Goal: Task Accomplishment & Management: Use online tool/utility

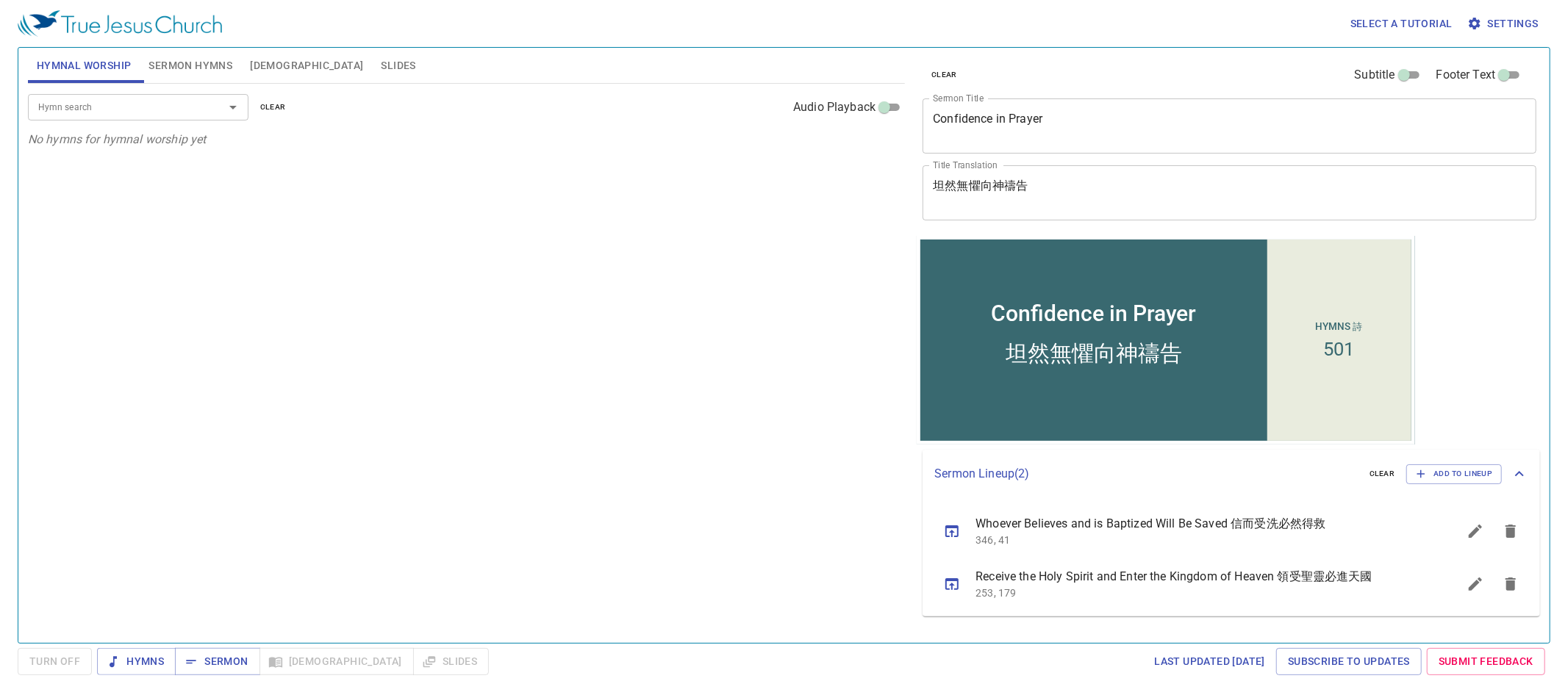
click at [1098, 111] on div "Confidence in Prayer x Sermon Title" at bounding box center [1230, 126] width 614 height 55
click at [1098, 112] on div "Confidence in Prayer x Sermon Title" at bounding box center [1230, 126] width 614 height 55
click at [1096, 114] on textarea "Confidence in Prayer" at bounding box center [1229, 126] width 593 height 28
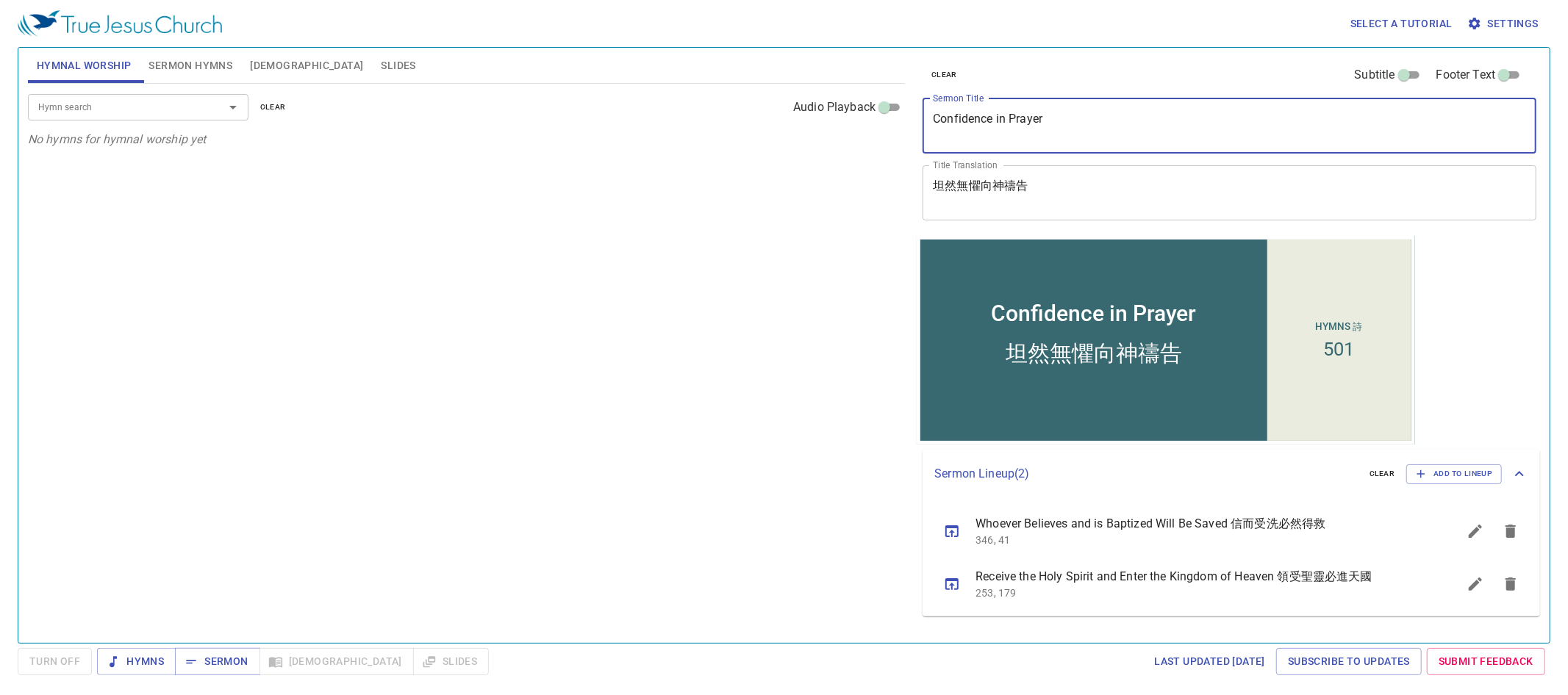
drag, startPoint x: 1096, startPoint y: 114, endPoint x: 1004, endPoint y: 118, distance: 92.1
click at [1004, 118] on textarea "Confidence in Prayer" at bounding box center [1229, 126] width 593 height 28
type textarea "Confide"
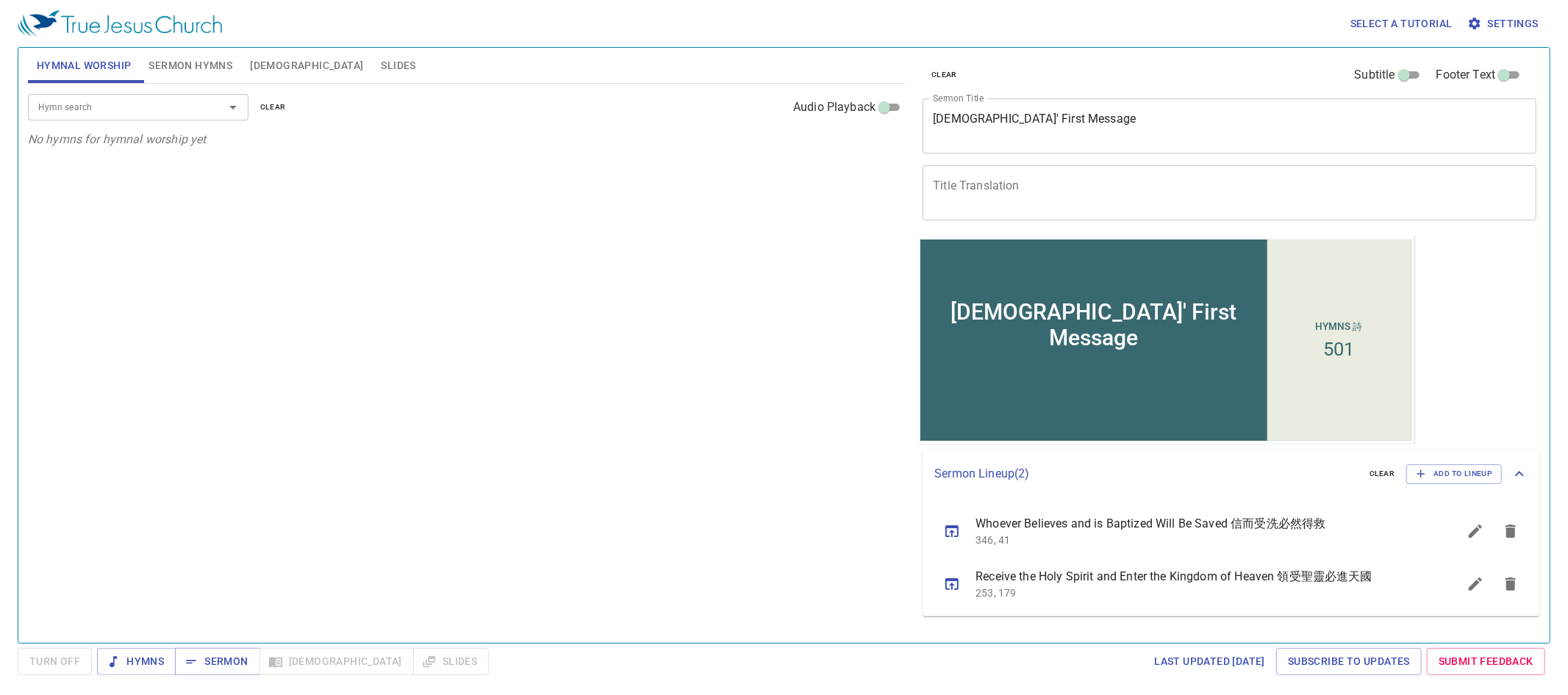
click at [1069, 213] on div "x Title Translation" at bounding box center [1230, 193] width 614 height 55
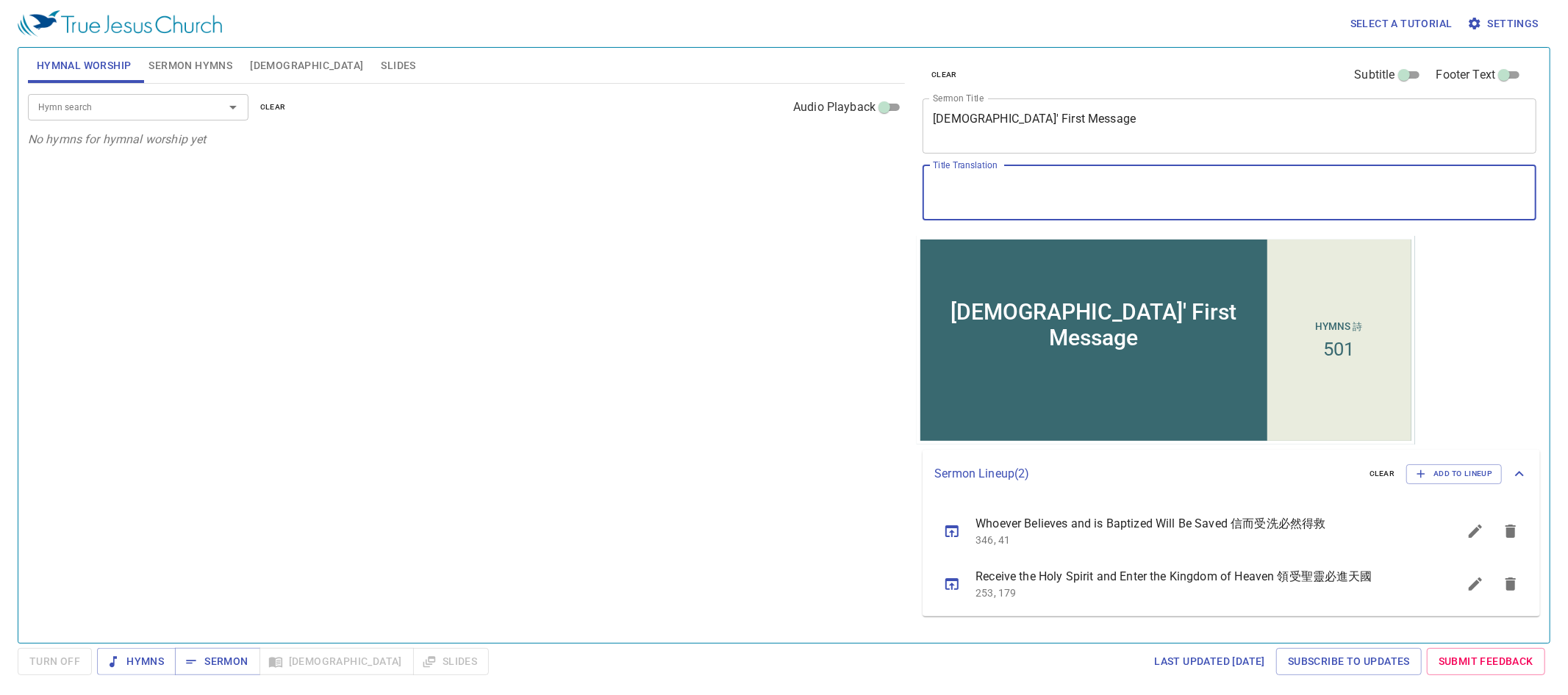
paste textarea "[DEMOGRAPHIC_DATA]的第一個信息"
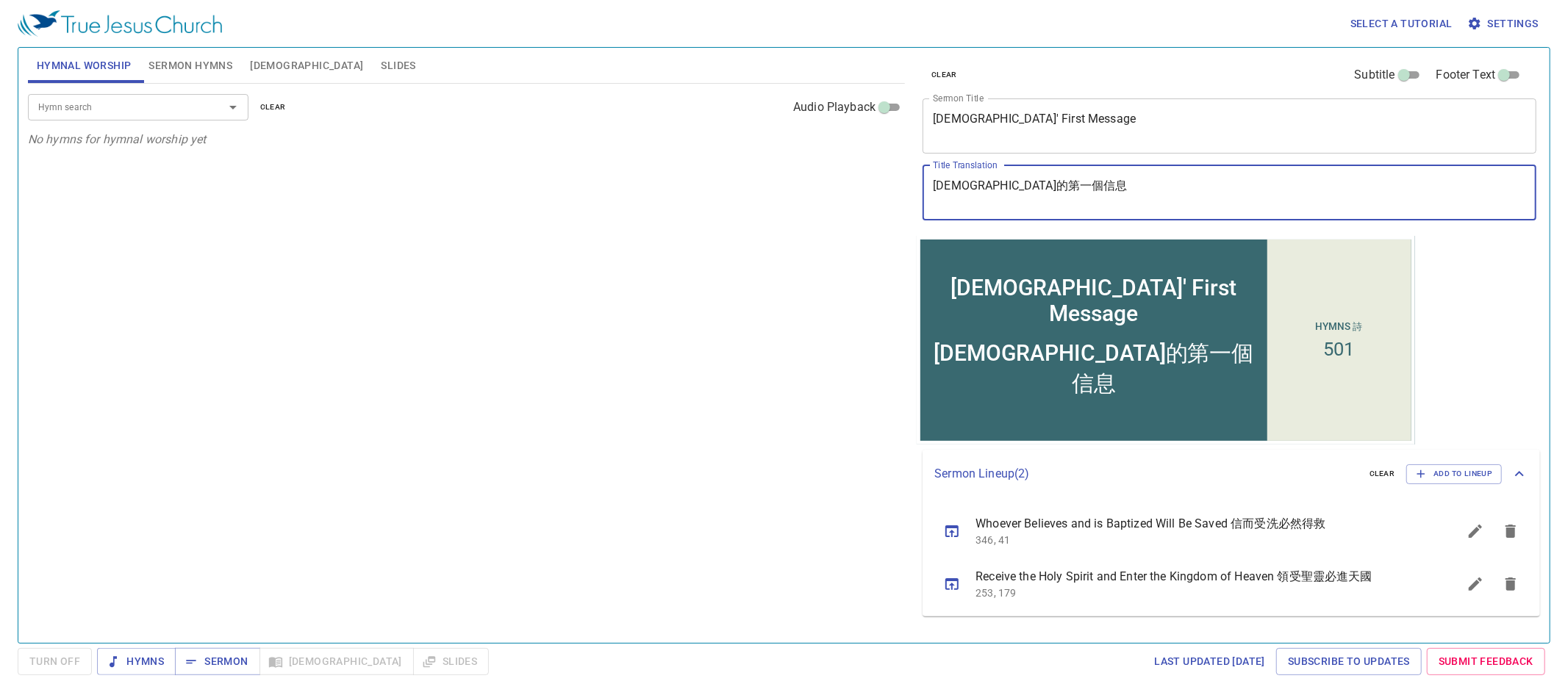
type textarea "[DEMOGRAPHIC_DATA]的第一個信息"
click at [946, 232] on div "clear Subtitle Footer Text Sermon Title [DEMOGRAPHIC_DATA]' First Message x Ser…" at bounding box center [1229, 142] width 624 height 188
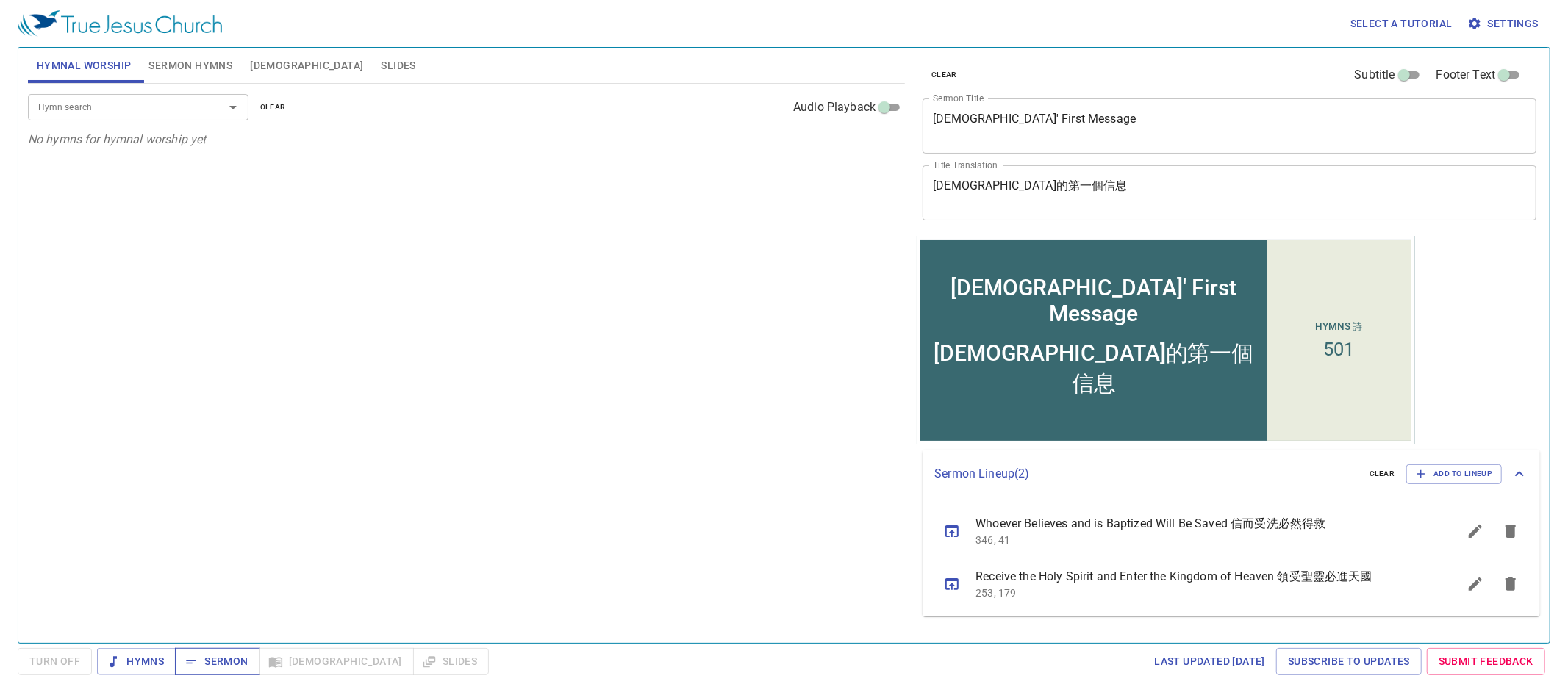
click at [203, 654] on span "Sermon" at bounding box center [217, 661] width 61 height 18
click at [205, 68] on span "Sermon Hymns" at bounding box center [190, 66] width 83 height 18
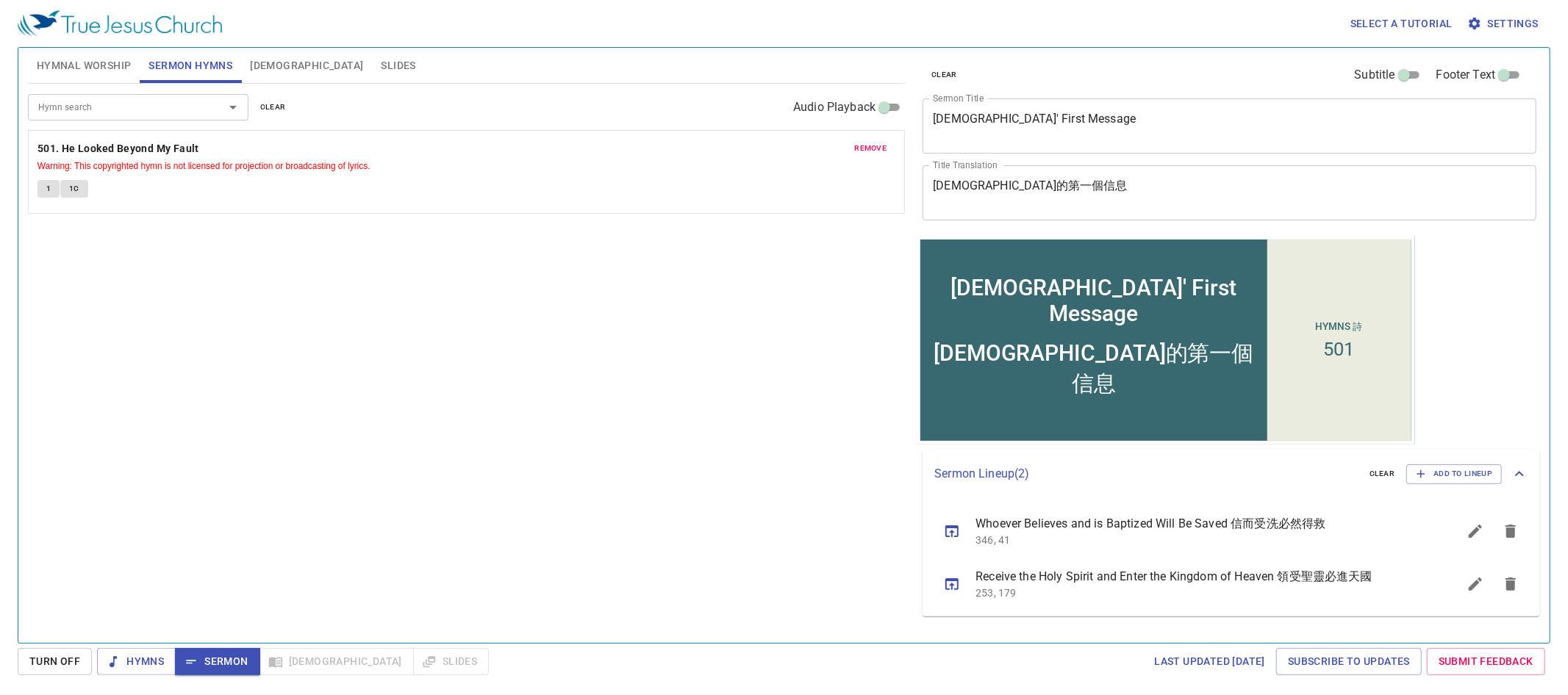
click at [51, 185] on span "1" at bounding box center [49, 189] width 4 height 13
click at [225, 659] on span "Sermon" at bounding box center [217, 661] width 61 height 18
drag, startPoint x: 263, startPoint y: 67, endPoint x: 209, endPoint y: 100, distance: 63.3
click at [262, 68] on span "[DEMOGRAPHIC_DATA]" at bounding box center [306, 66] width 113 height 18
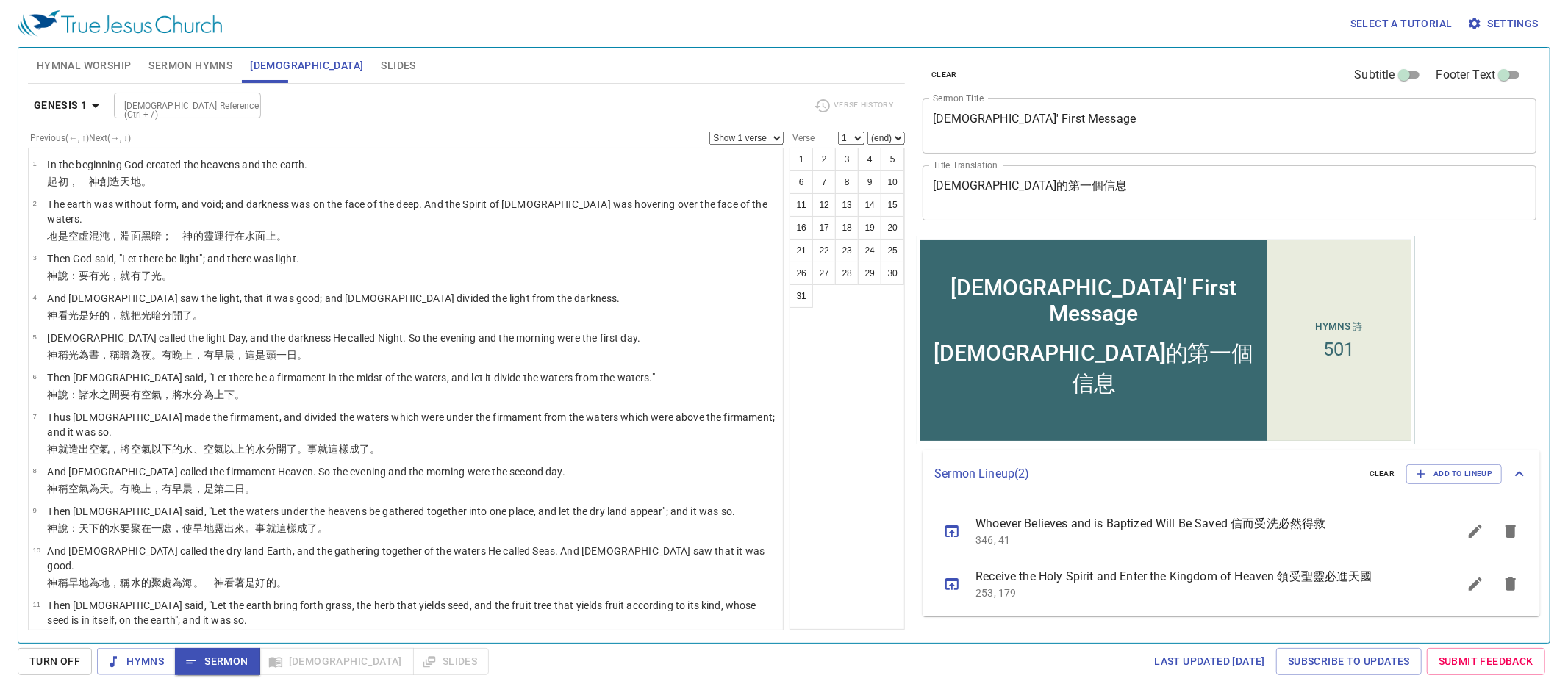
click at [188, 101] on input "[DEMOGRAPHIC_DATA] Reference (Ctrl + /)" at bounding box center [175, 105] width 114 height 17
type input "mt 4 17"
select select "17"
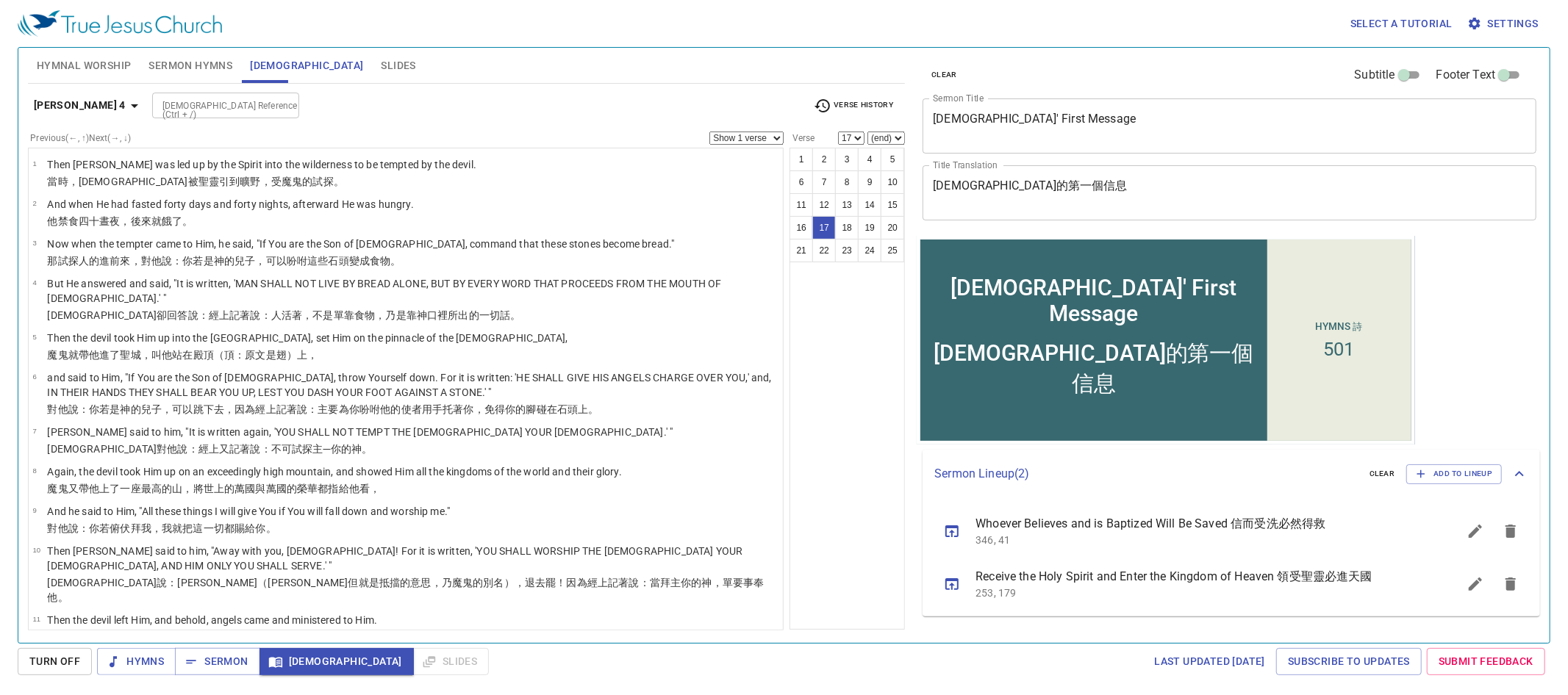
scroll to position [449, 0]
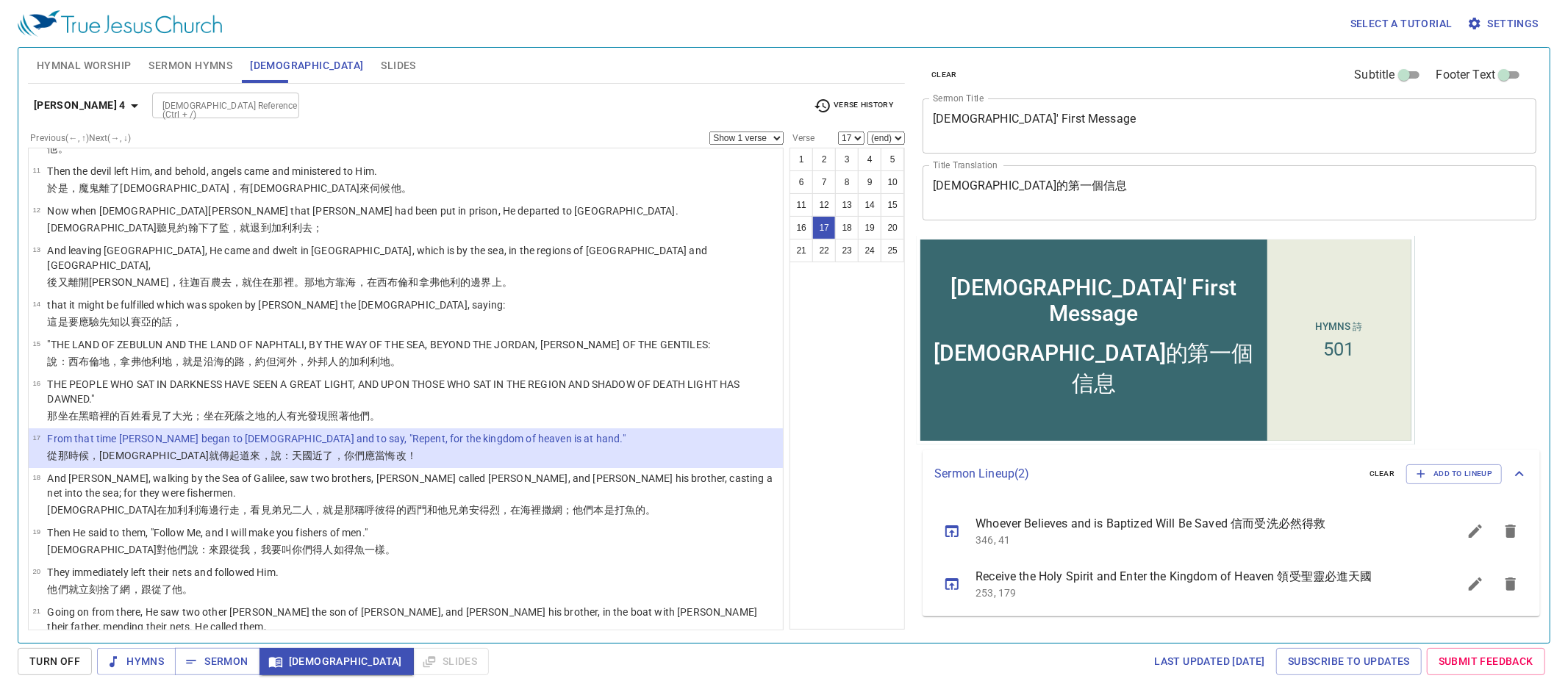
click at [94, 75] on button "Hymnal Worship" at bounding box center [84, 66] width 112 height 35
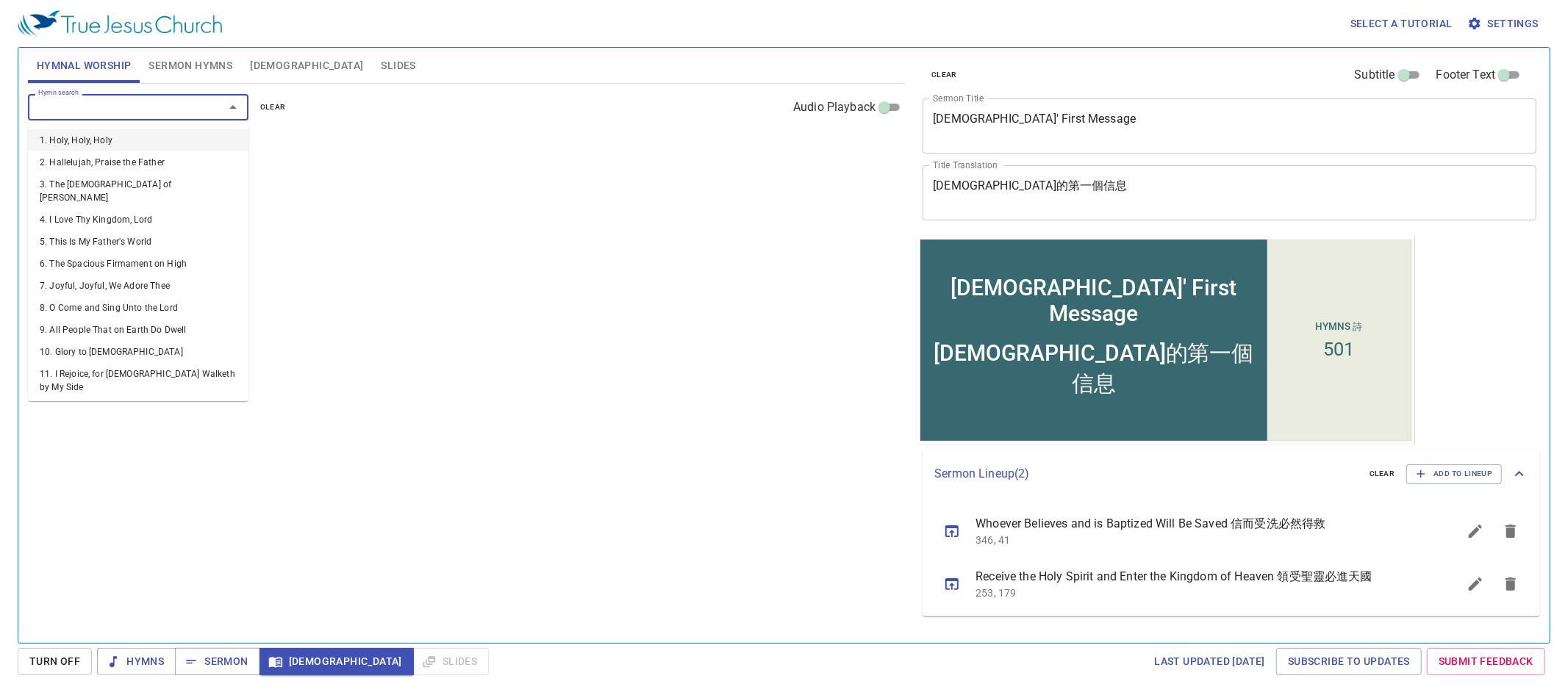
click at [108, 101] on input "Hymn search" at bounding box center [117, 106] width 168 height 17
type input "263"
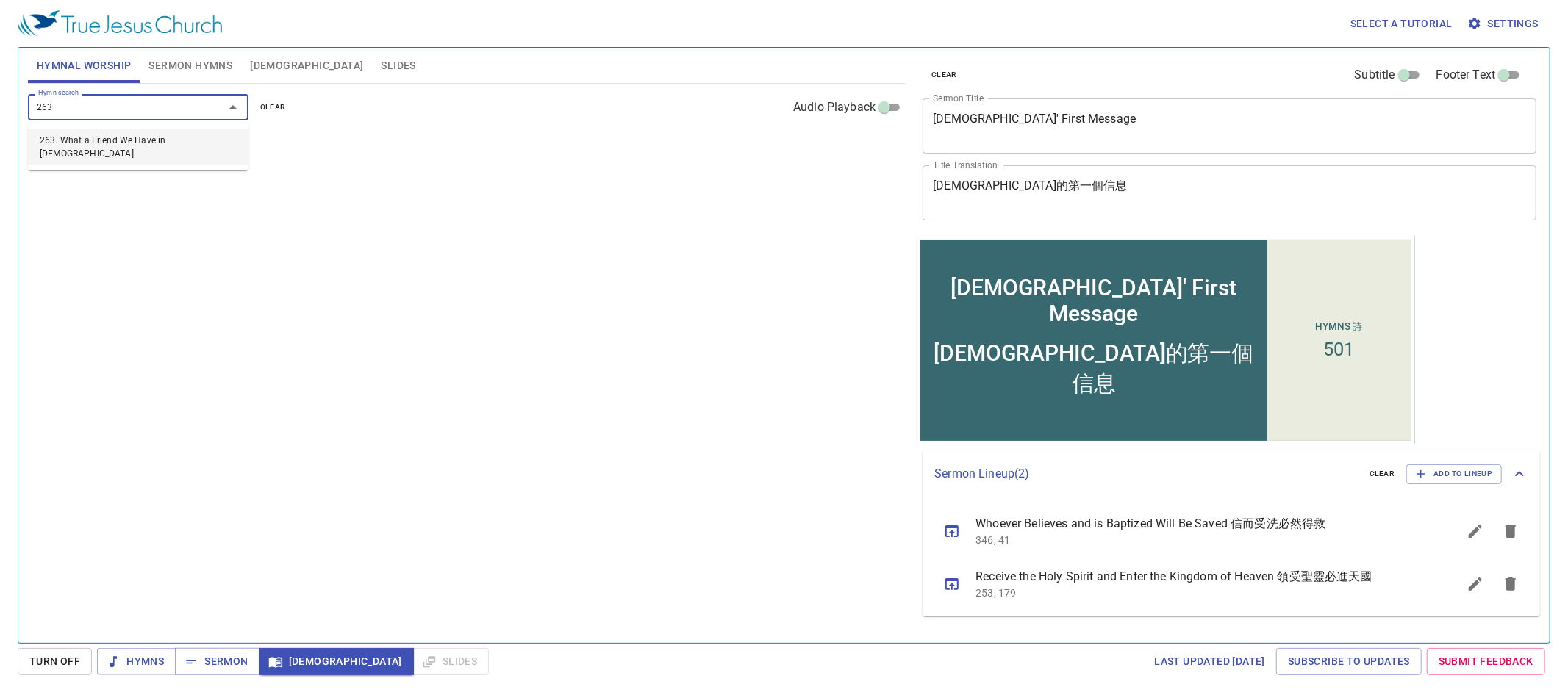
click at [129, 135] on li "263. What a Friend We Have in [DEMOGRAPHIC_DATA]" at bounding box center [138, 147] width 220 height 35
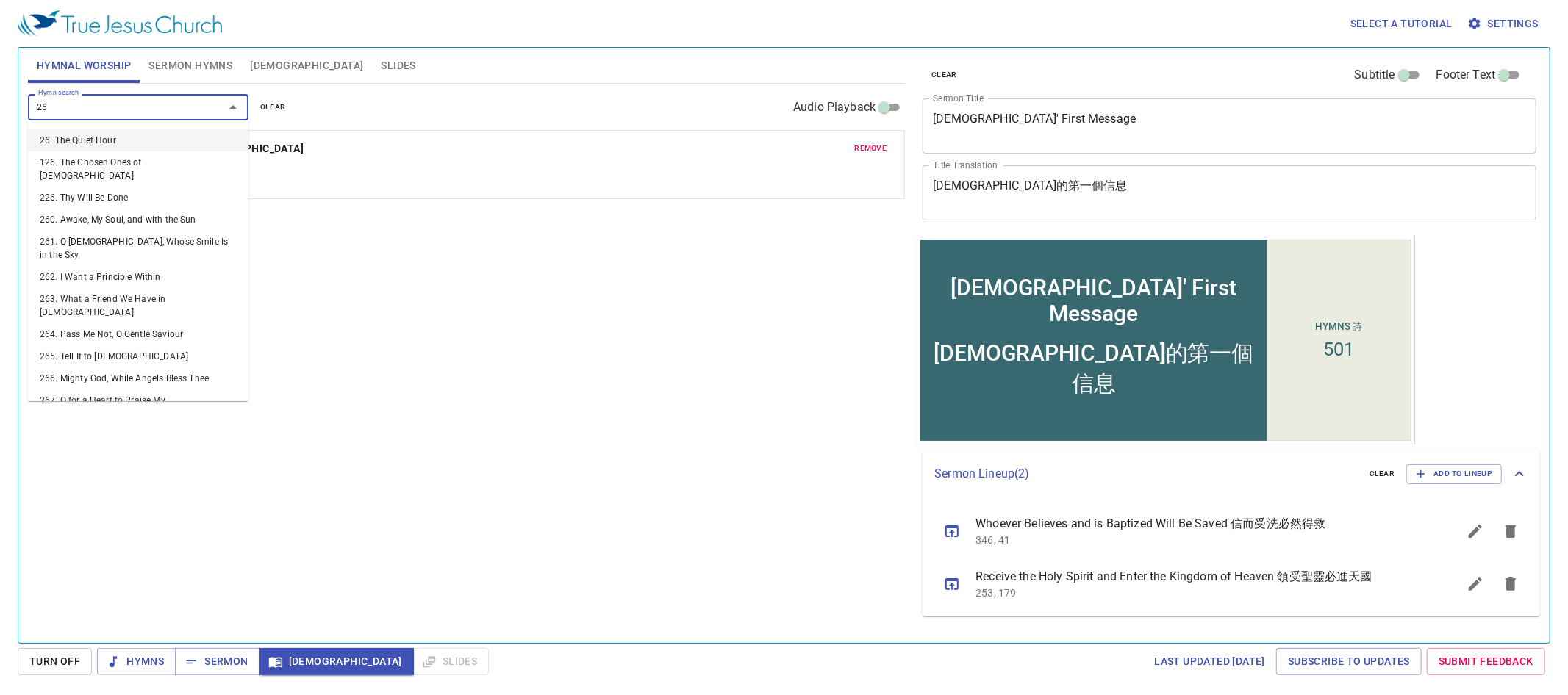
type input "265"
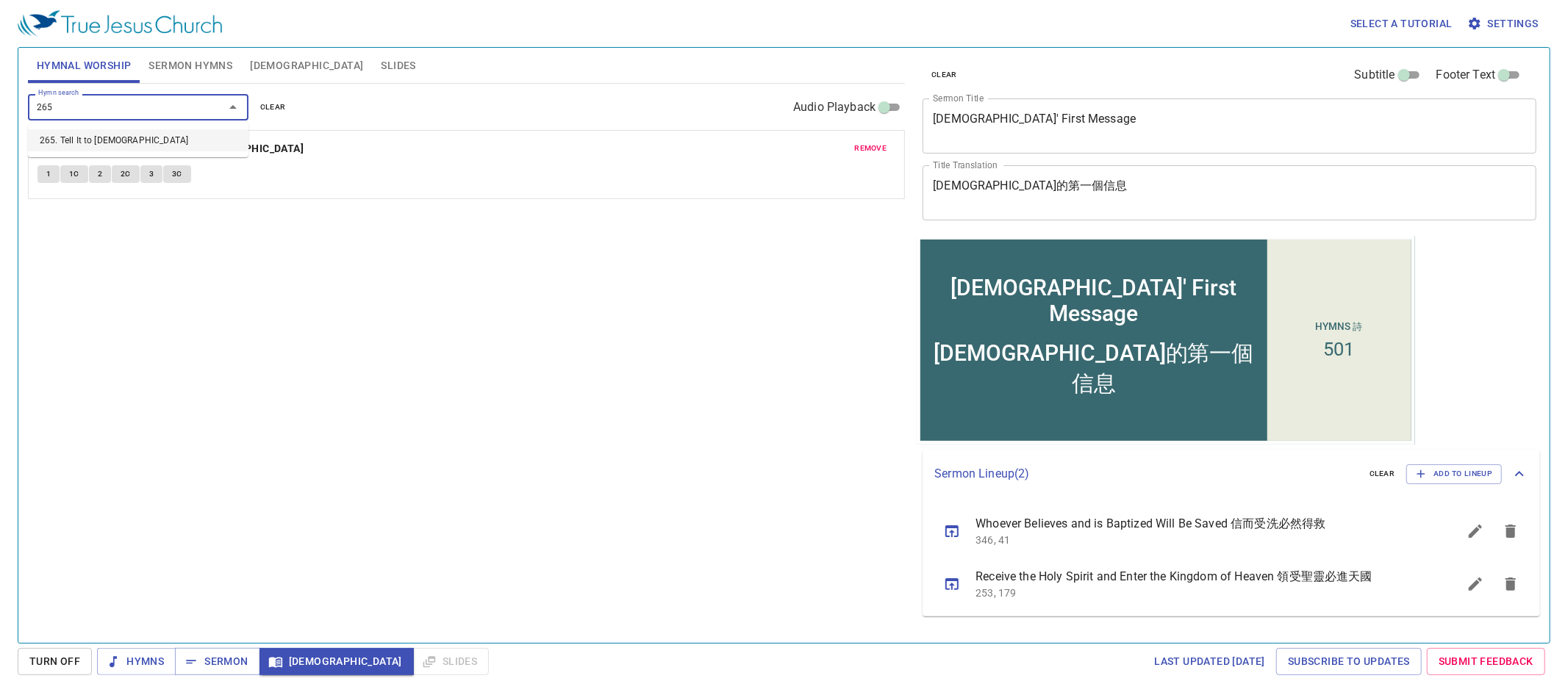
click at [134, 141] on li "265. Tell It to [DEMOGRAPHIC_DATA]" at bounding box center [138, 140] width 220 height 22
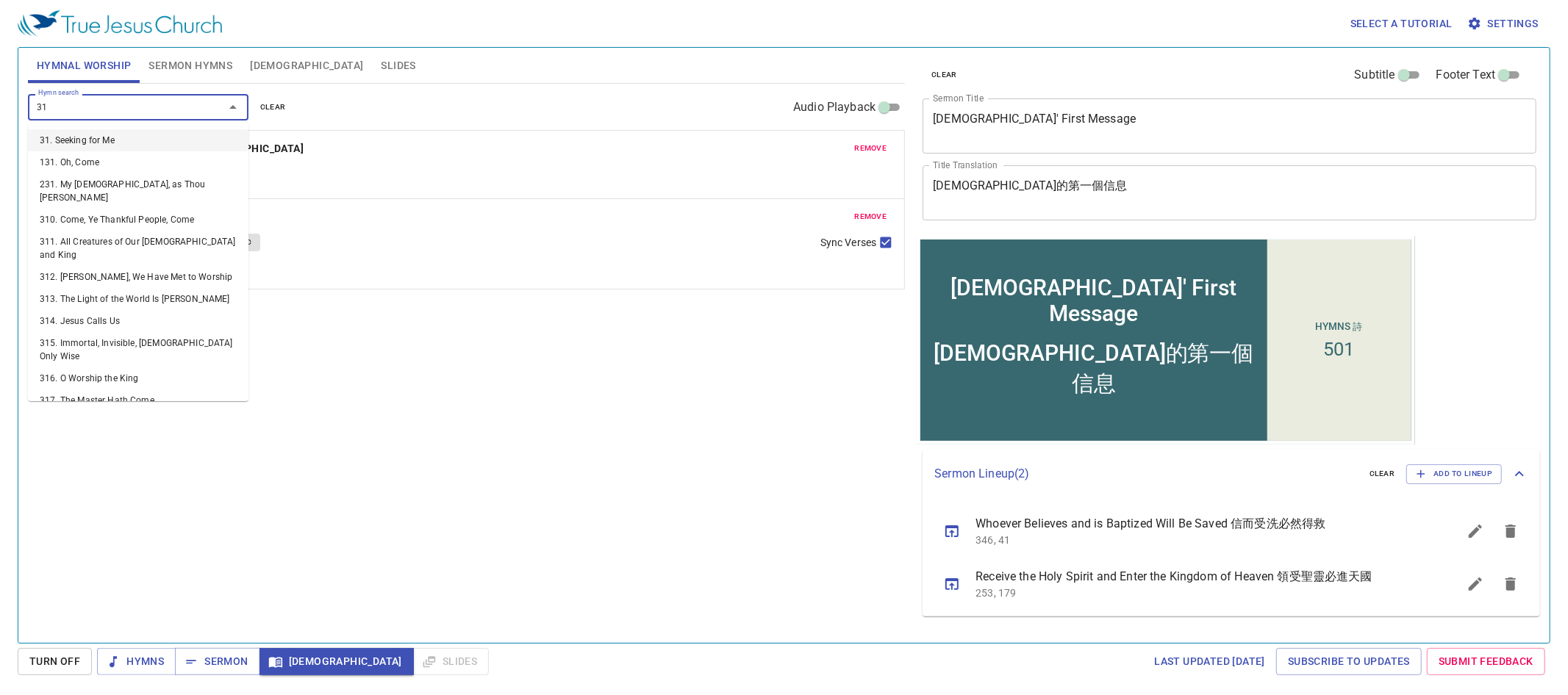
type input "318"
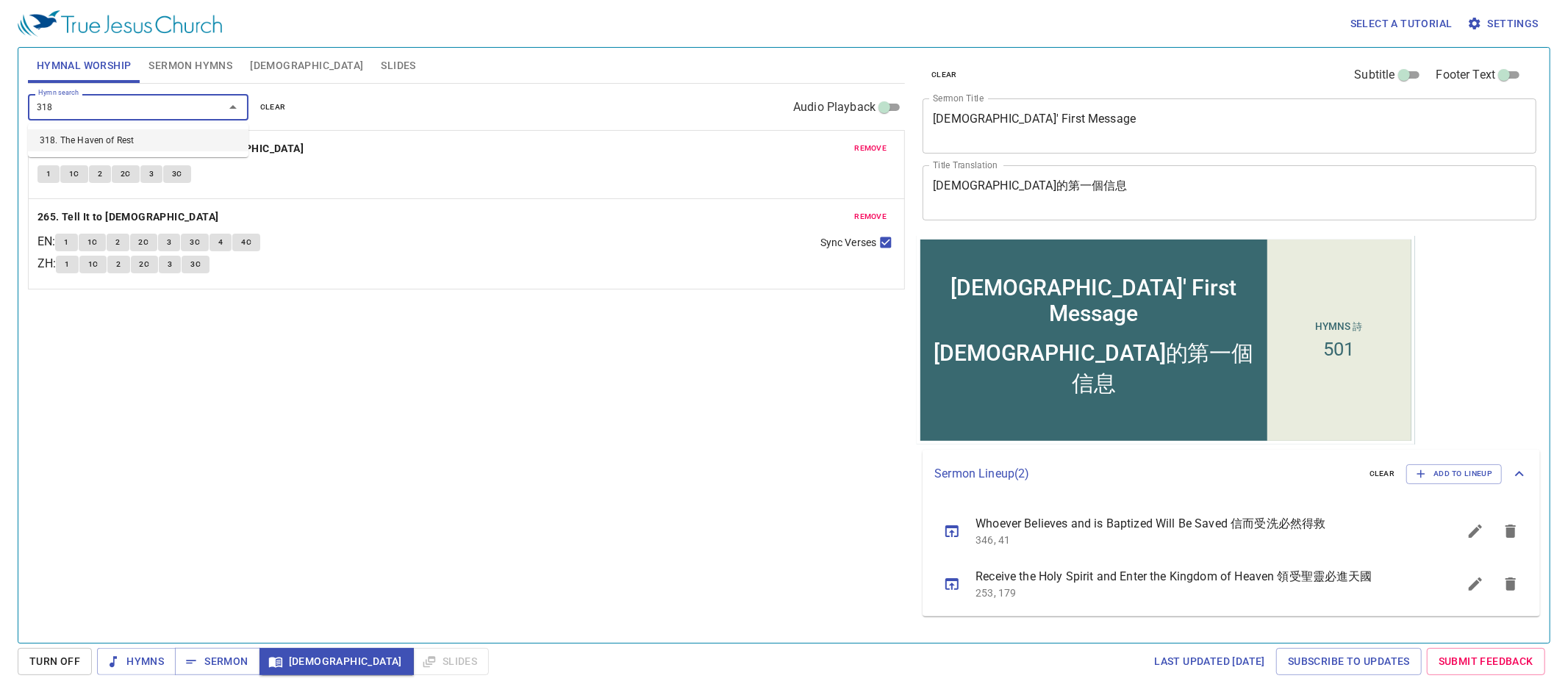
click at [140, 140] on li "318. The Haven of Rest" at bounding box center [138, 140] width 220 height 22
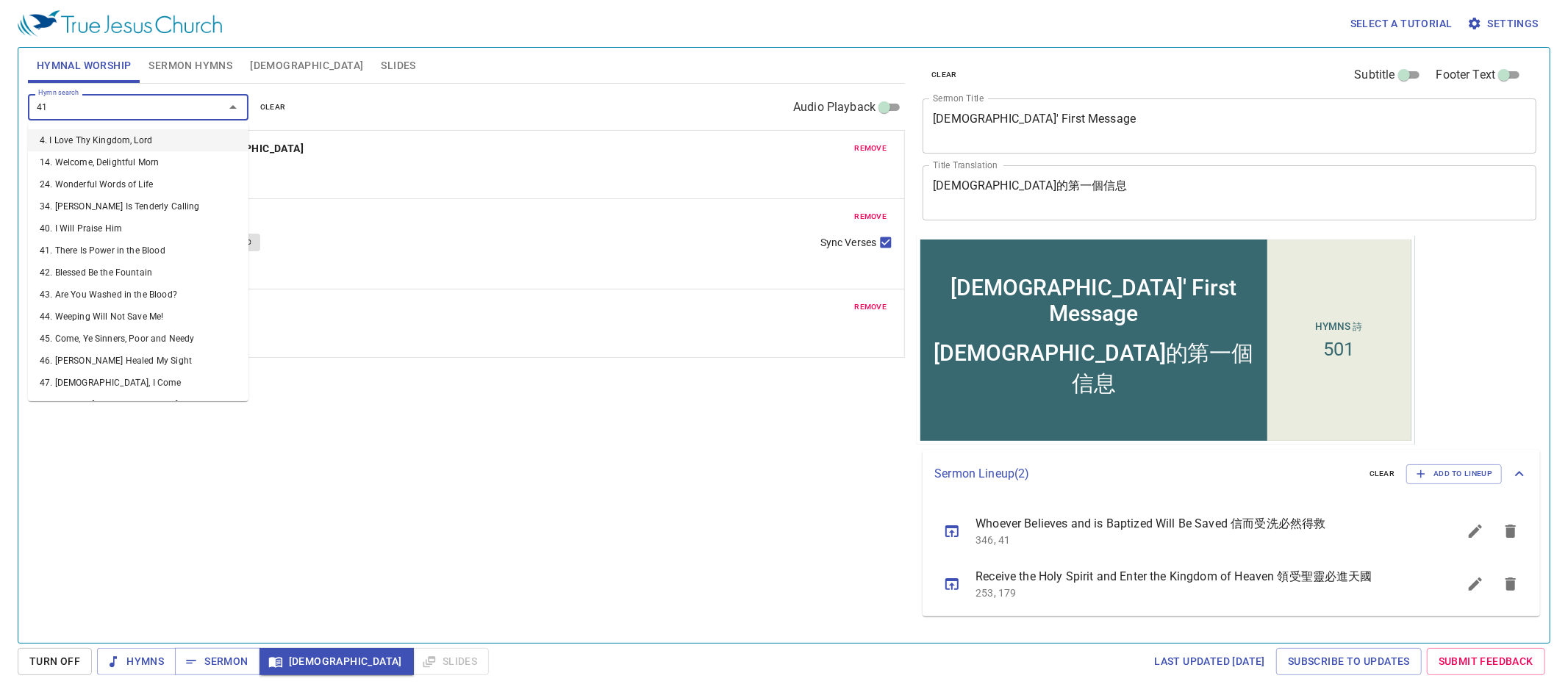
type input "415"
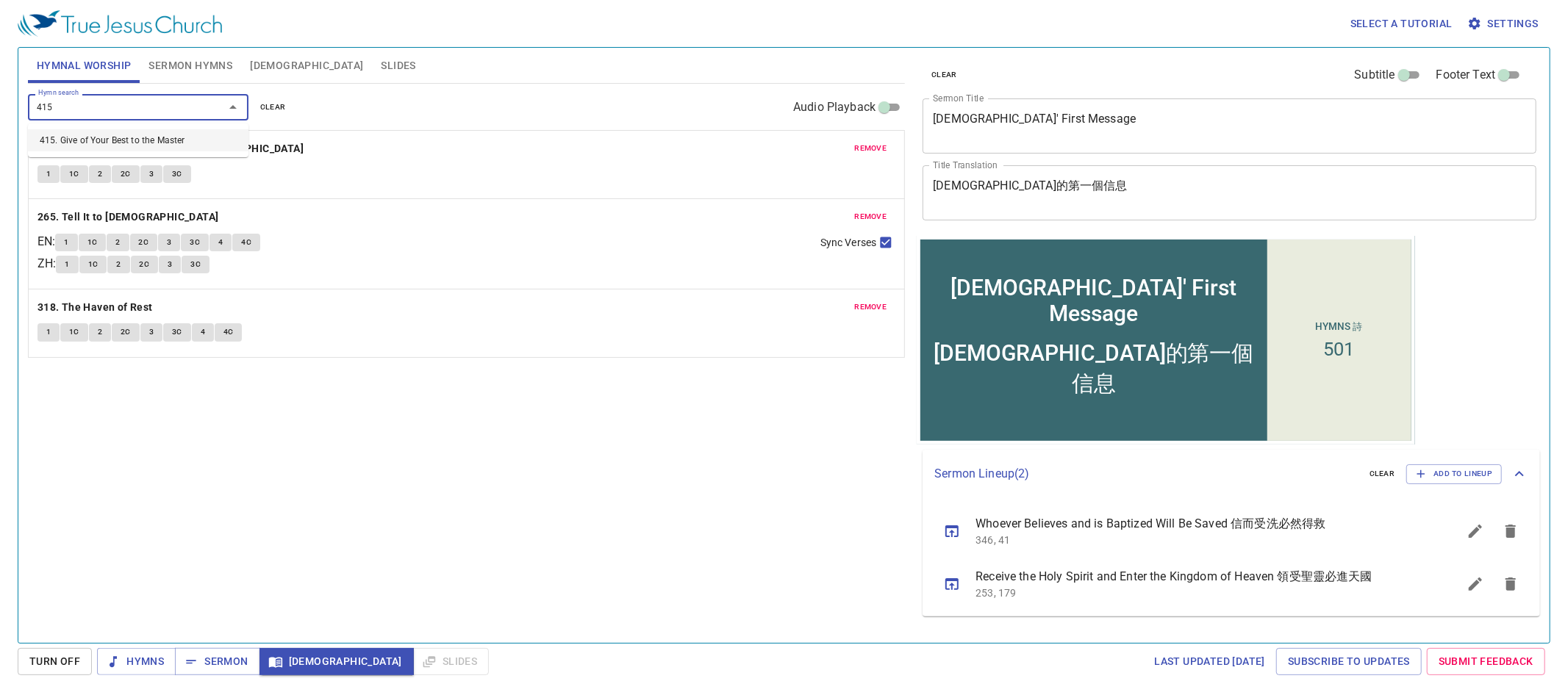
click at [140, 141] on li "415. Give of Your Best to the Master" at bounding box center [138, 140] width 220 height 22
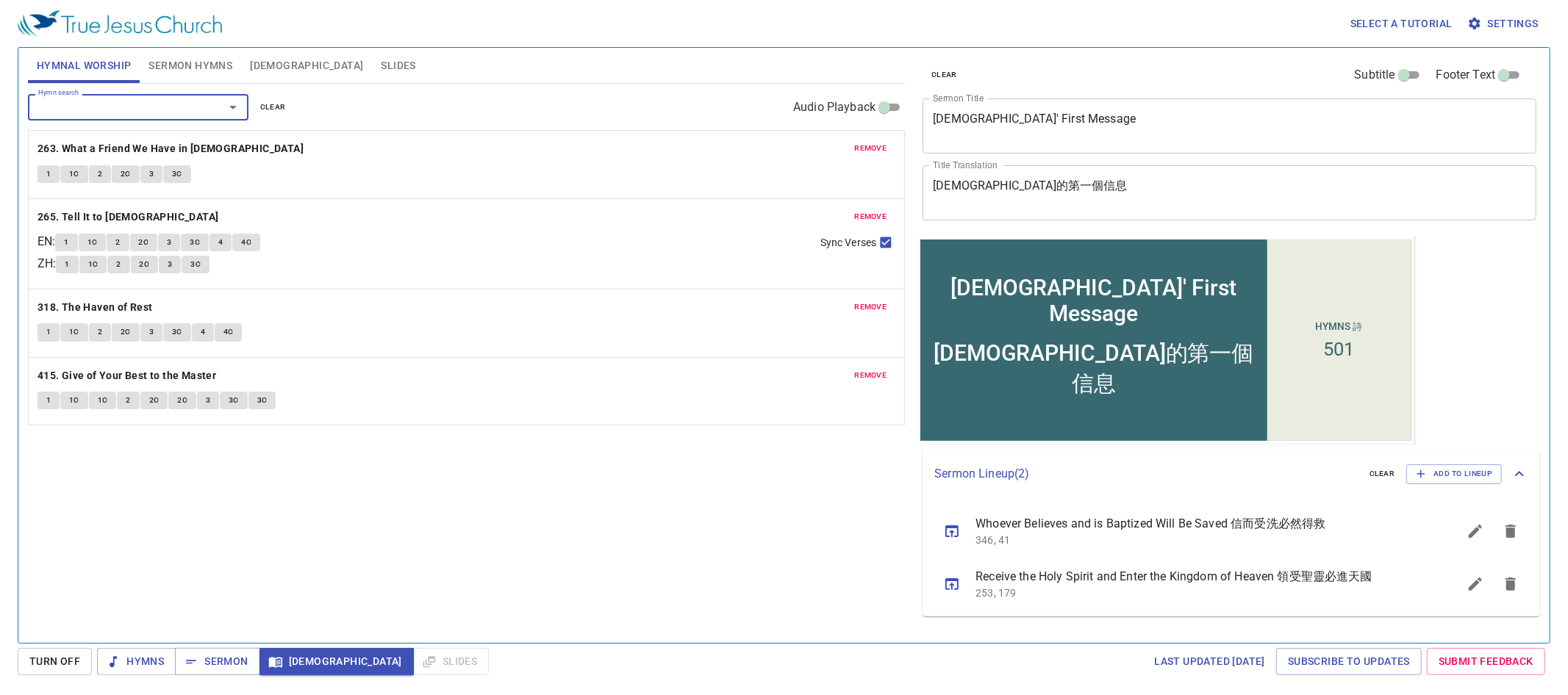
click at [270, 74] on span "[DEMOGRAPHIC_DATA]" at bounding box center [306, 66] width 113 height 18
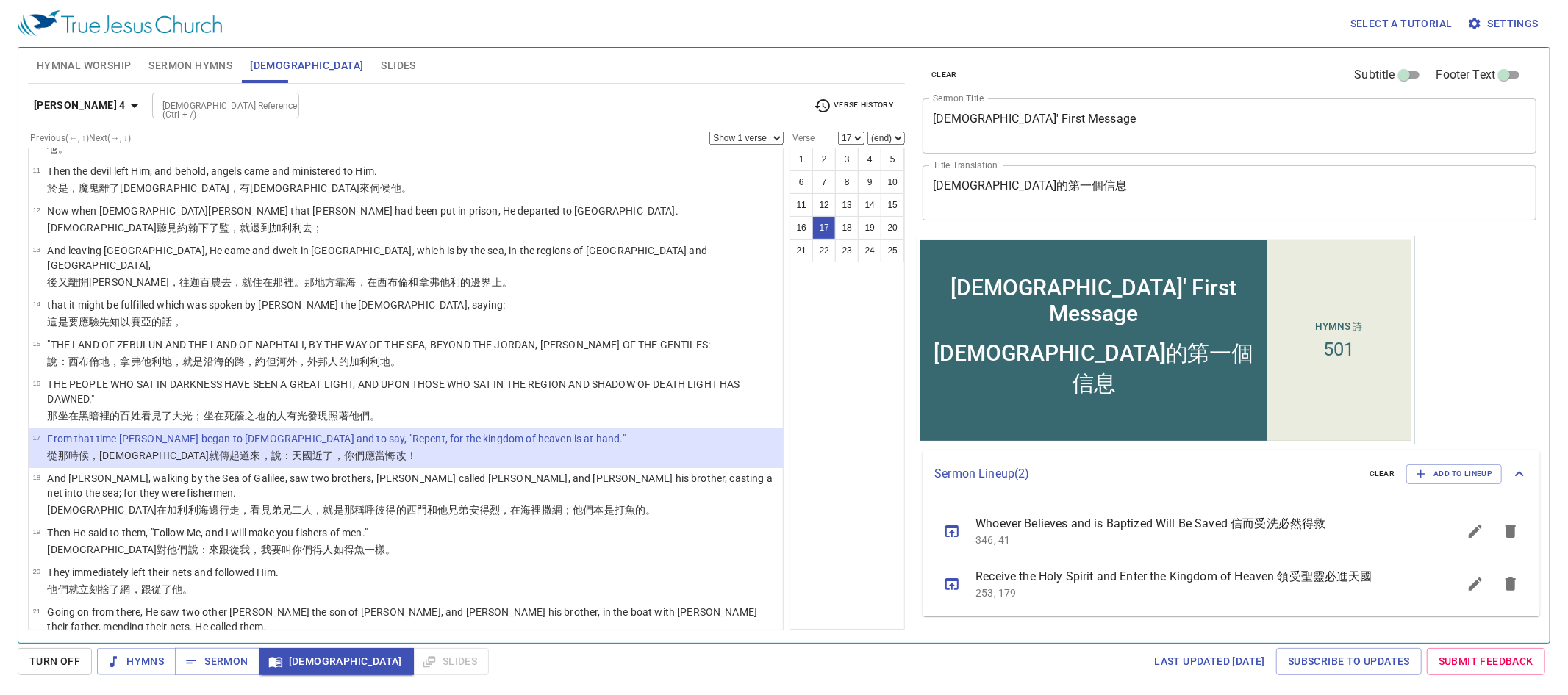
click at [273, 97] on div at bounding box center [283, 106] width 19 height 21
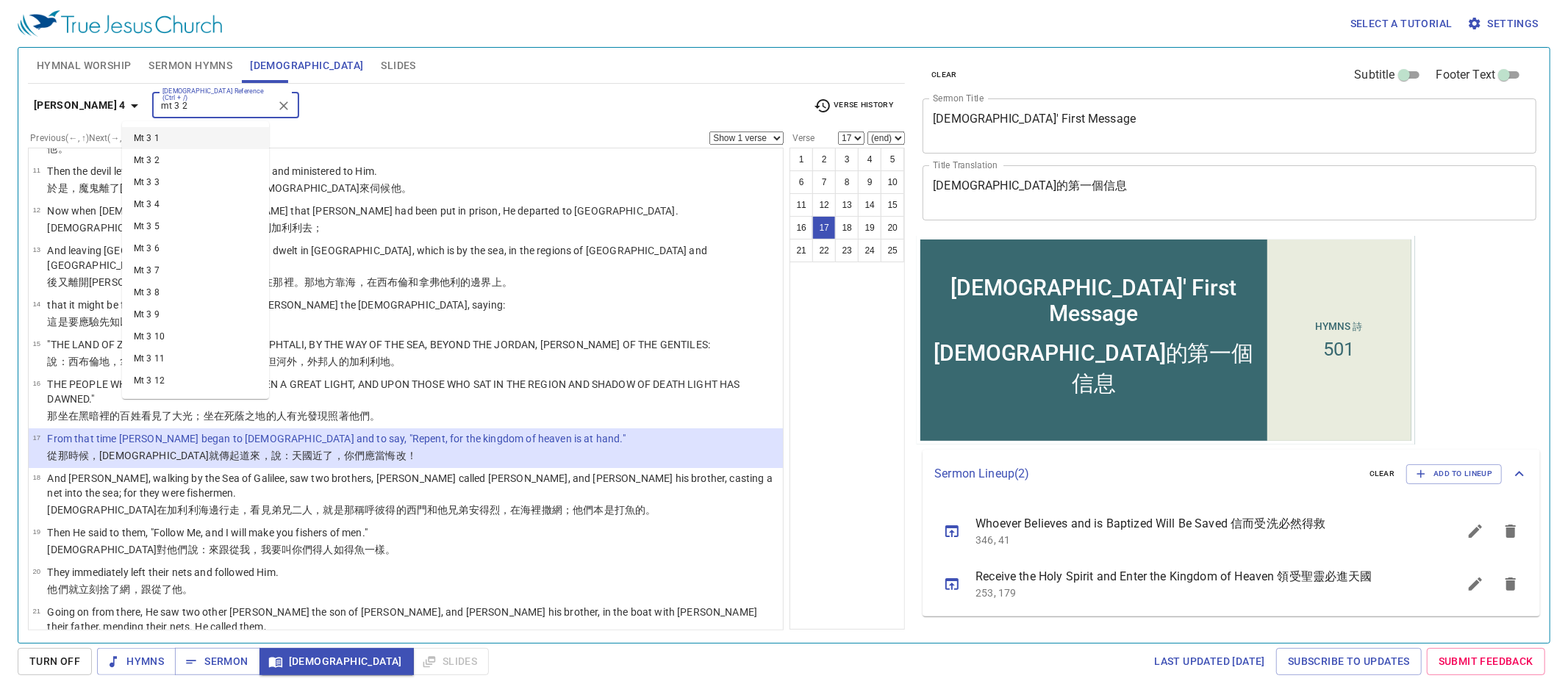
type input "mt 3 2"
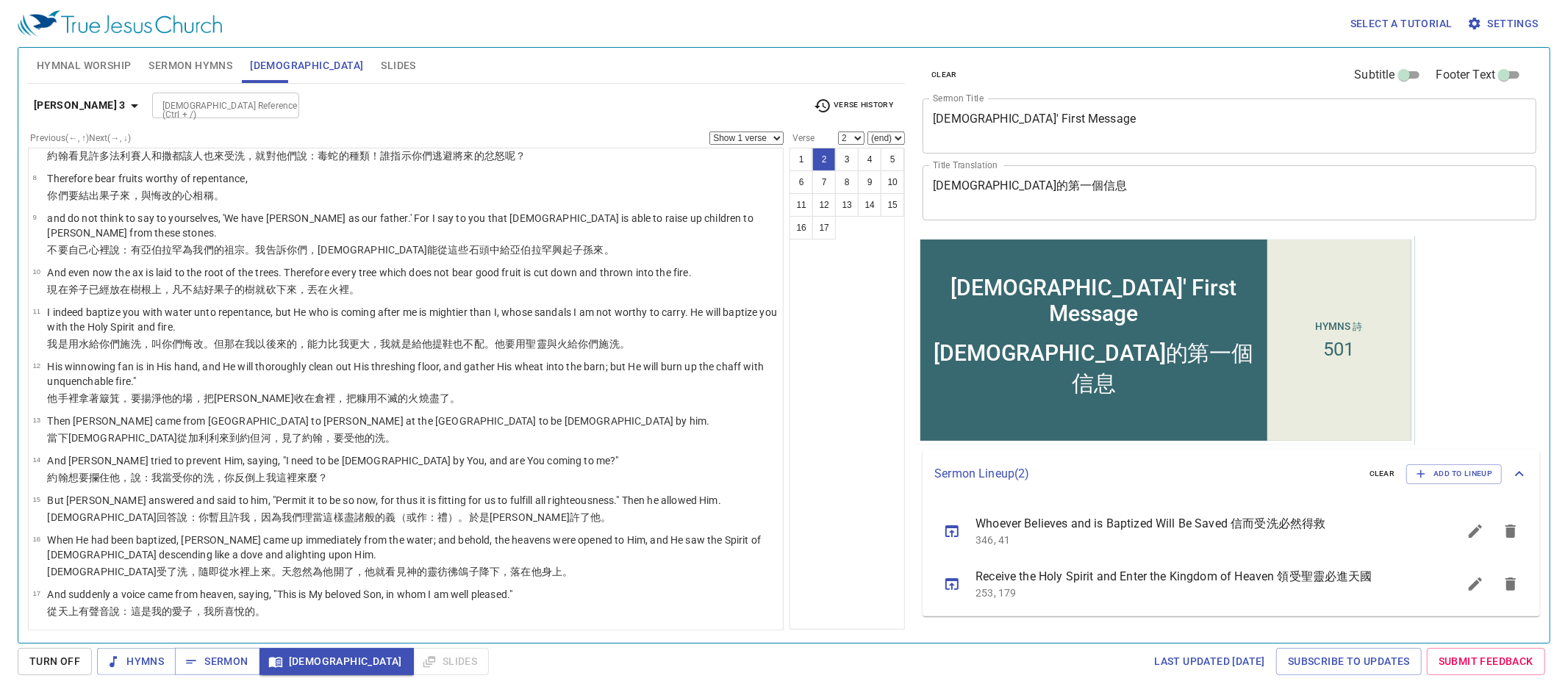
scroll to position [0, 0]
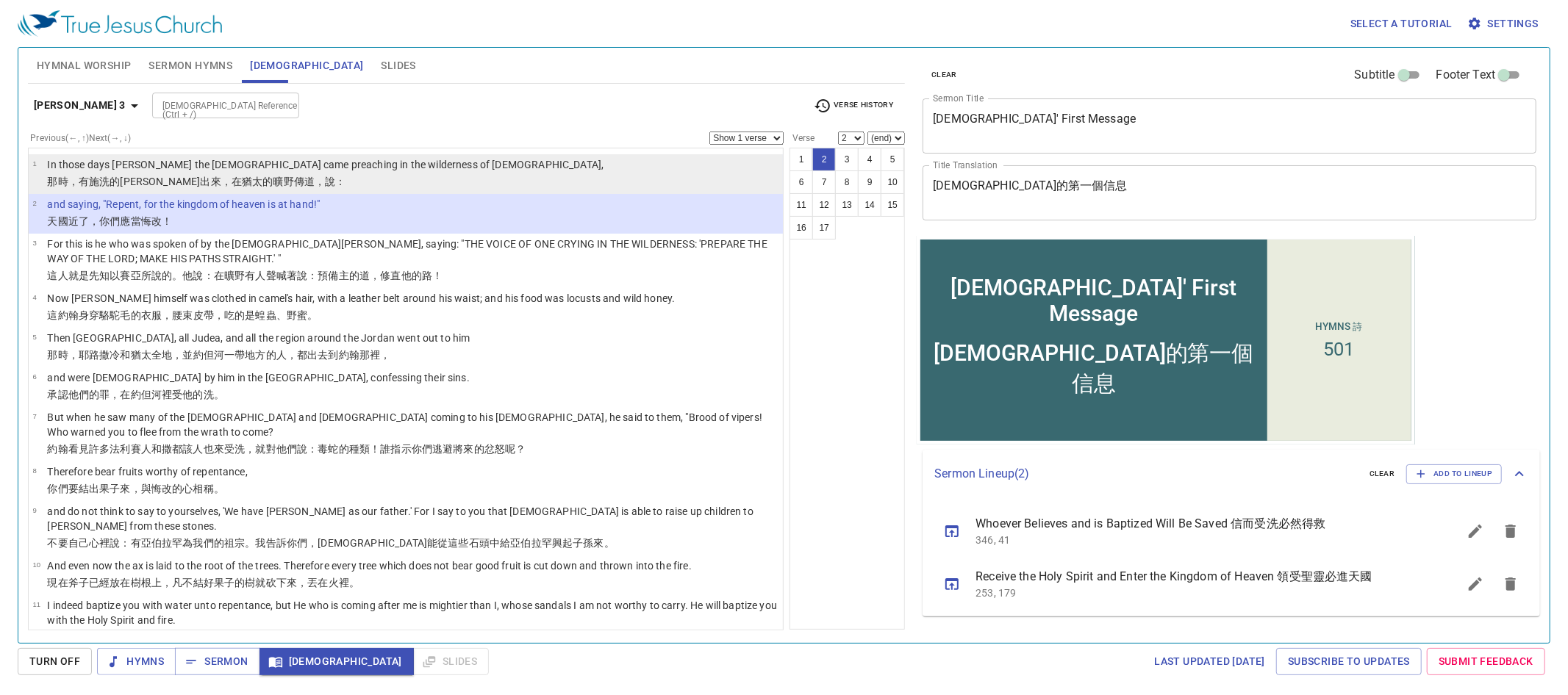
click at [763, 171] on li "1 In those days John the Baptist came preaching in the wilderness of Judea, 那 時…" at bounding box center [406, 174] width 754 height 40
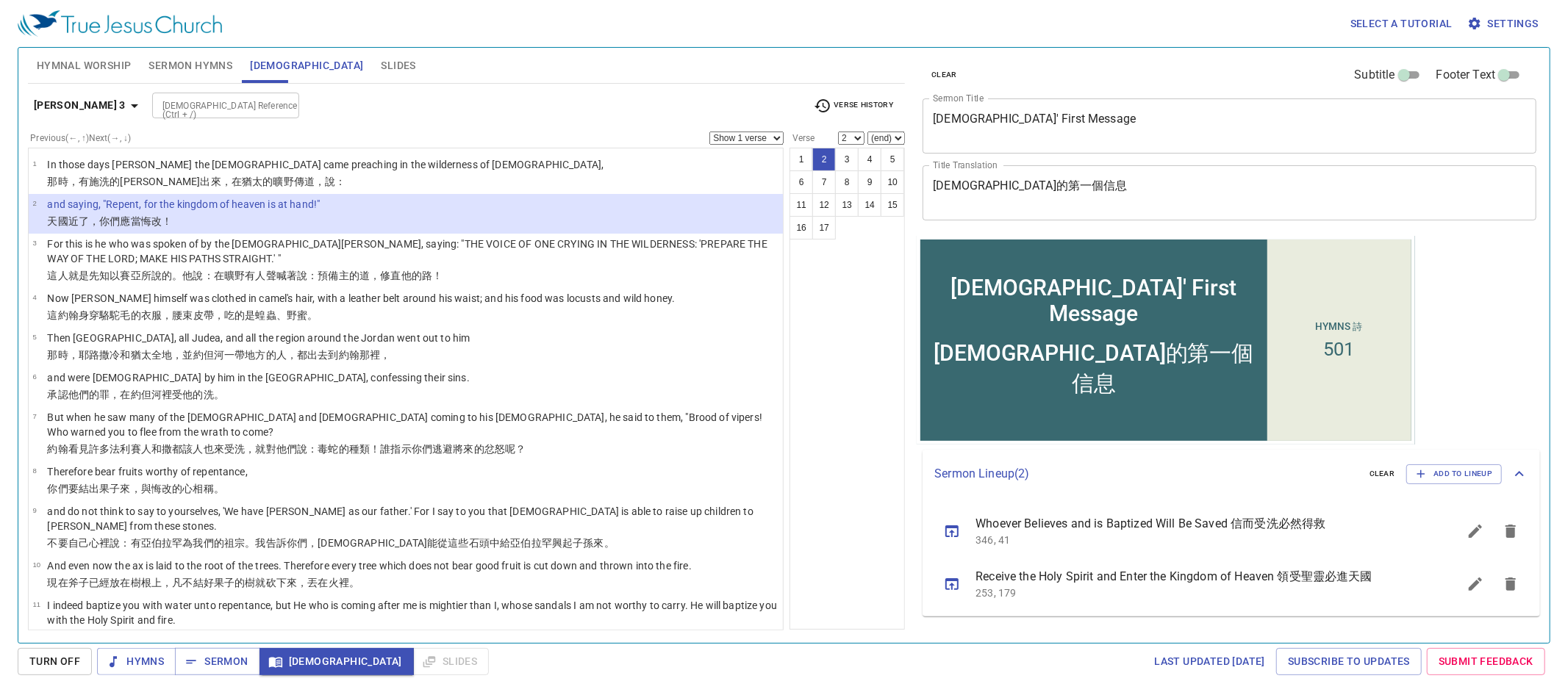
select select "1"
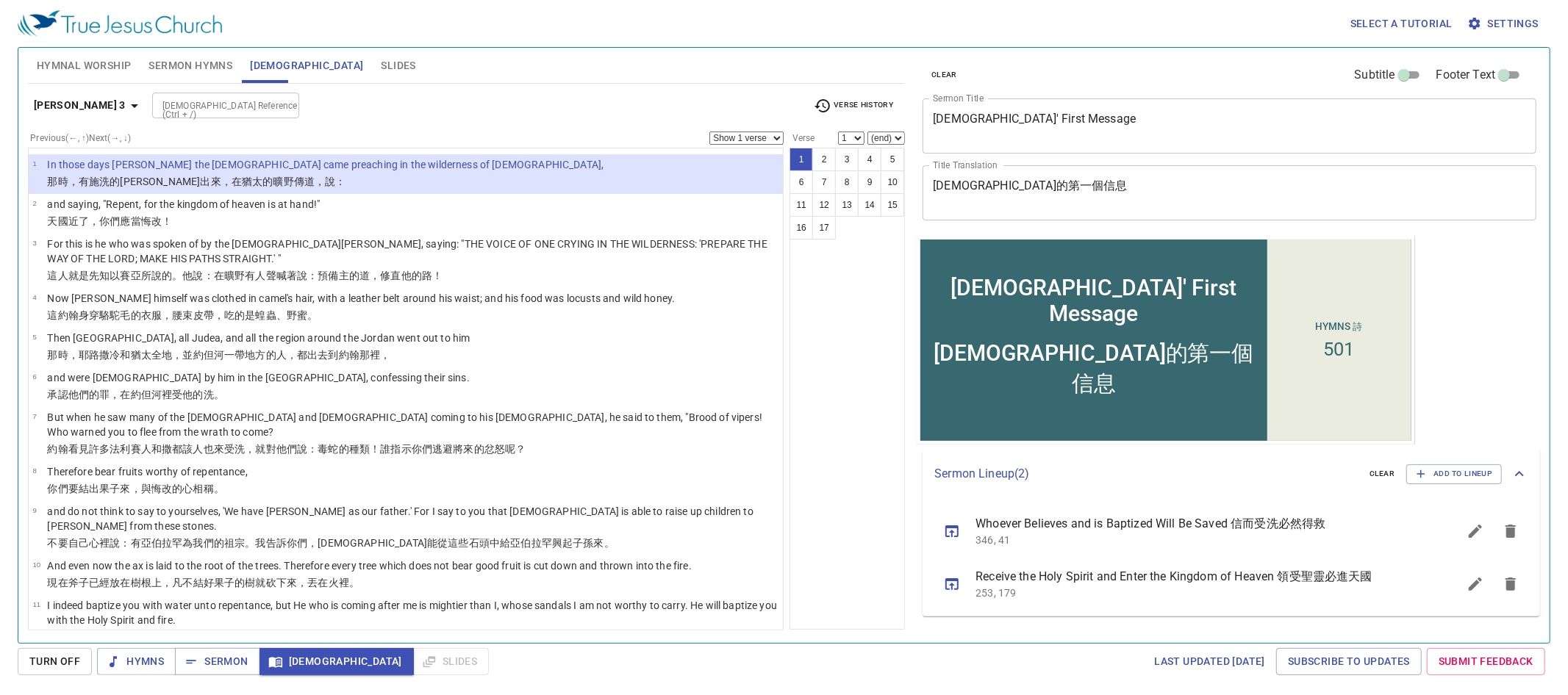
click at [754, 135] on select "Show 1 verse Show 2 verses Show 3 verses Show 4 verses Show 5 verses" at bounding box center [746, 138] width 74 height 13
click at [709, 132] on select "Show 1 verse Show 2 verses Show 3 verses Show 4 verses Show 5 verses" at bounding box center [746, 138] width 74 height 13
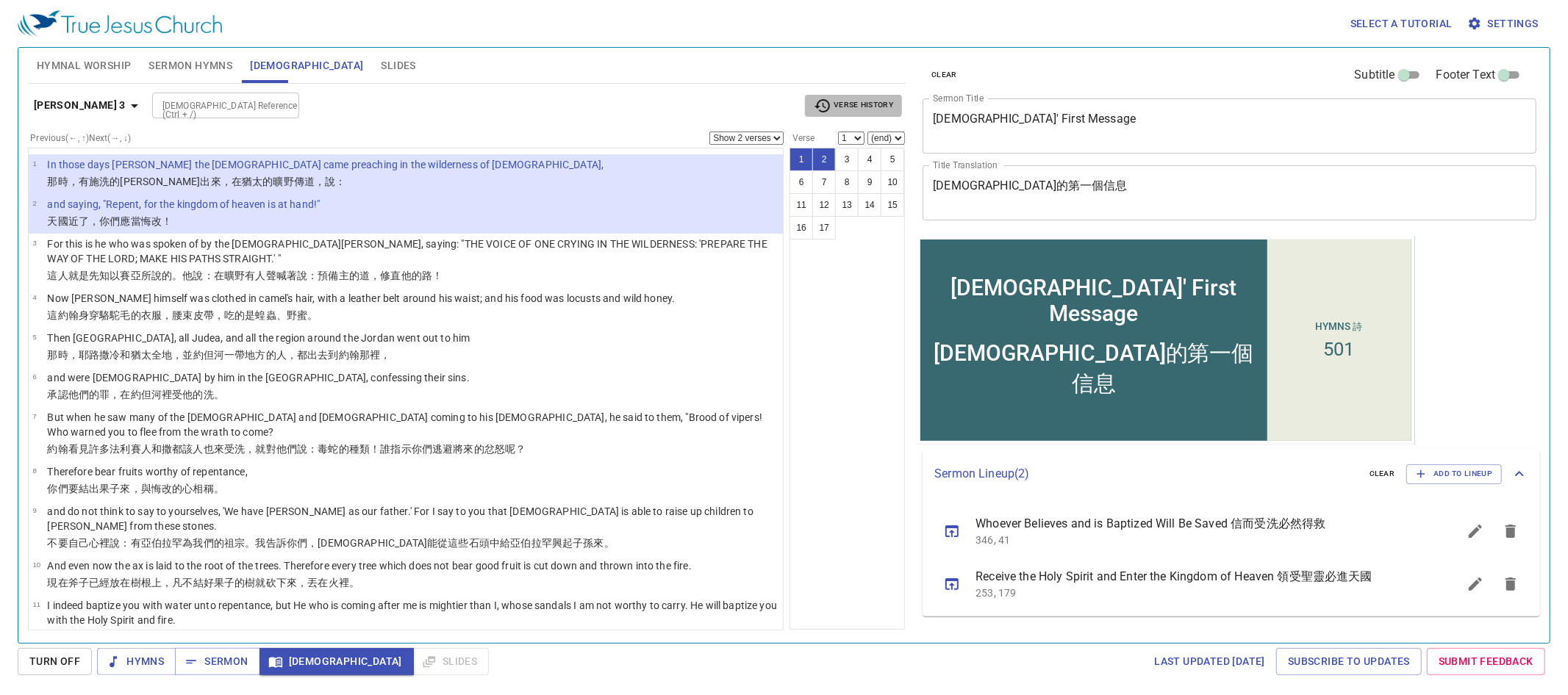
click at [857, 106] on span "Verse History" at bounding box center [853, 106] width 79 height 18
click at [847, 174] on li "[DEMOGRAPHIC_DATA]" at bounding box center [879, 177] width 147 height 24
select select "1"
select select "17"
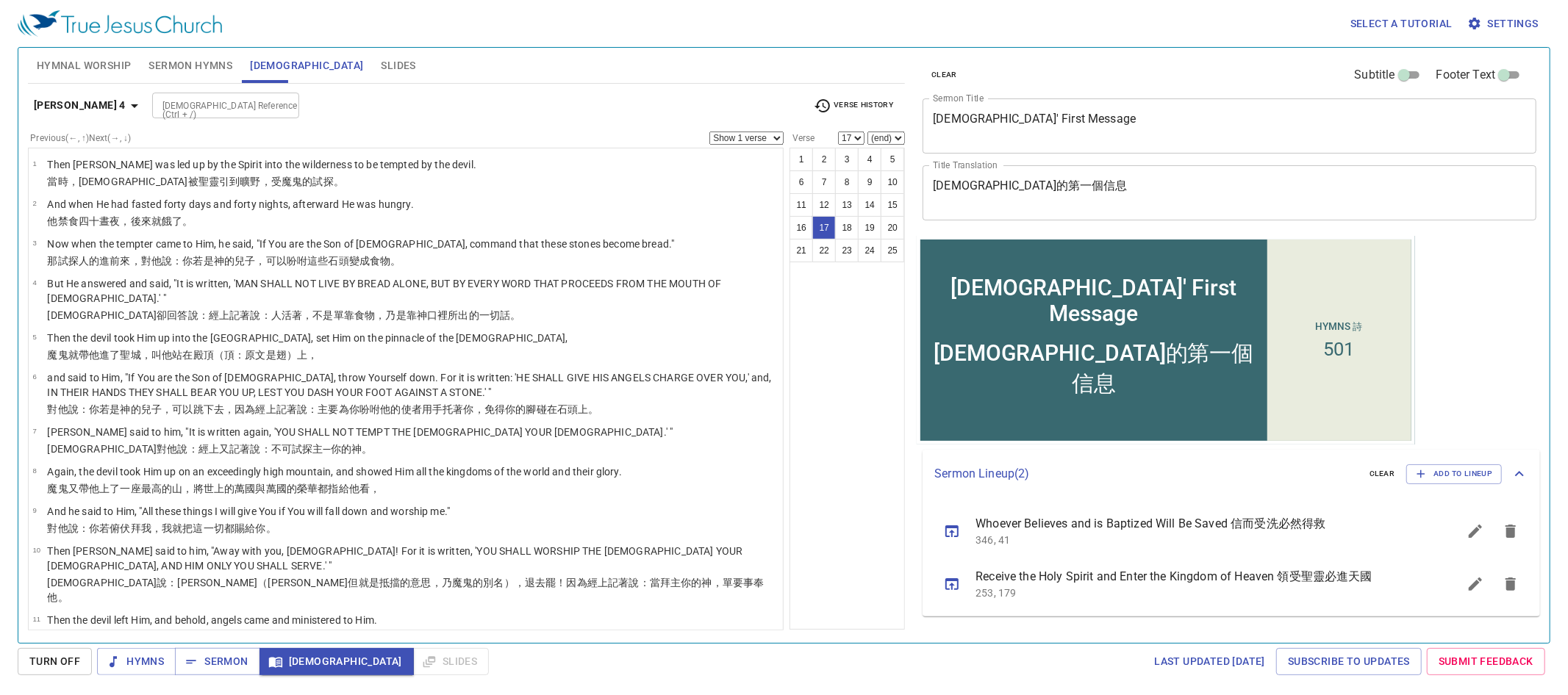
scroll to position [449, 0]
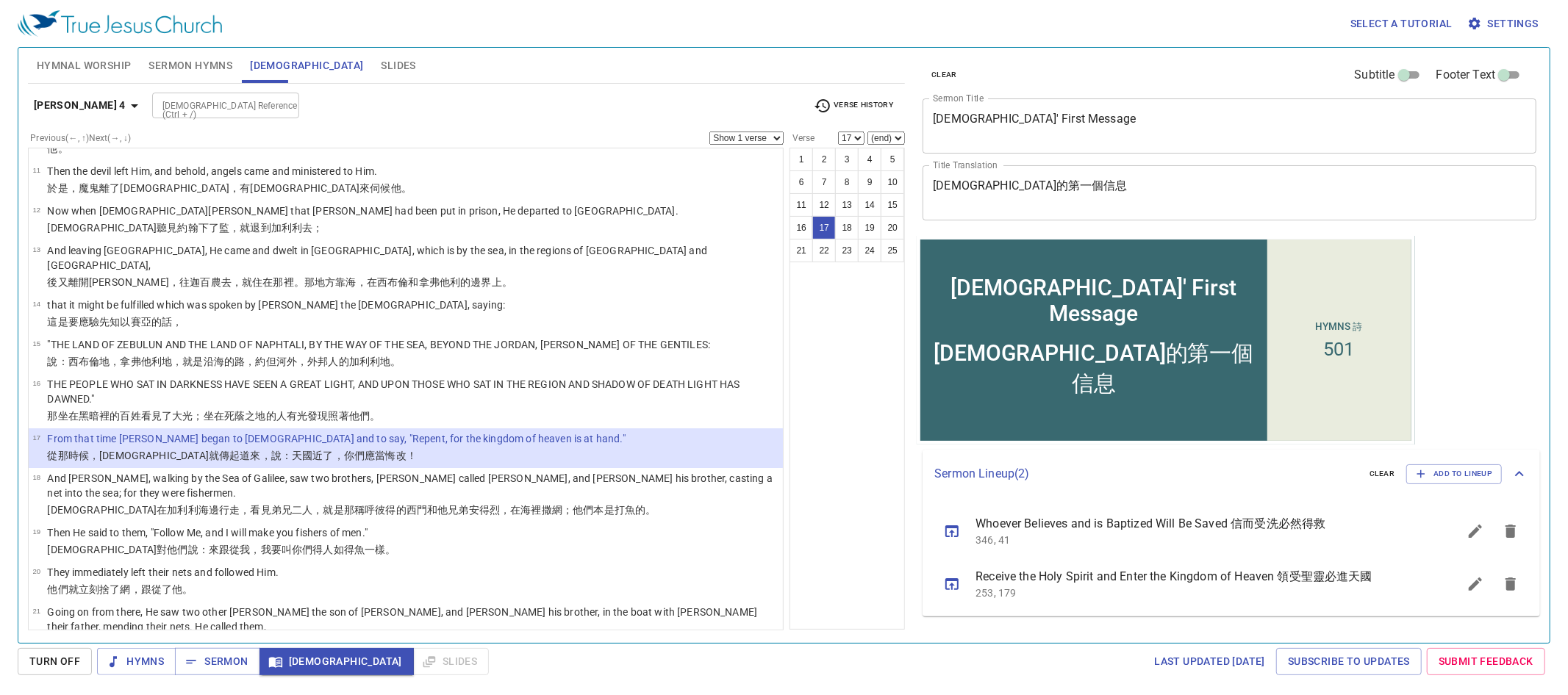
click at [183, 89] on div "Matthew 4 Bible Reference (Ctrl + /) Bible Reference (Ctrl + /) Verse History P…" at bounding box center [466, 357] width 877 height 547
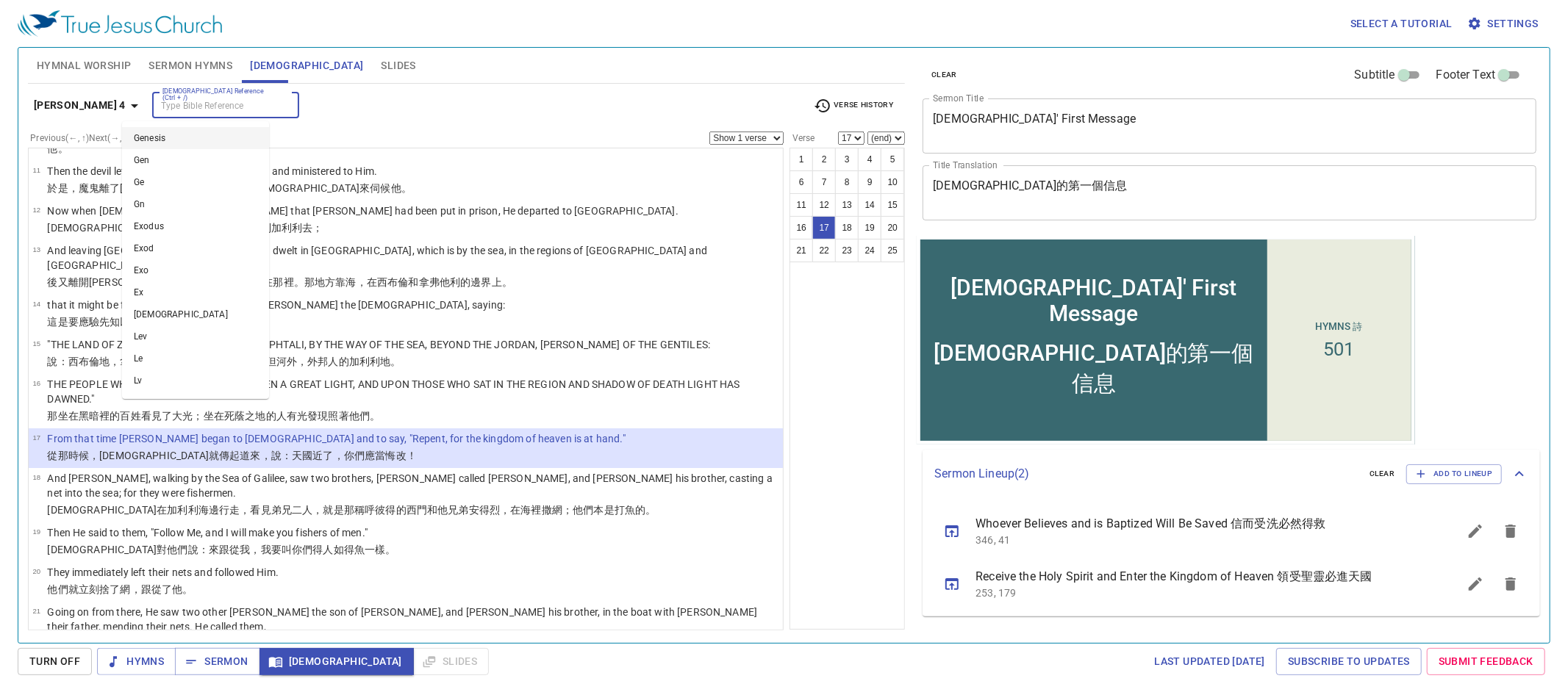
click at [183, 97] on input "[DEMOGRAPHIC_DATA] Reference (Ctrl + /)" at bounding box center [214, 105] width 114 height 17
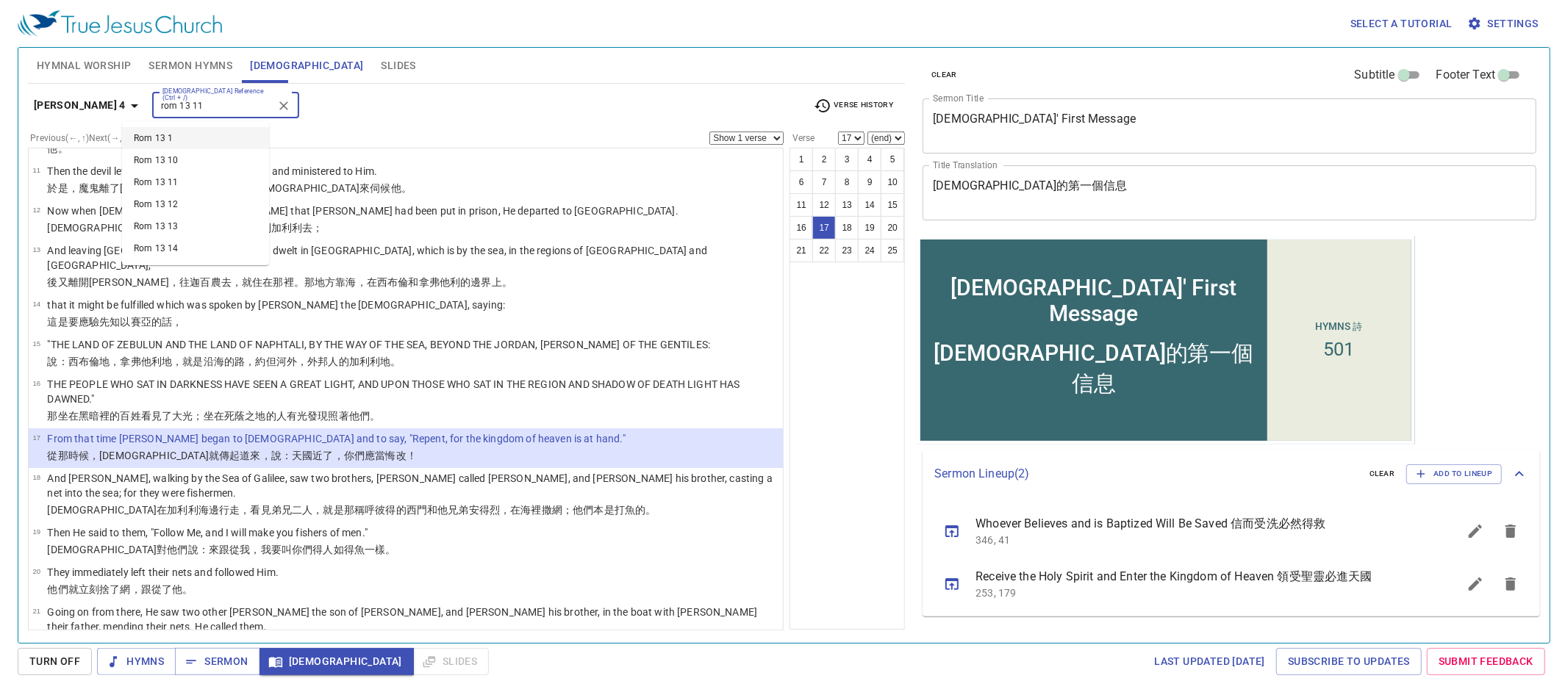
type input "rom 13 11"
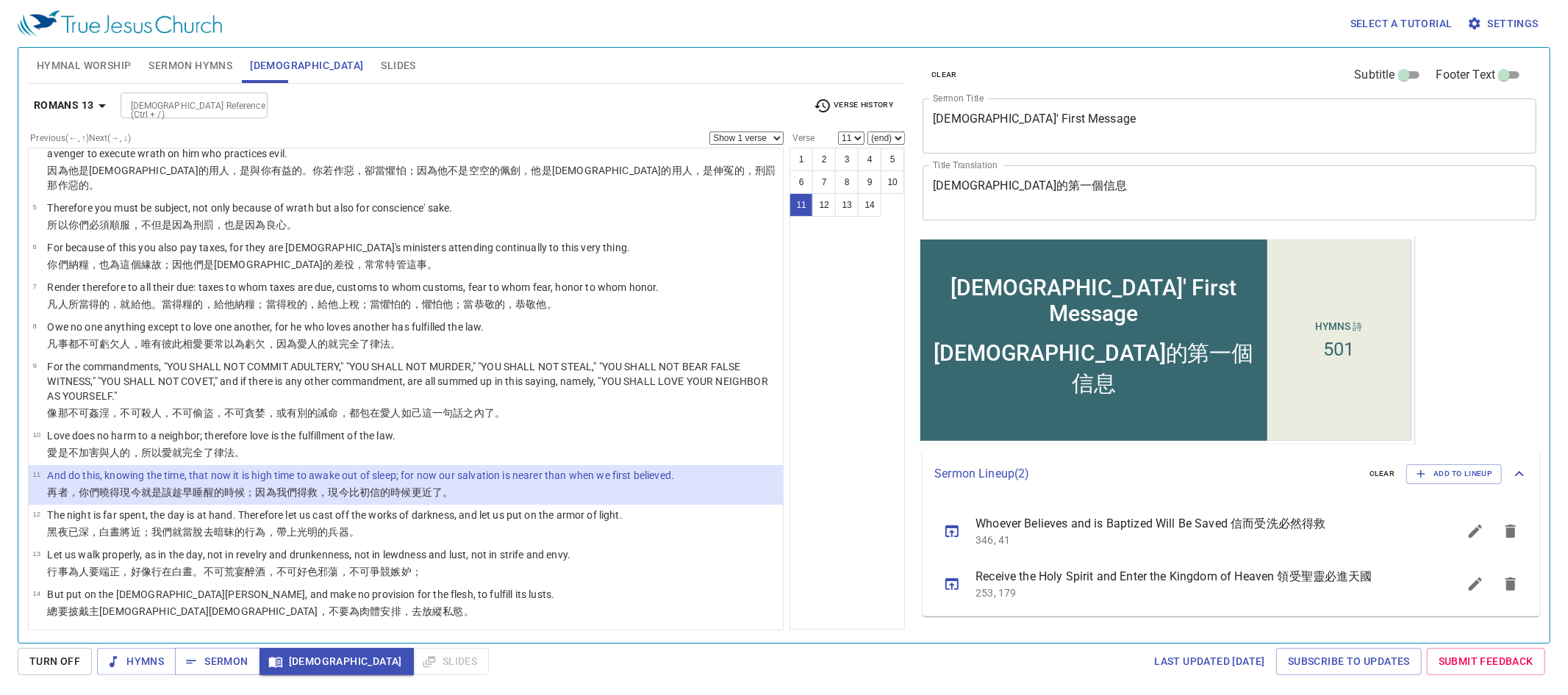
scroll to position [129, 0]
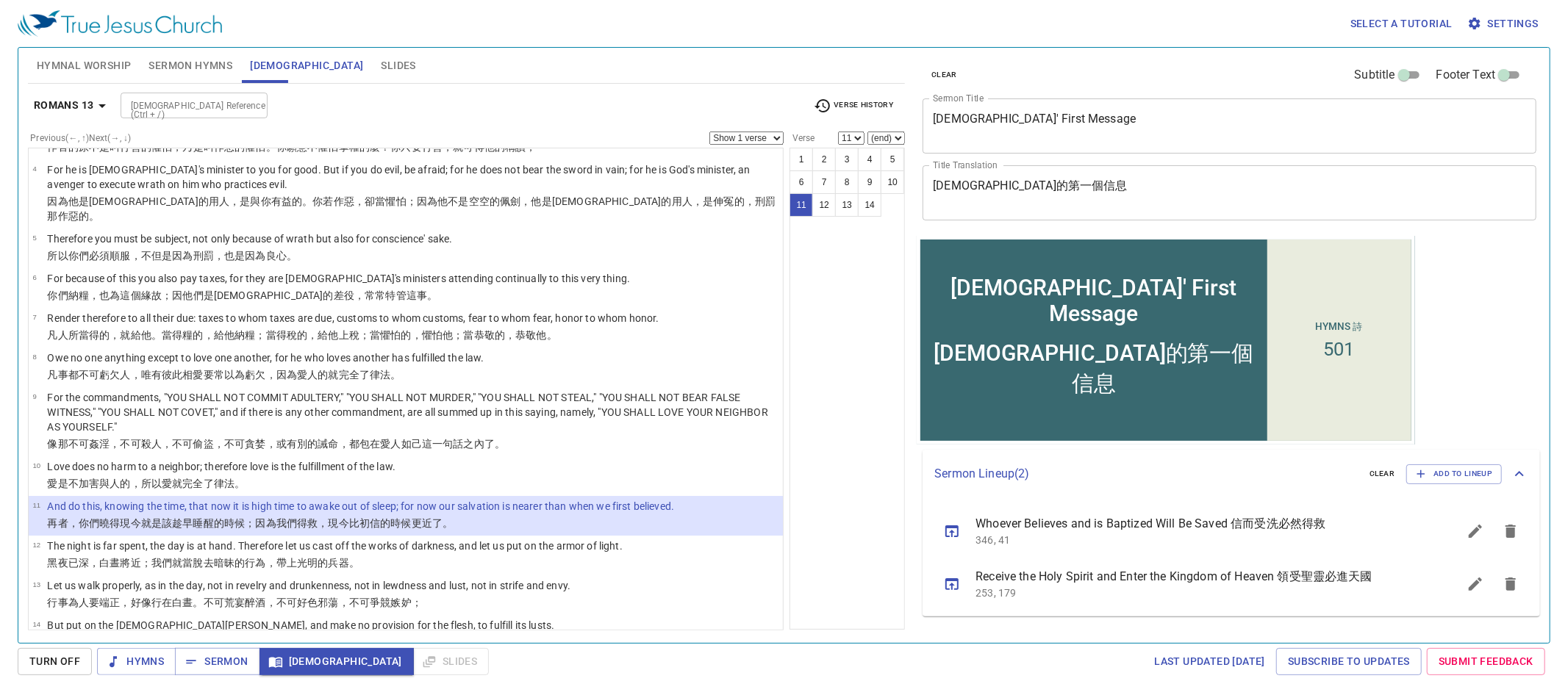
click at [834, 107] on span "Verse History" at bounding box center [853, 106] width 79 height 18
click at [834, 218] on li "[DEMOGRAPHIC_DATA]" at bounding box center [879, 224] width 147 height 24
select select "17"
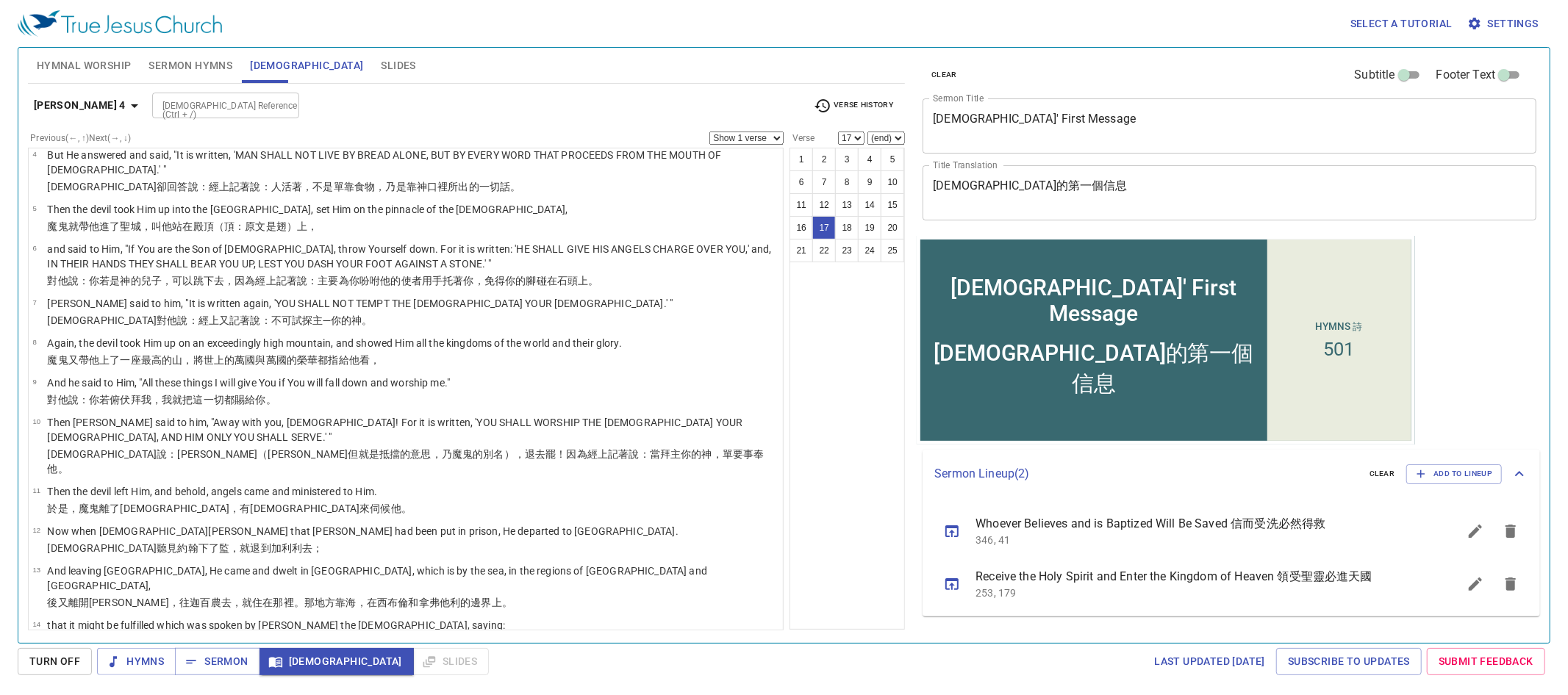
scroll to position [449, 0]
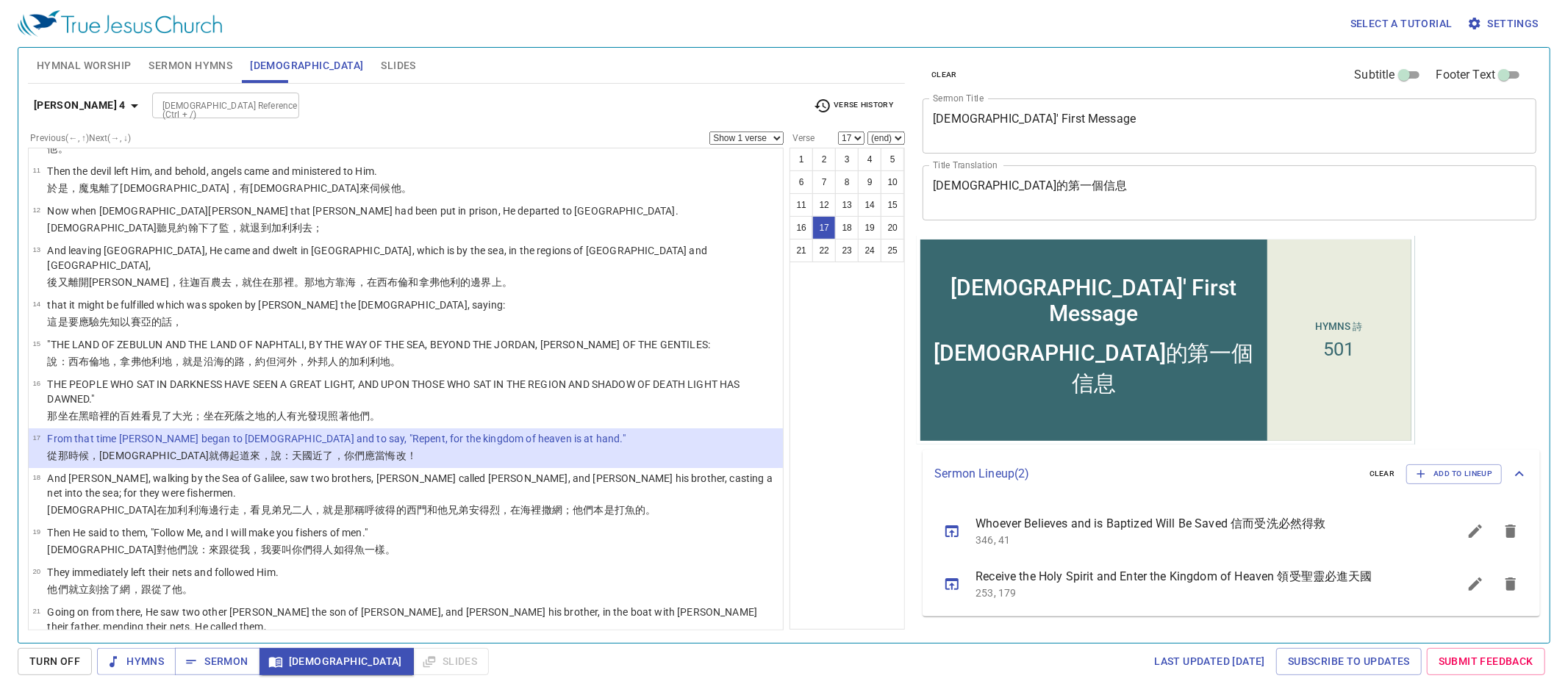
click at [273, 101] on div at bounding box center [283, 106] width 19 height 21
type input "mk 1 5"
select select "5"
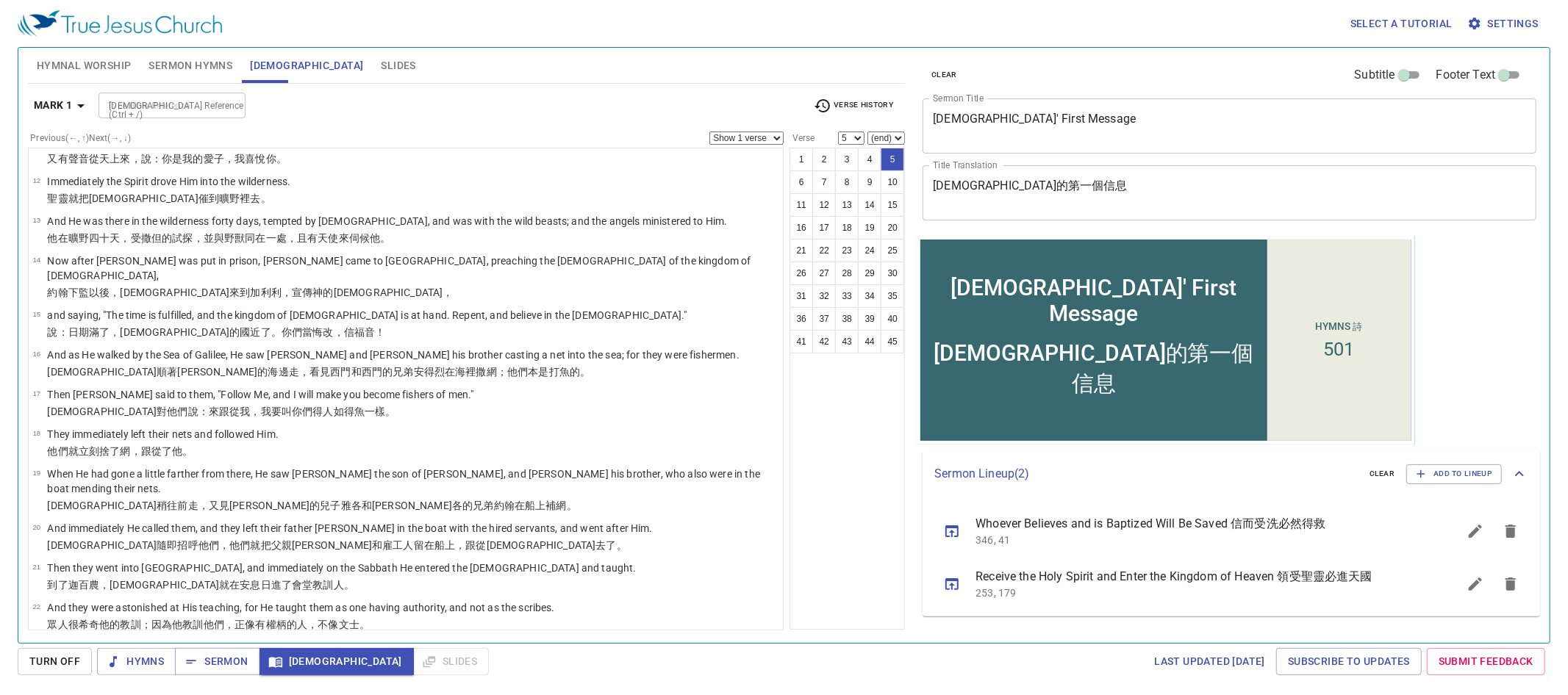
scroll to position [0, 0]
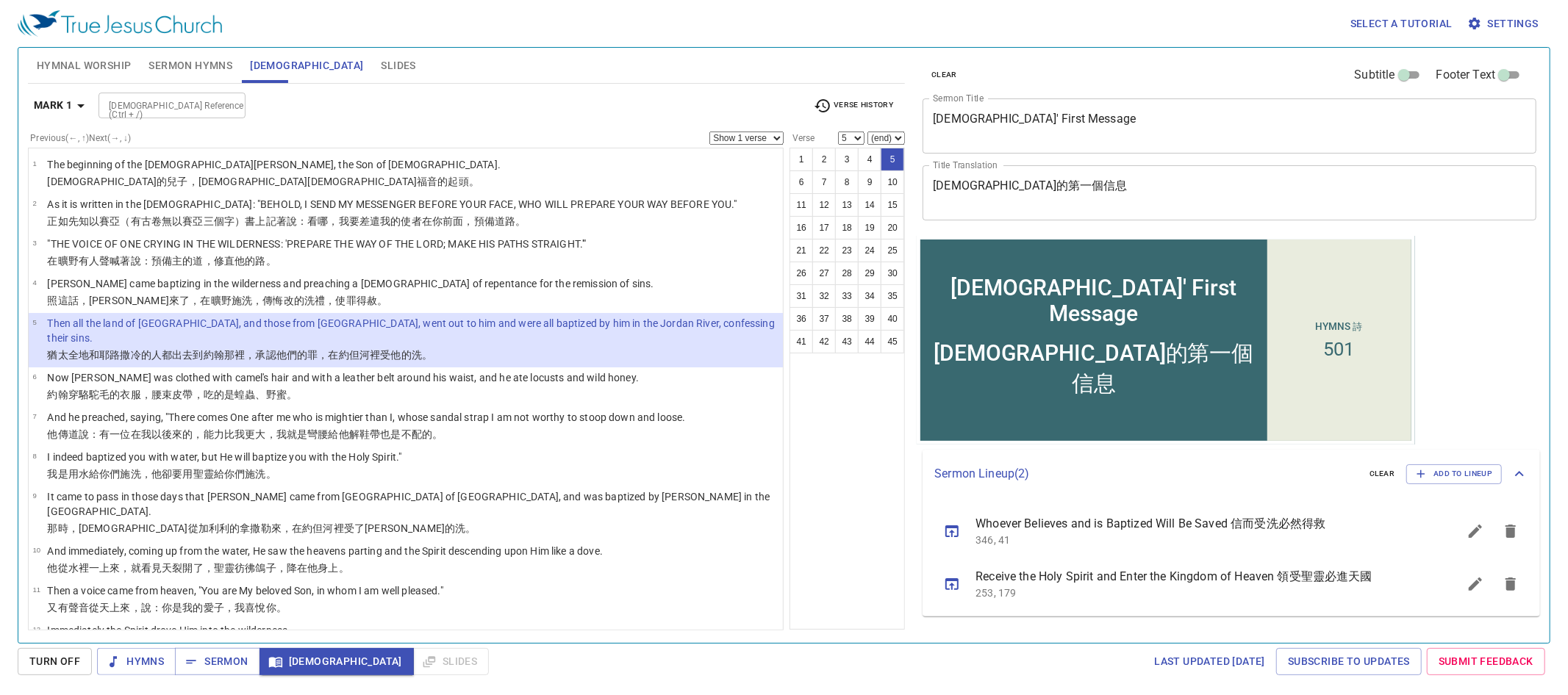
click at [168, 105] on input "[DEMOGRAPHIC_DATA] Reference (Ctrl + /)" at bounding box center [160, 105] width 114 height 17
type input "mark 1 15"
select select "15"
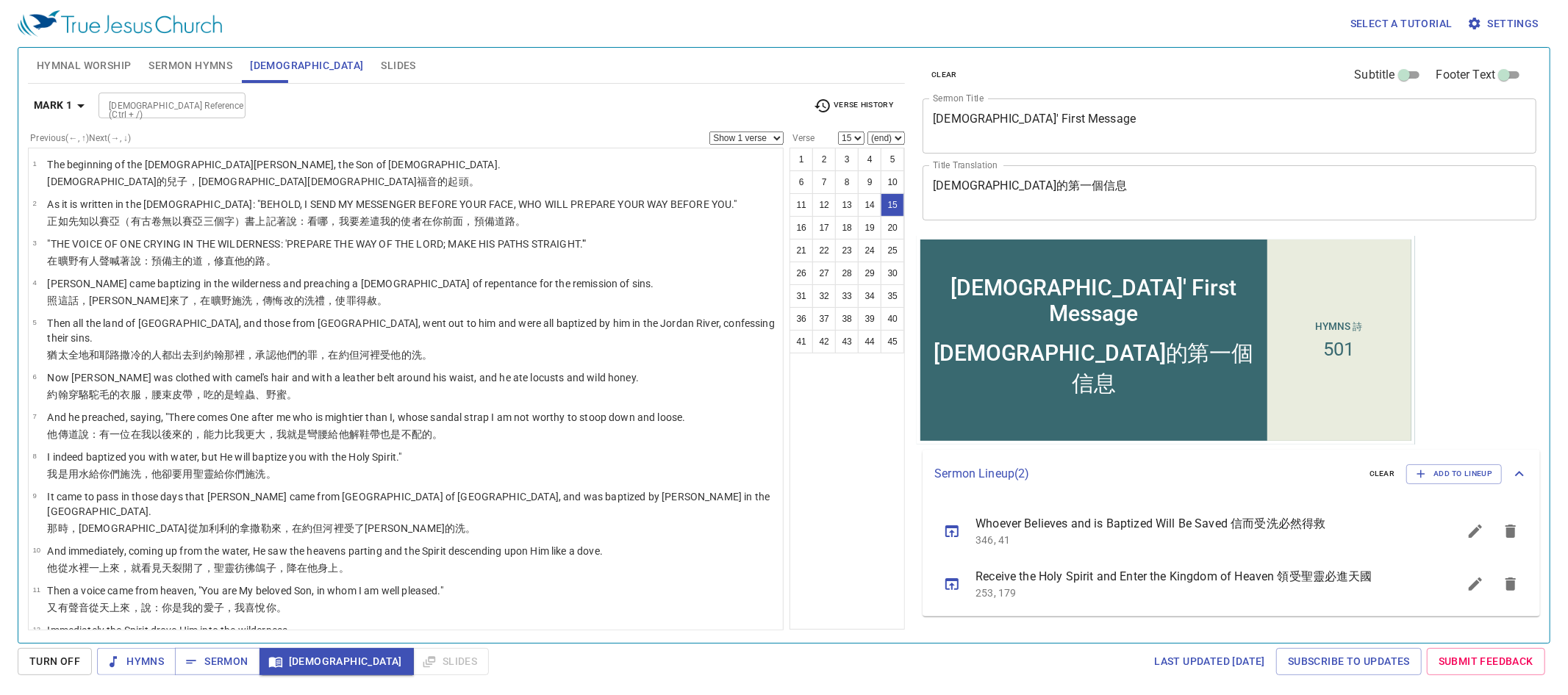
scroll to position [340, 0]
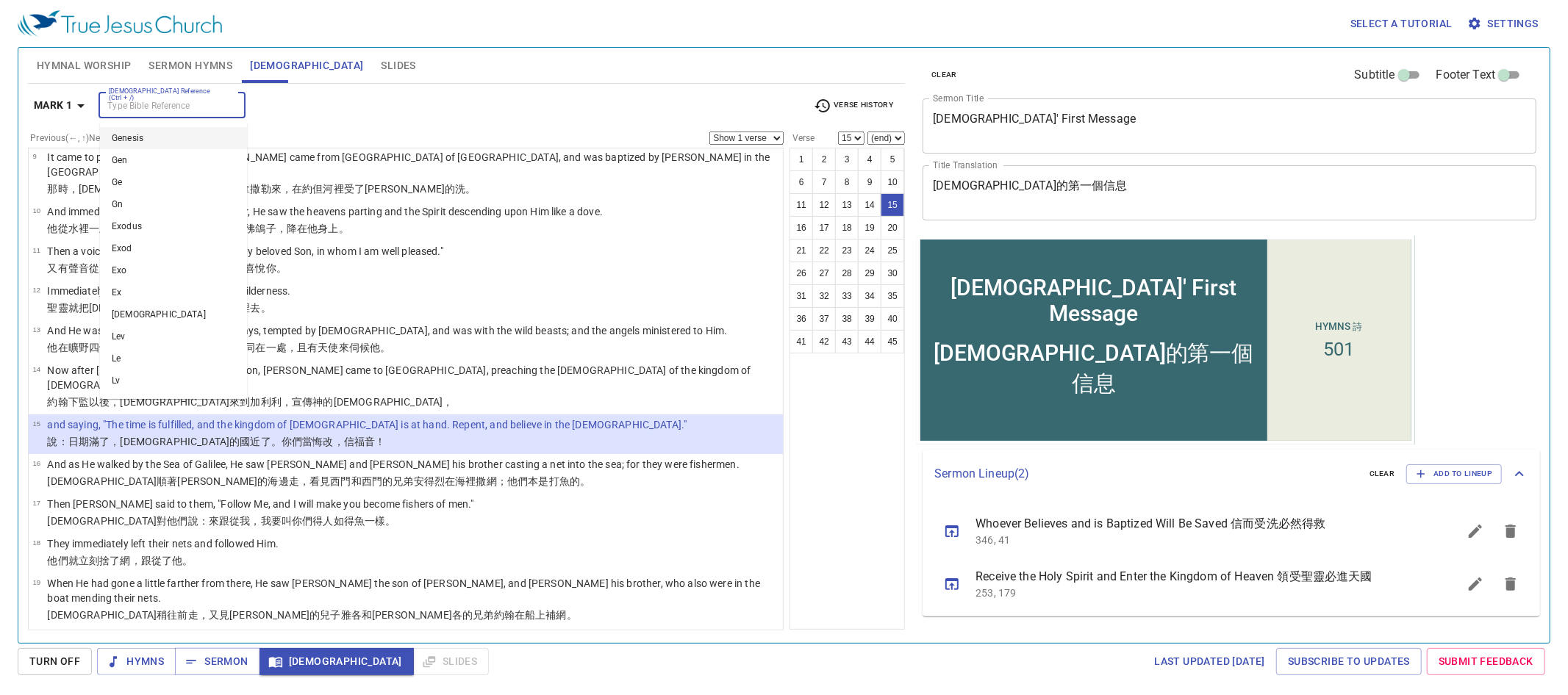
click at [169, 102] on input "[DEMOGRAPHIC_DATA] Reference (Ctrl + /)" at bounding box center [160, 105] width 114 height 17
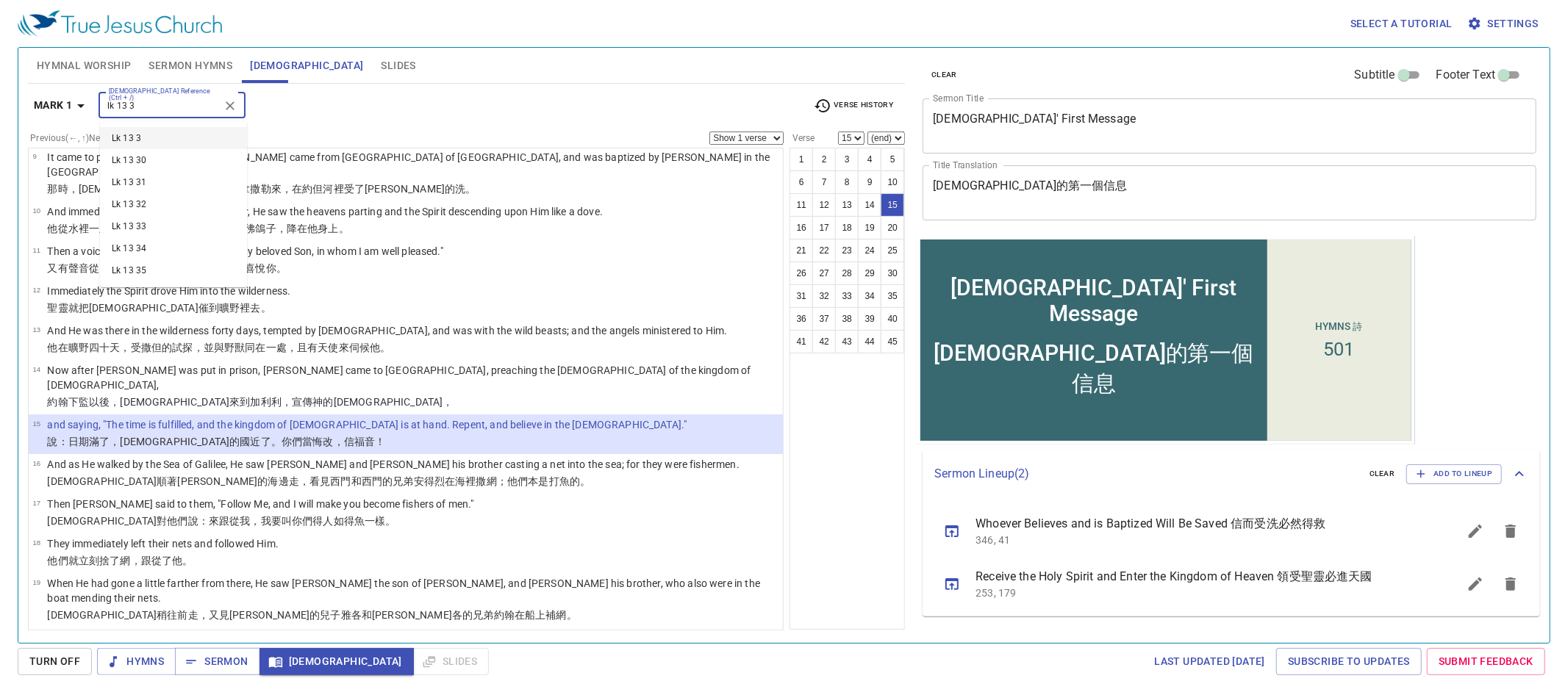
type input "lk 13 3"
select select "3"
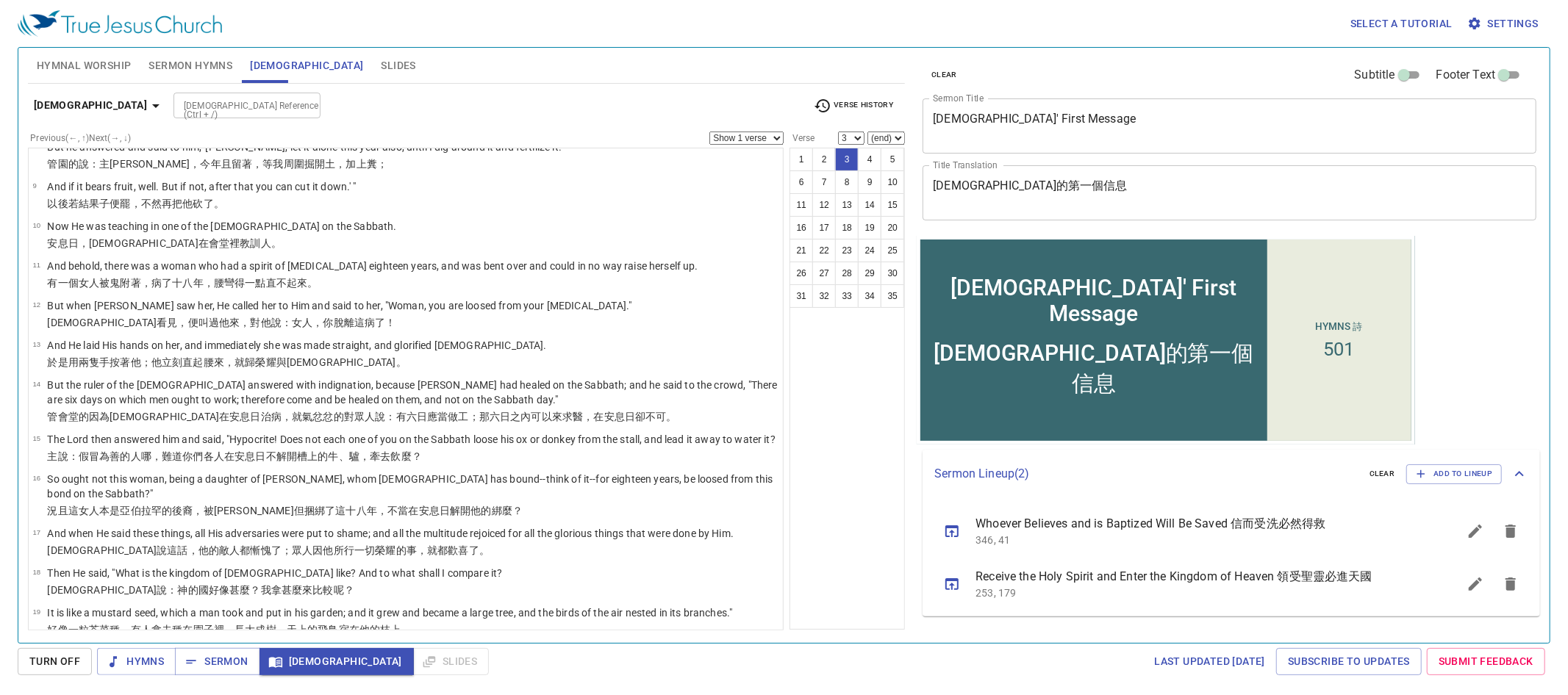
scroll to position [0, 0]
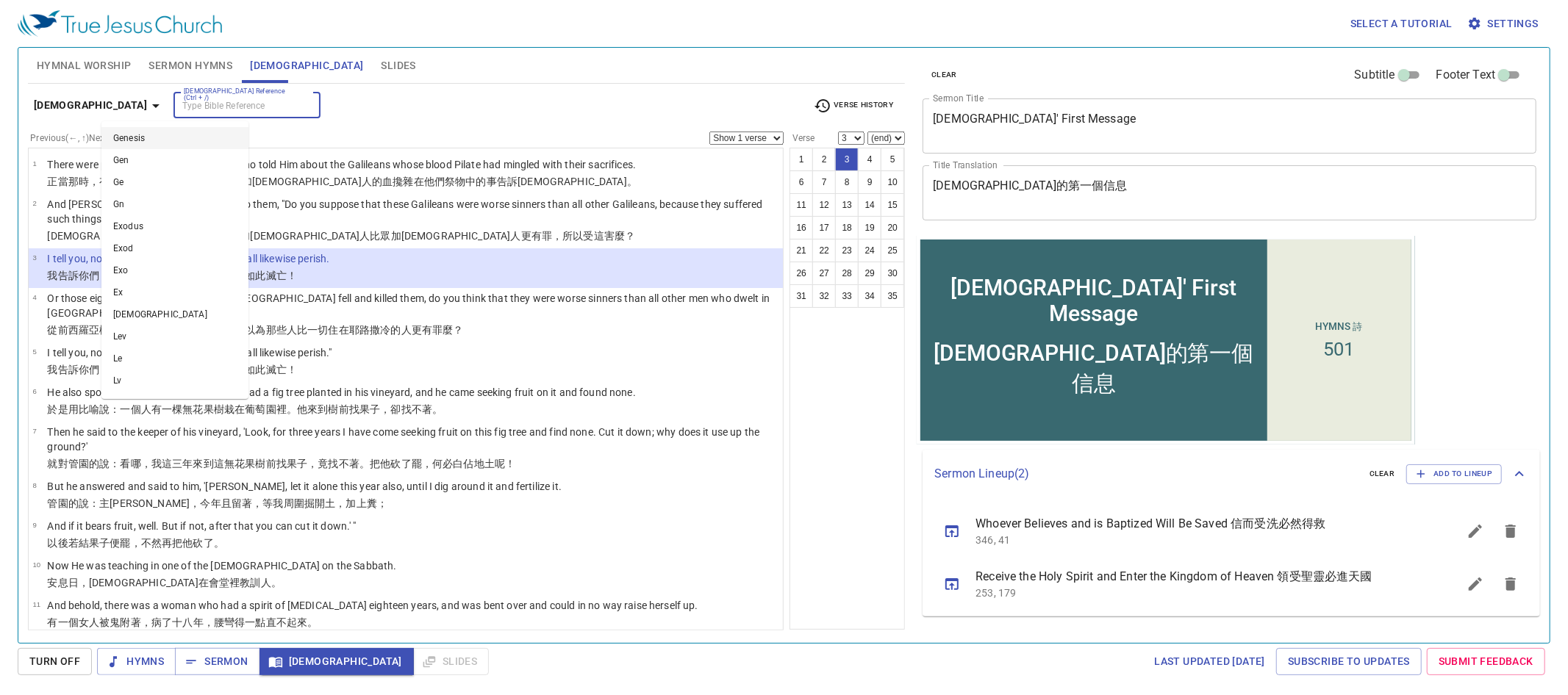
click at [193, 109] on input "[DEMOGRAPHIC_DATA] Reference (Ctrl + /)" at bounding box center [235, 105] width 114 height 17
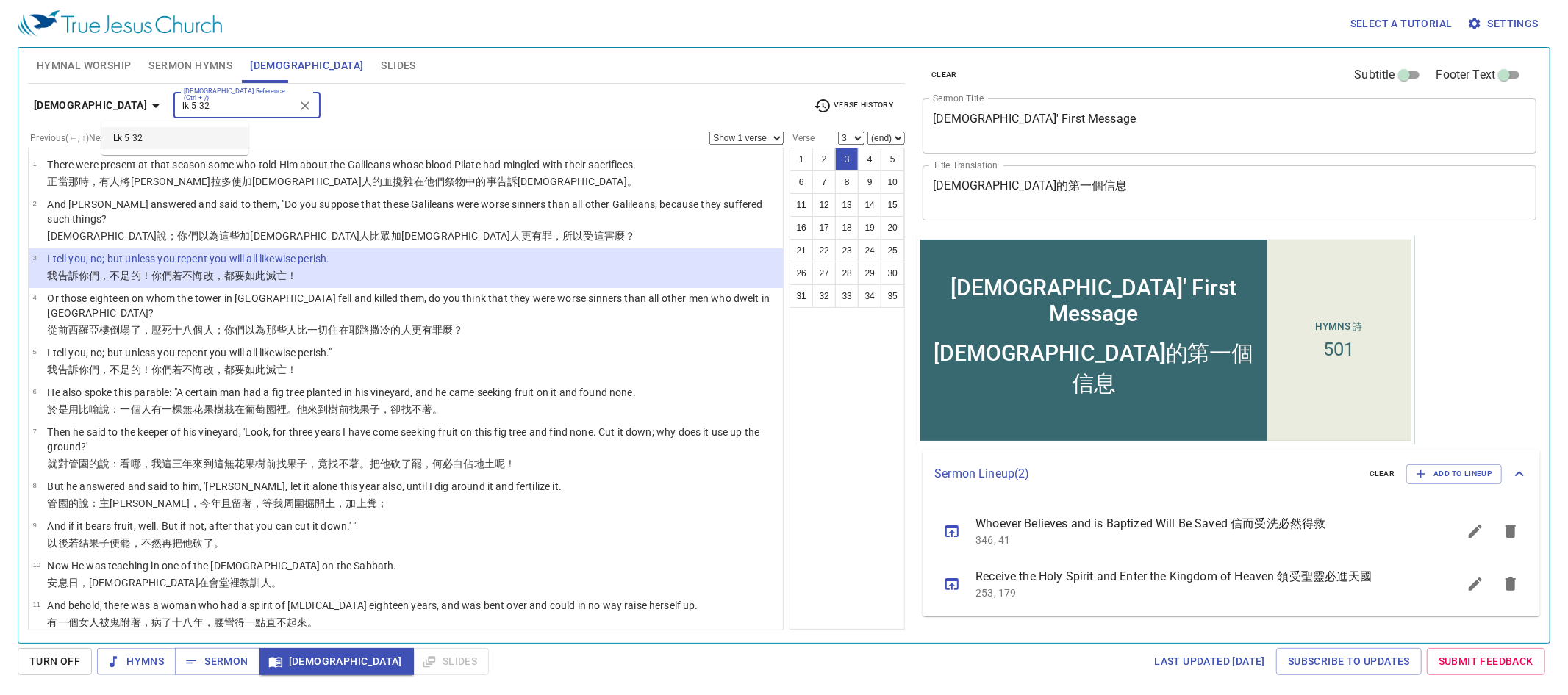
type input "lk 5 32"
select select "32"
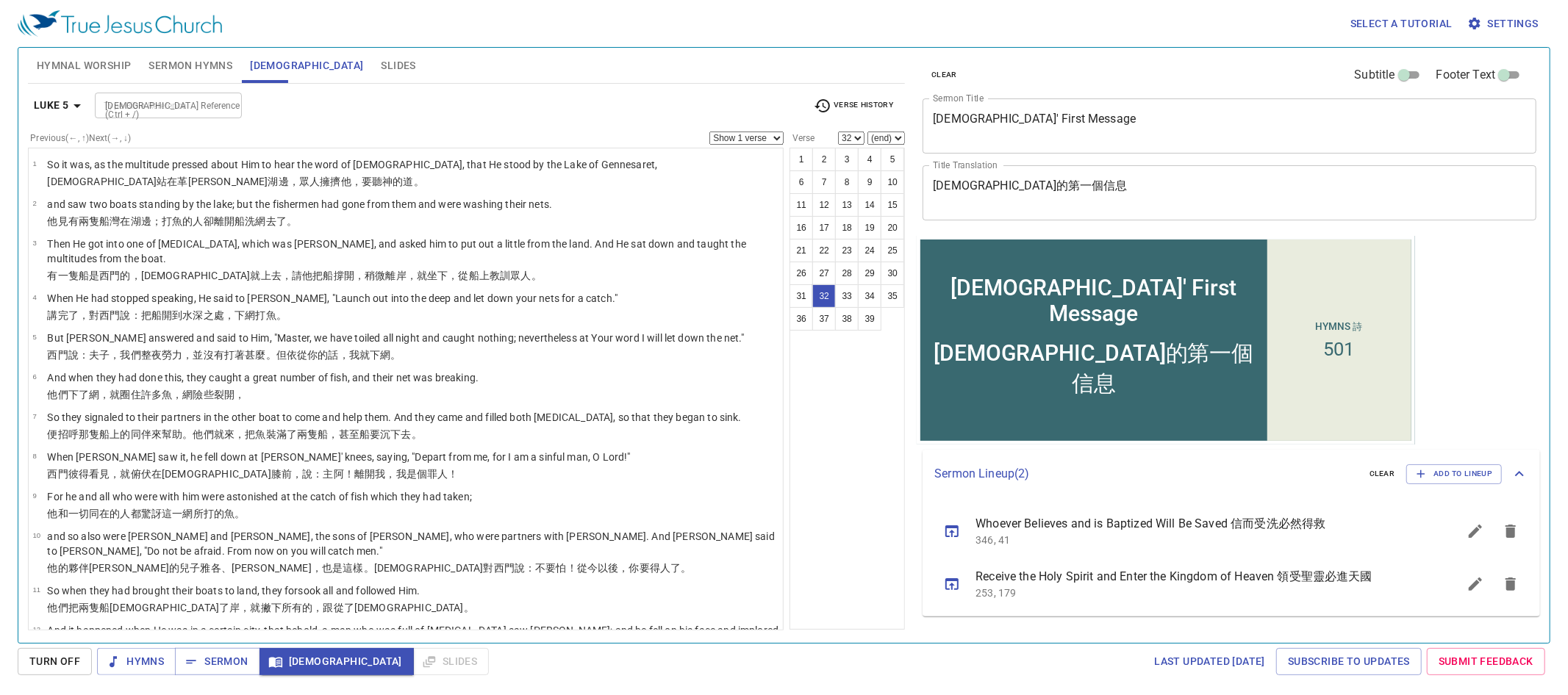
scroll to position [1117, 0]
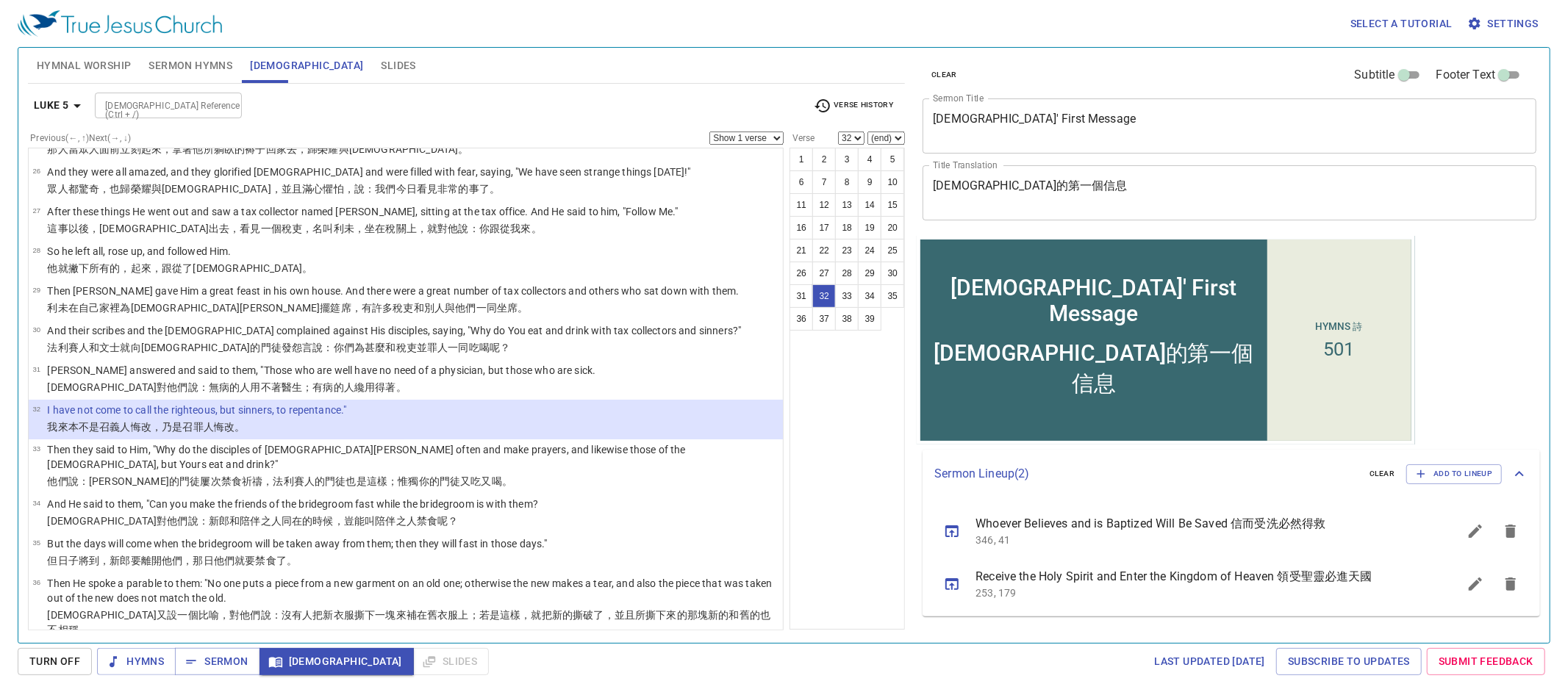
click at [200, 104] on input "[DEMOGRAPHIC_DATA] Reference (Ctrl + /)" at bounding box center [156, 105] width 114 height 17
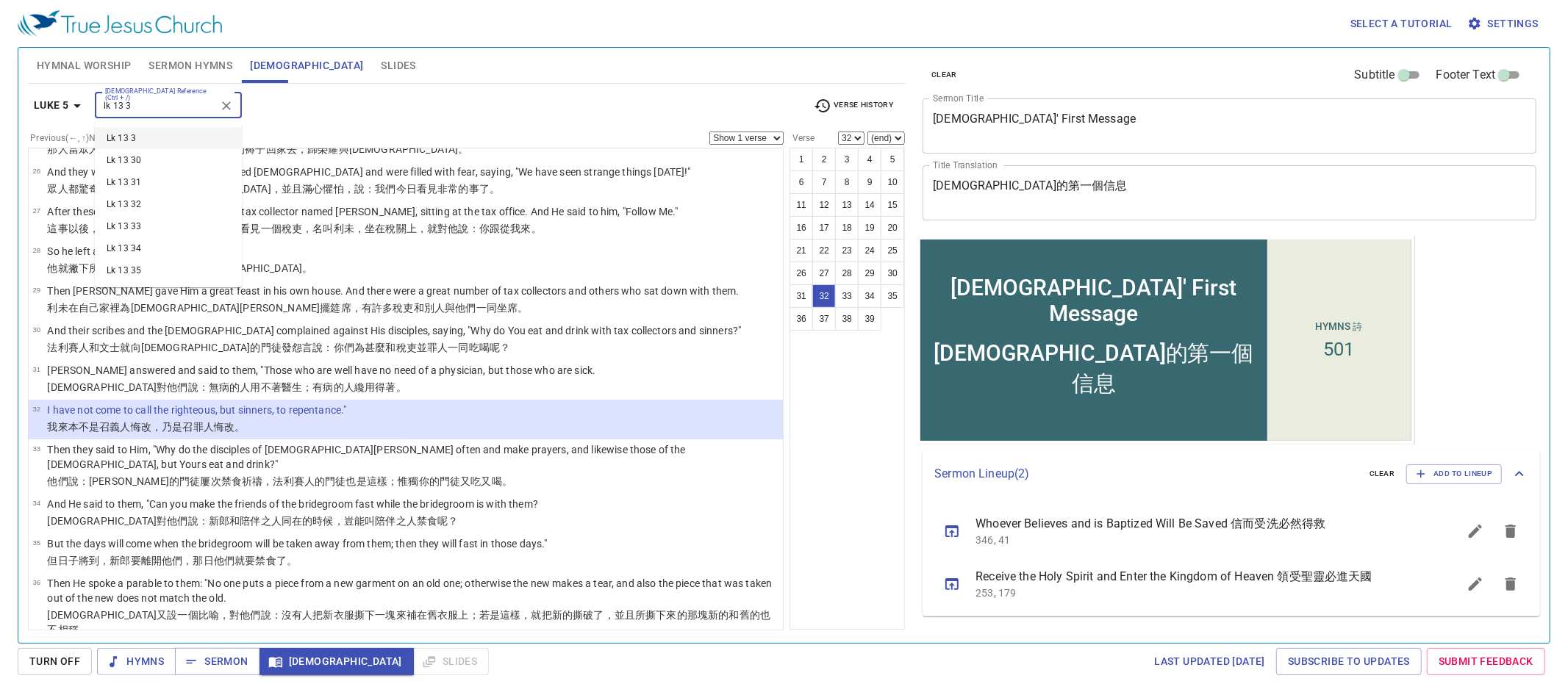
type input "lk 13 3"
select select "3"
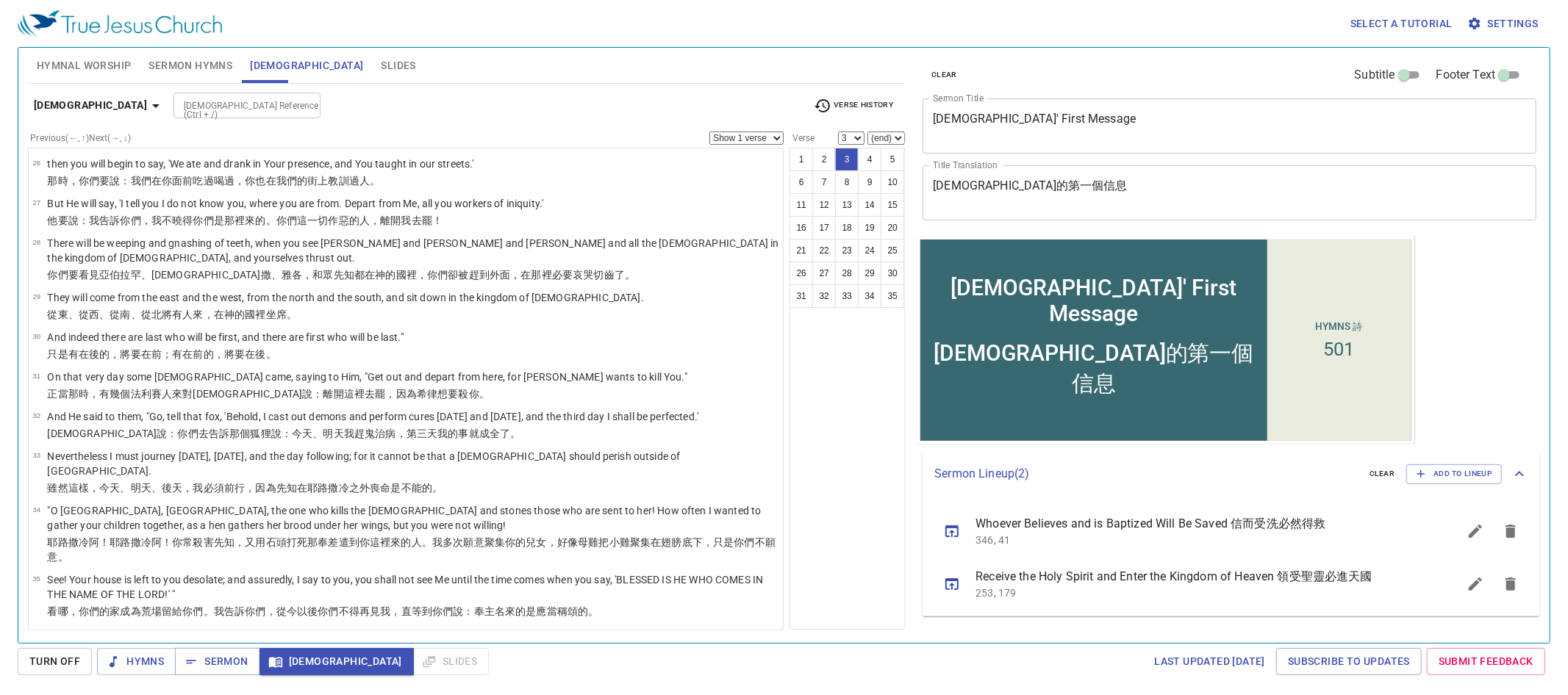
scroll to position [0, 0]
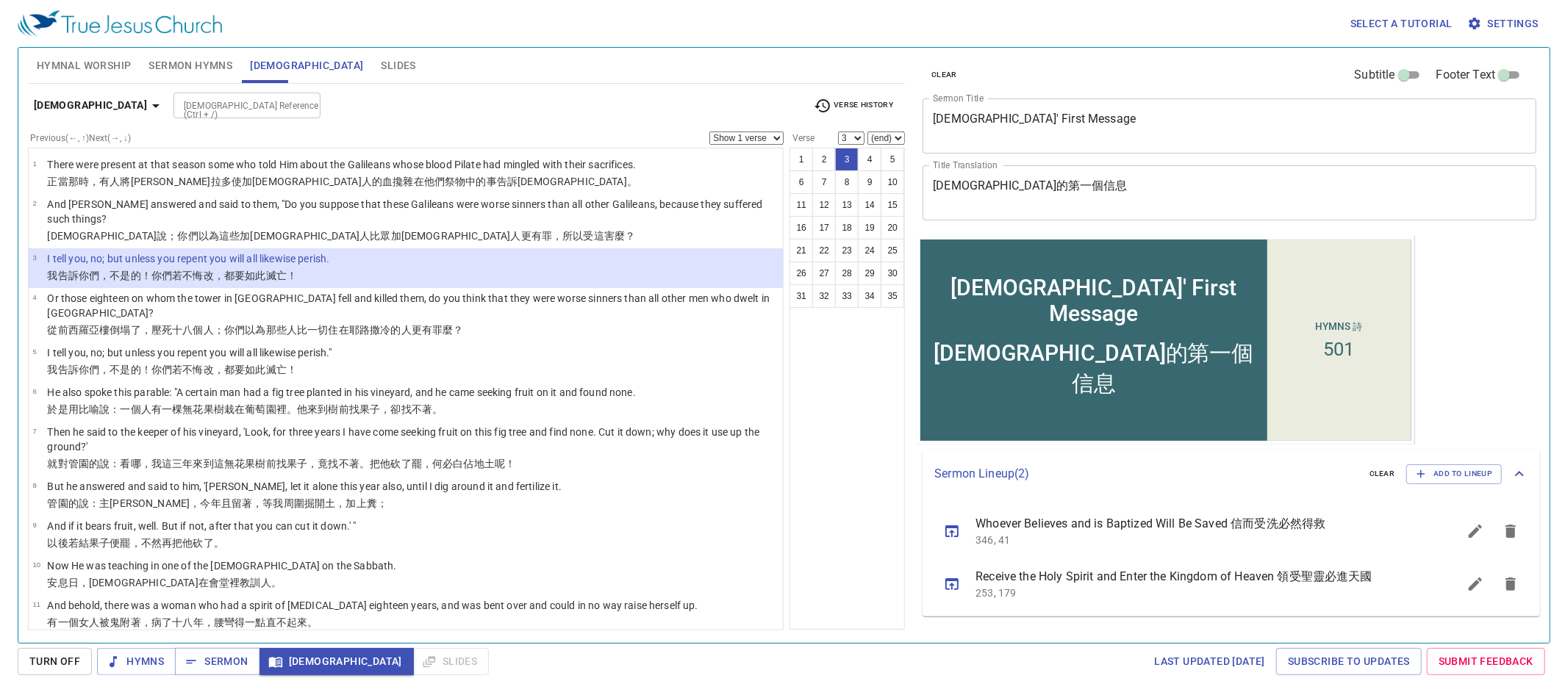
click at [295, 106] on div at bounding box center [304, 106] width 19 height 21
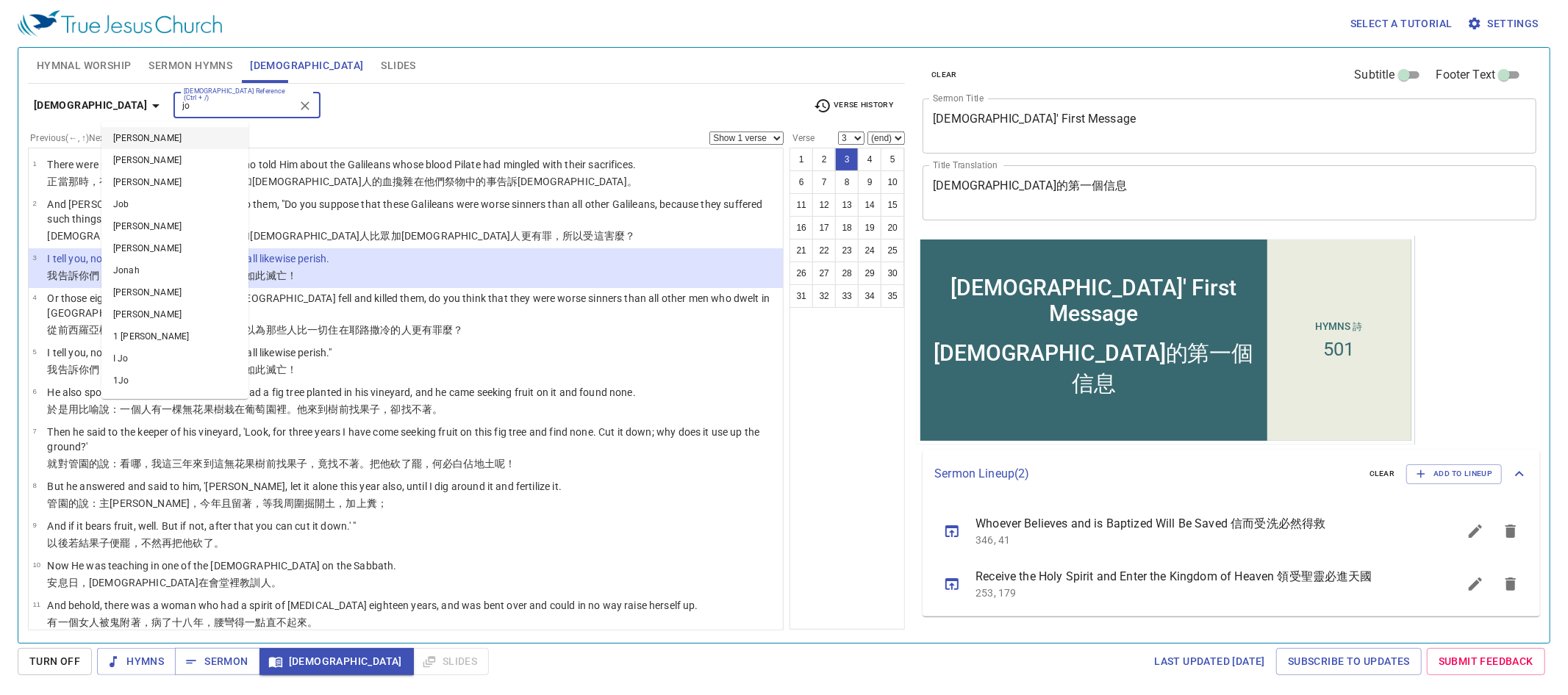
type input "j"
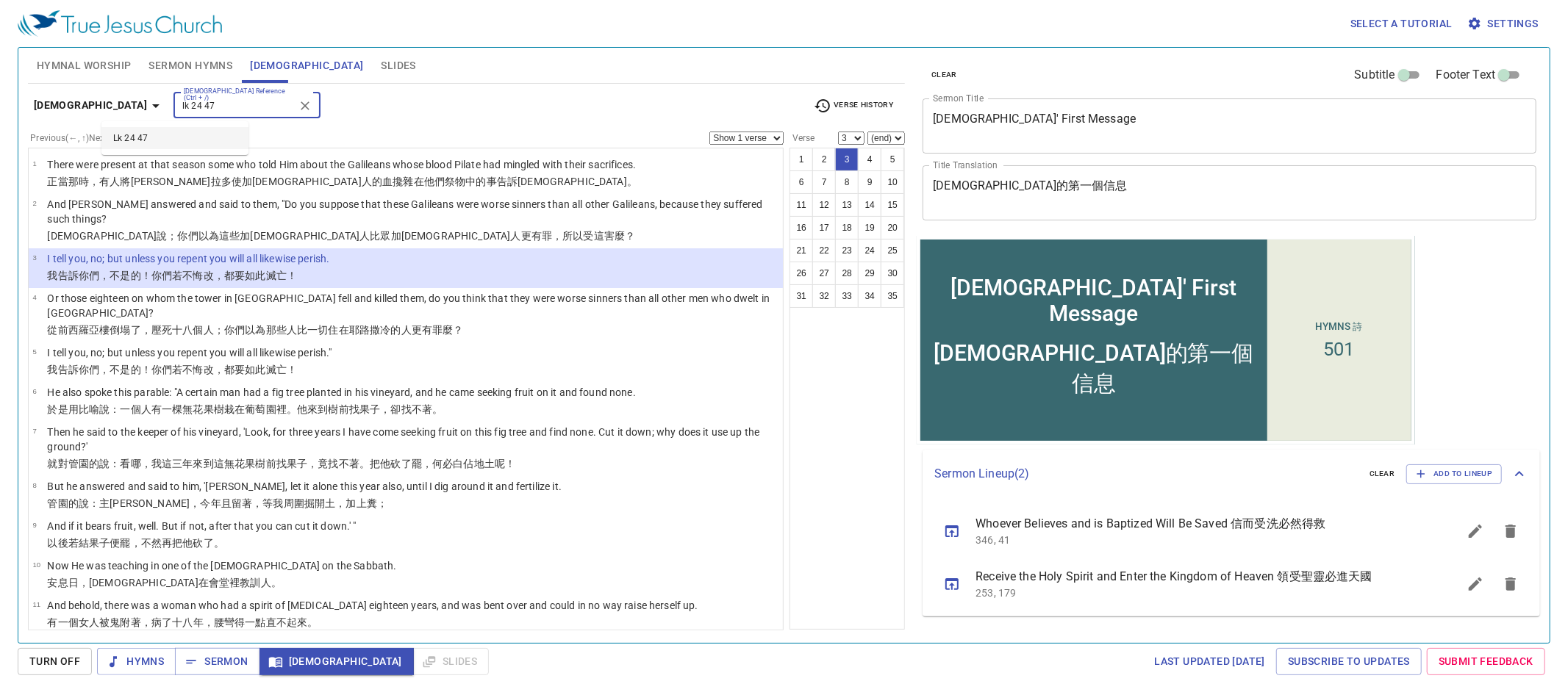
type input "lk 24 47"
select select "47"
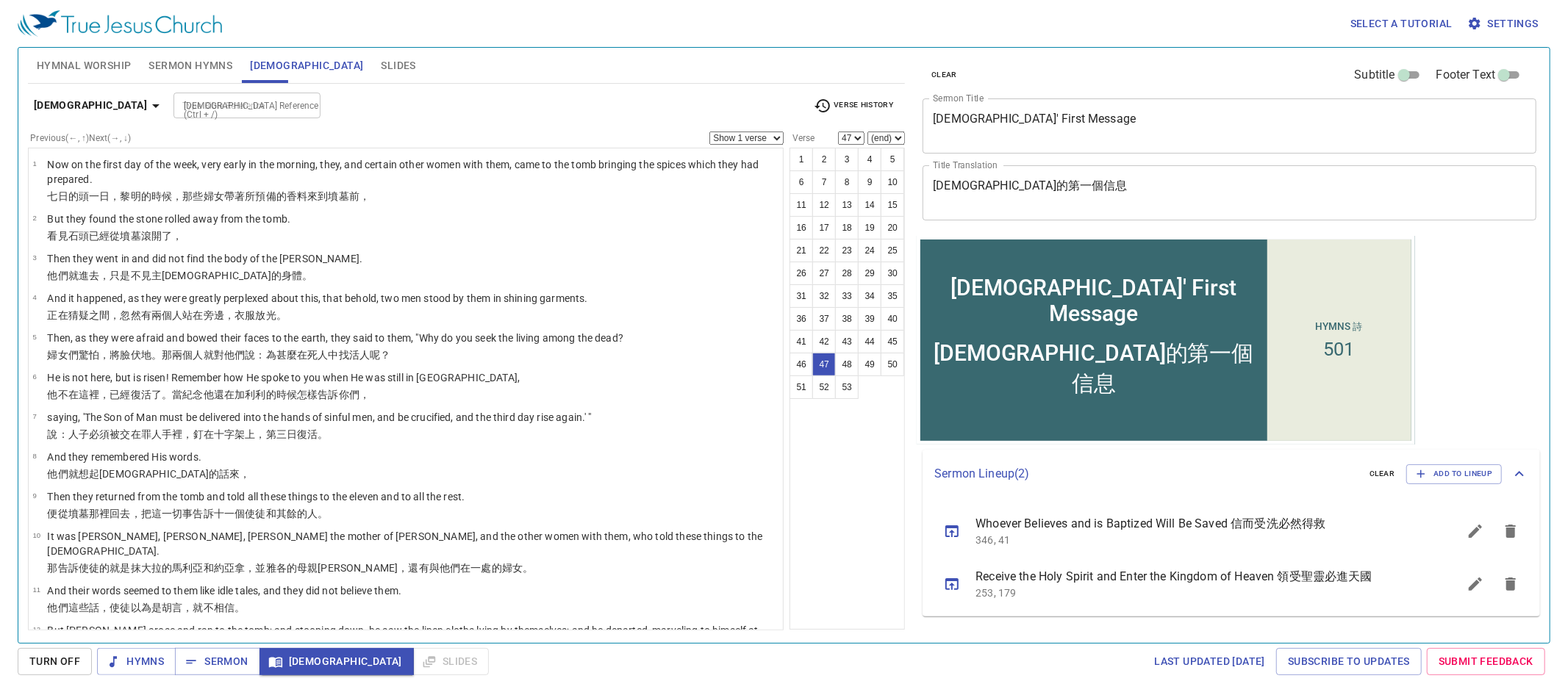
scroll to position [1681, 0]
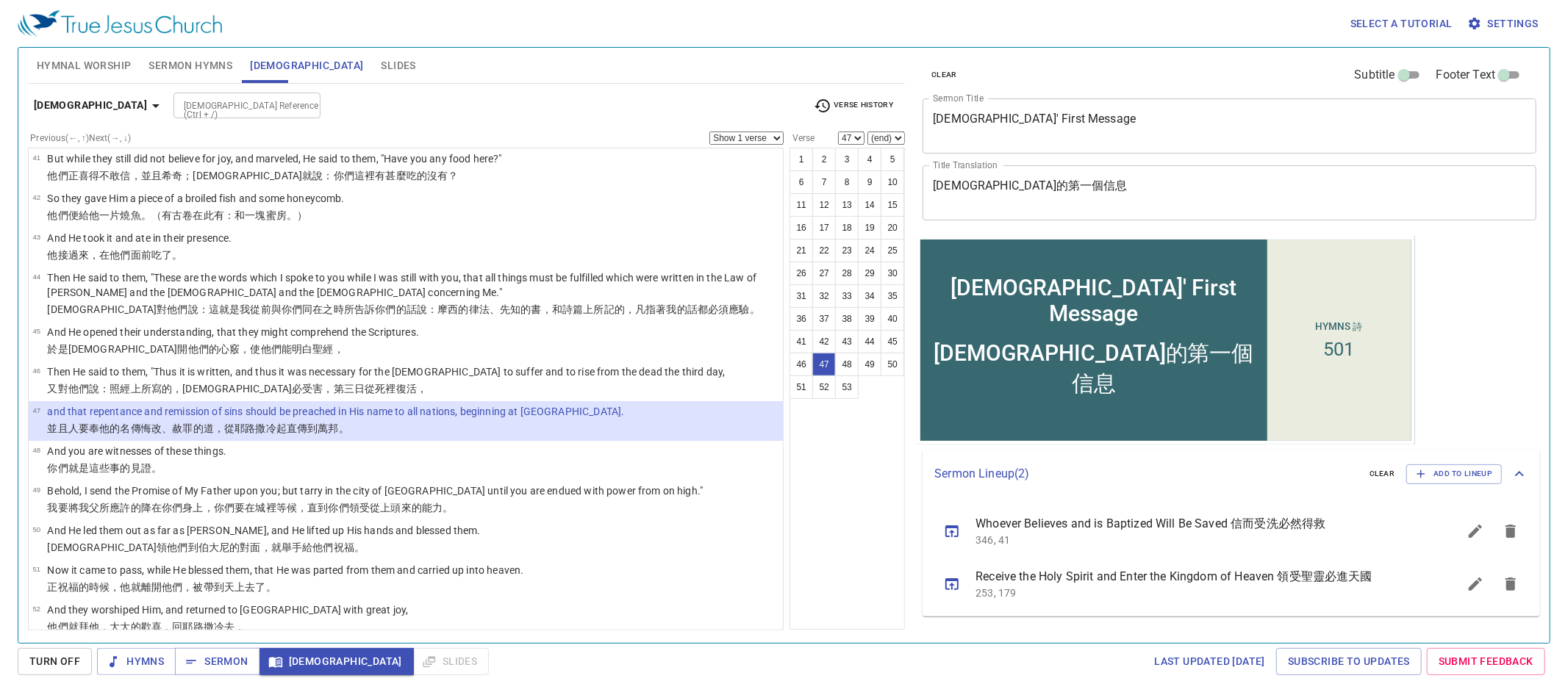
click at [243, 106] on div "[DEMOGRAPHIC_DATA] Reference (Ctrl + /)" at bounding box center [247, 105] width 147 height 26
type input "John 8 11"
select select "11"
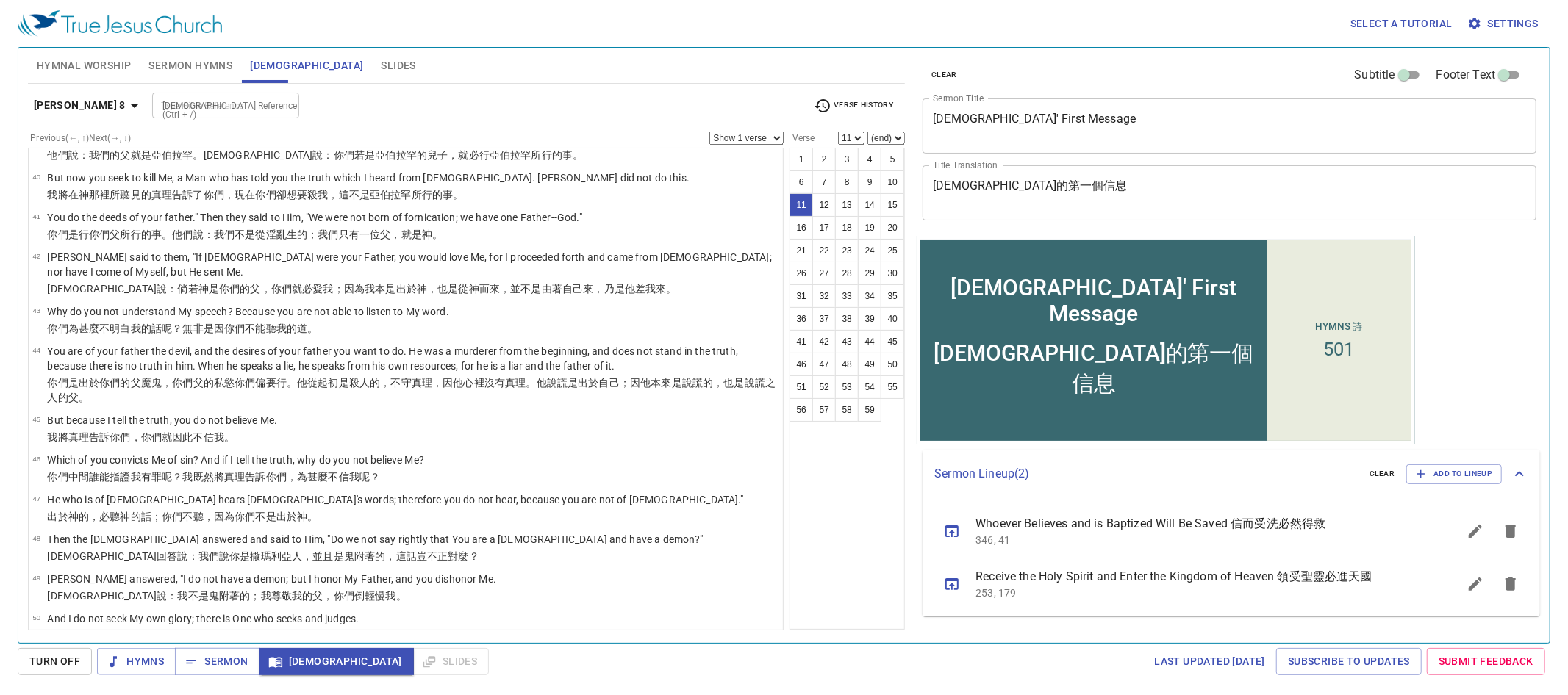
scroll to position [225, 0]
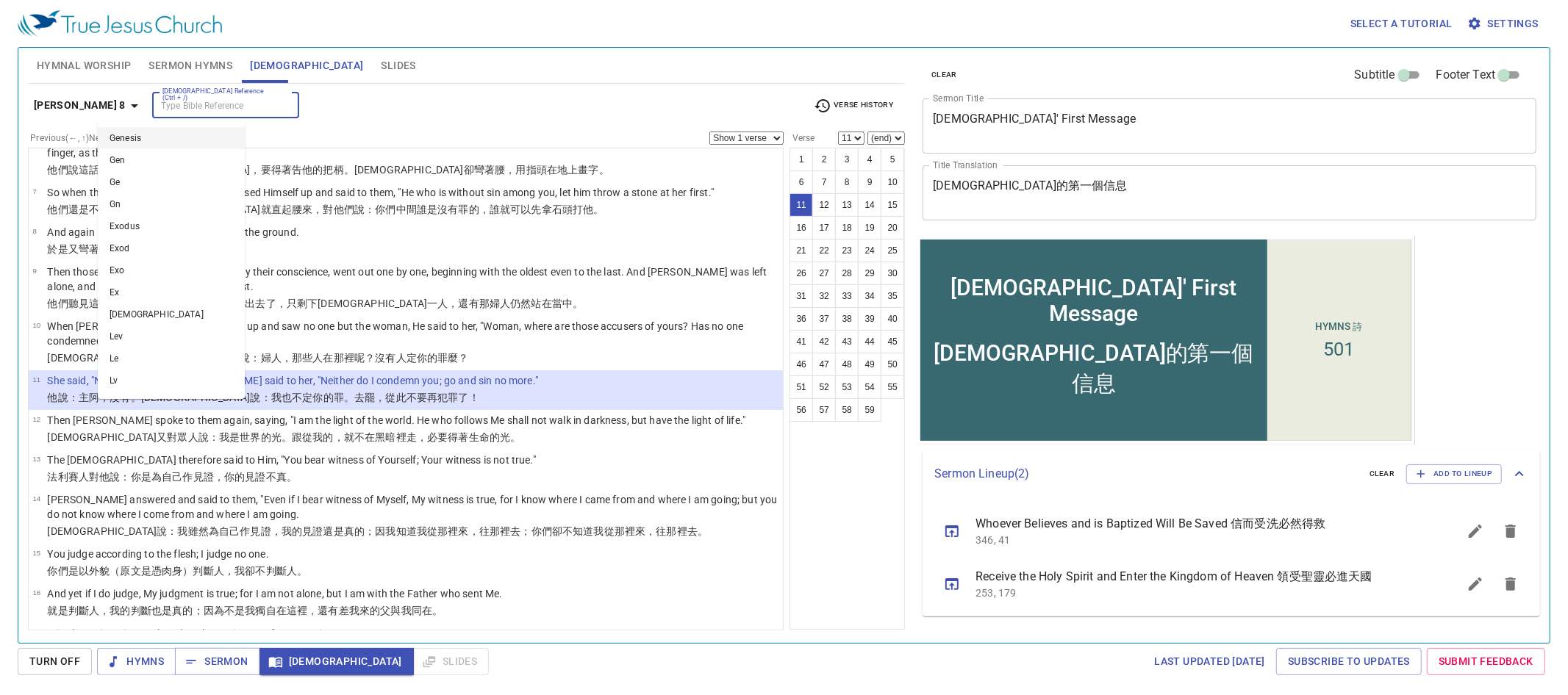
click at [166, 97] on input "[DEMOGRAPHIC_DATA] Reference (Ctrl + /)" at bounding box center [214, 105] width 114 height 17
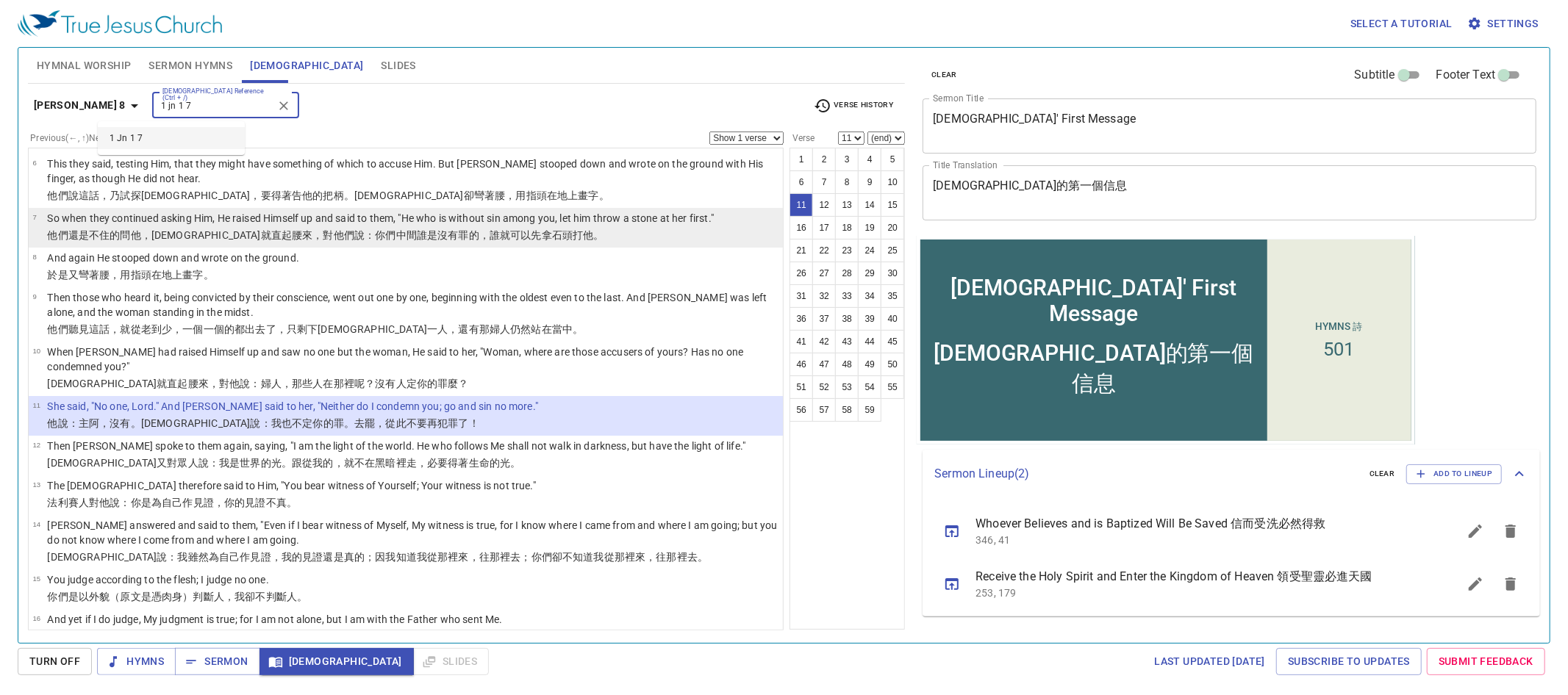
scroll to position [190, 0]
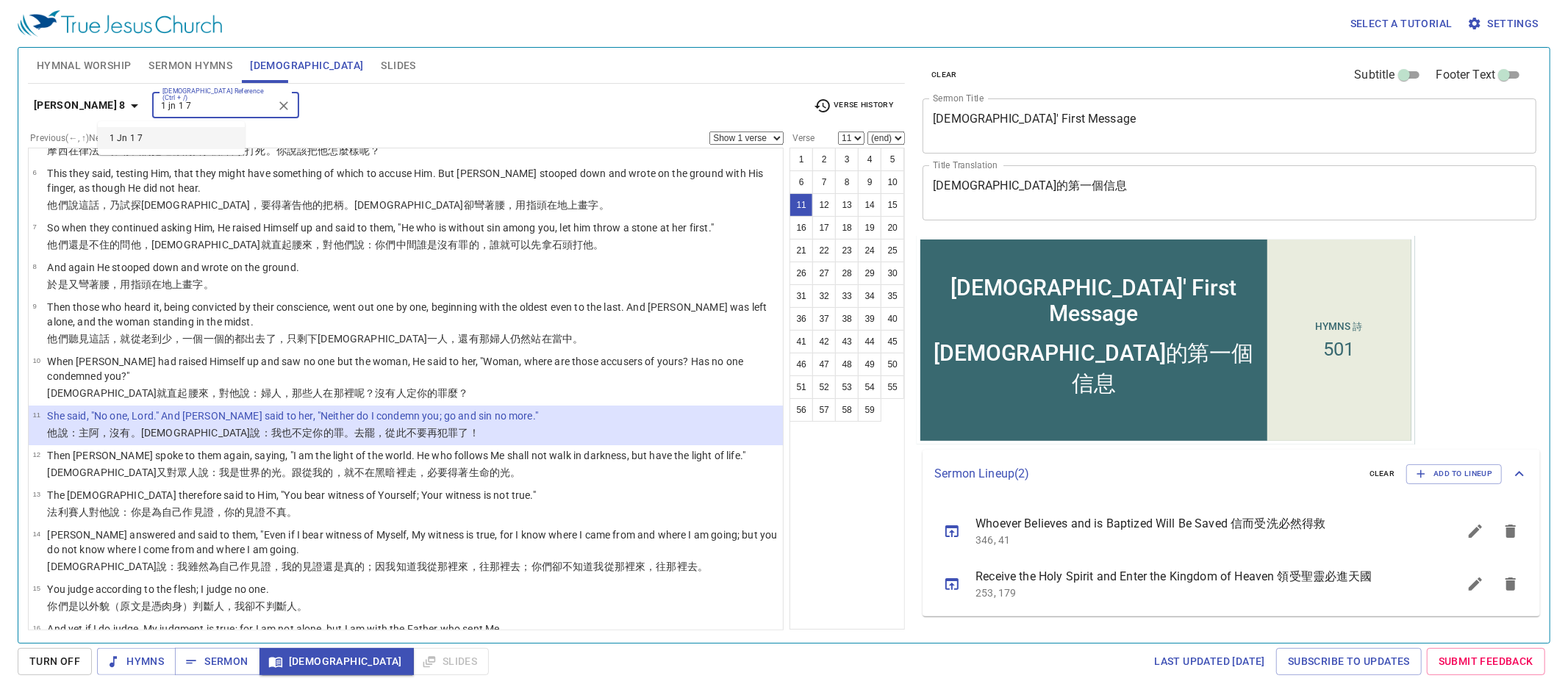
type input "1 jn 1 7"
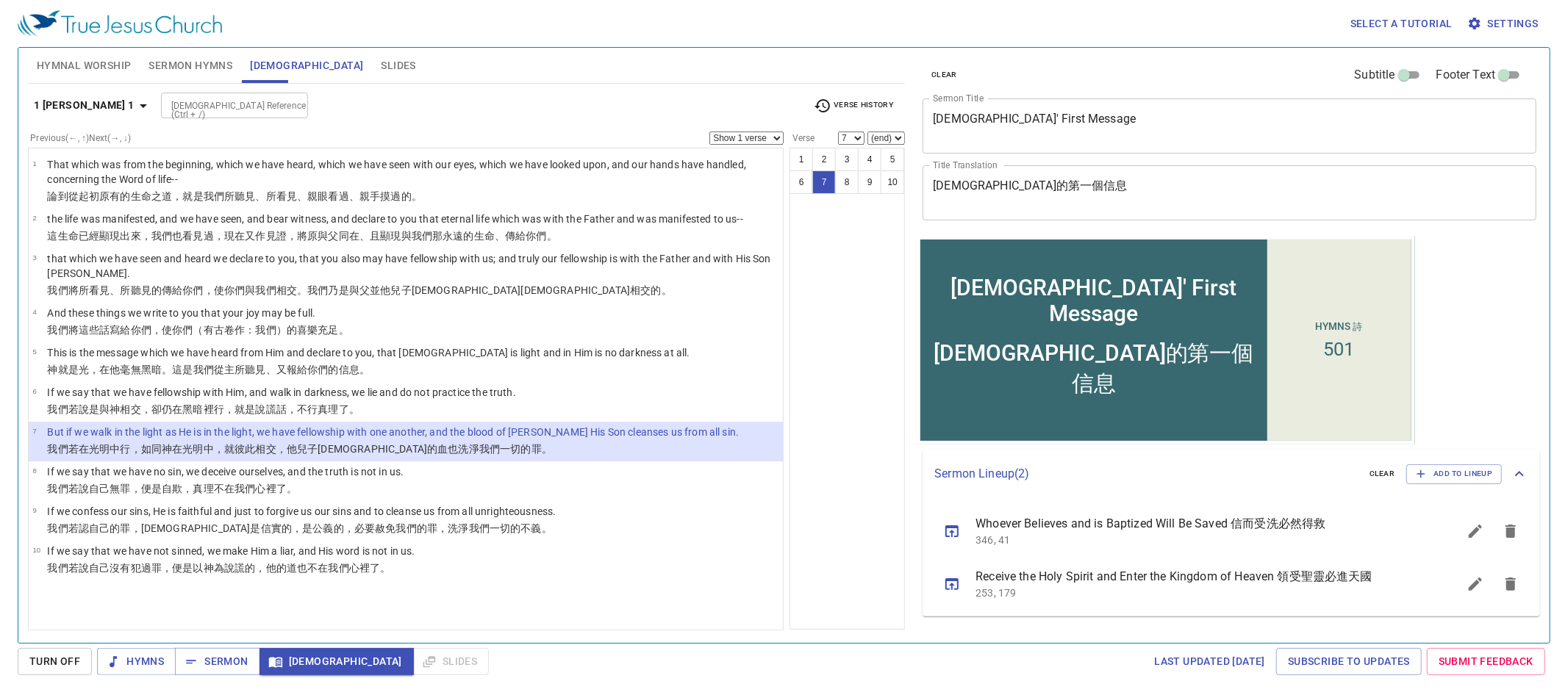
scroll to position [0, 0]
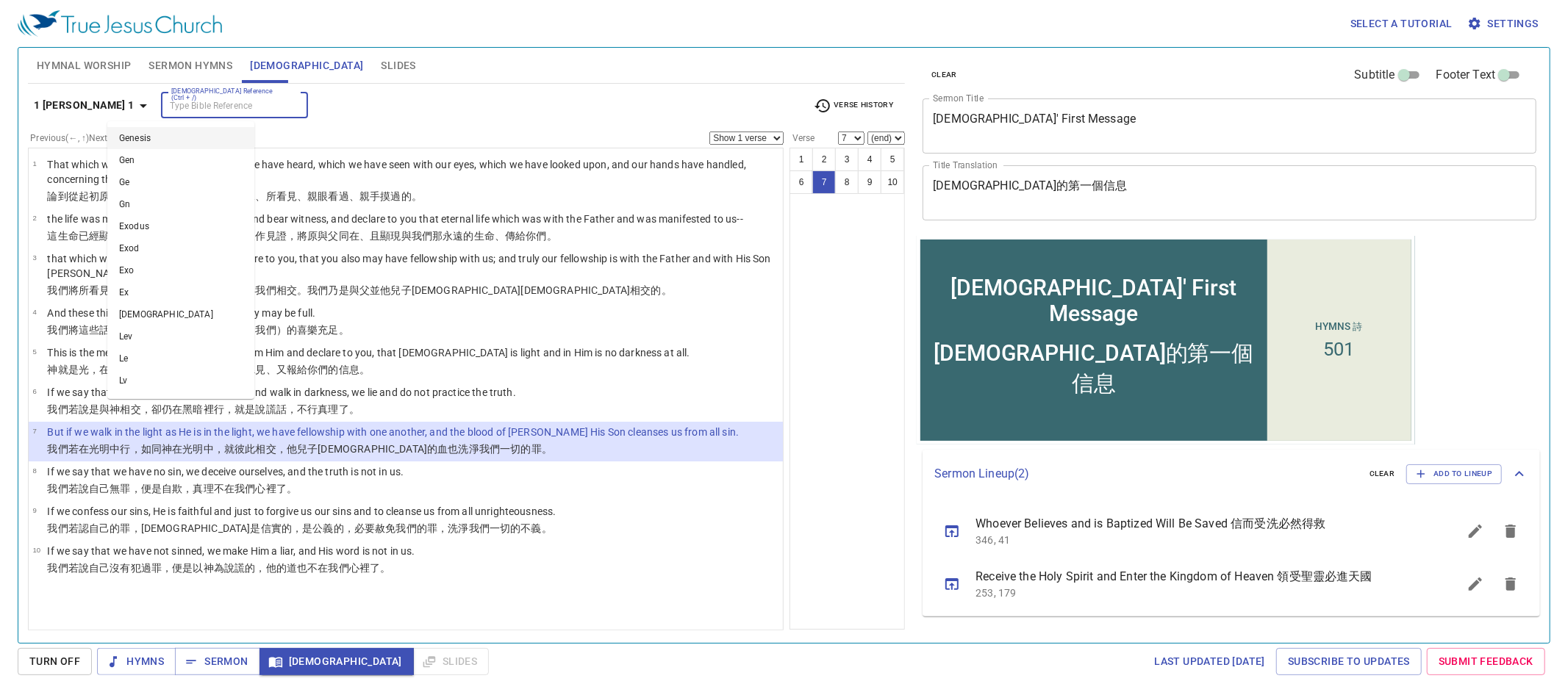
click at [219, 108] on input "[DEMOGRAPHIC_DATA] Reference (Ctrl + /)" at bounding box center [222, 105] width 114 height 17
click at [826, 99] on icon "button" at bounding box center [822, 106] width 18 height 18
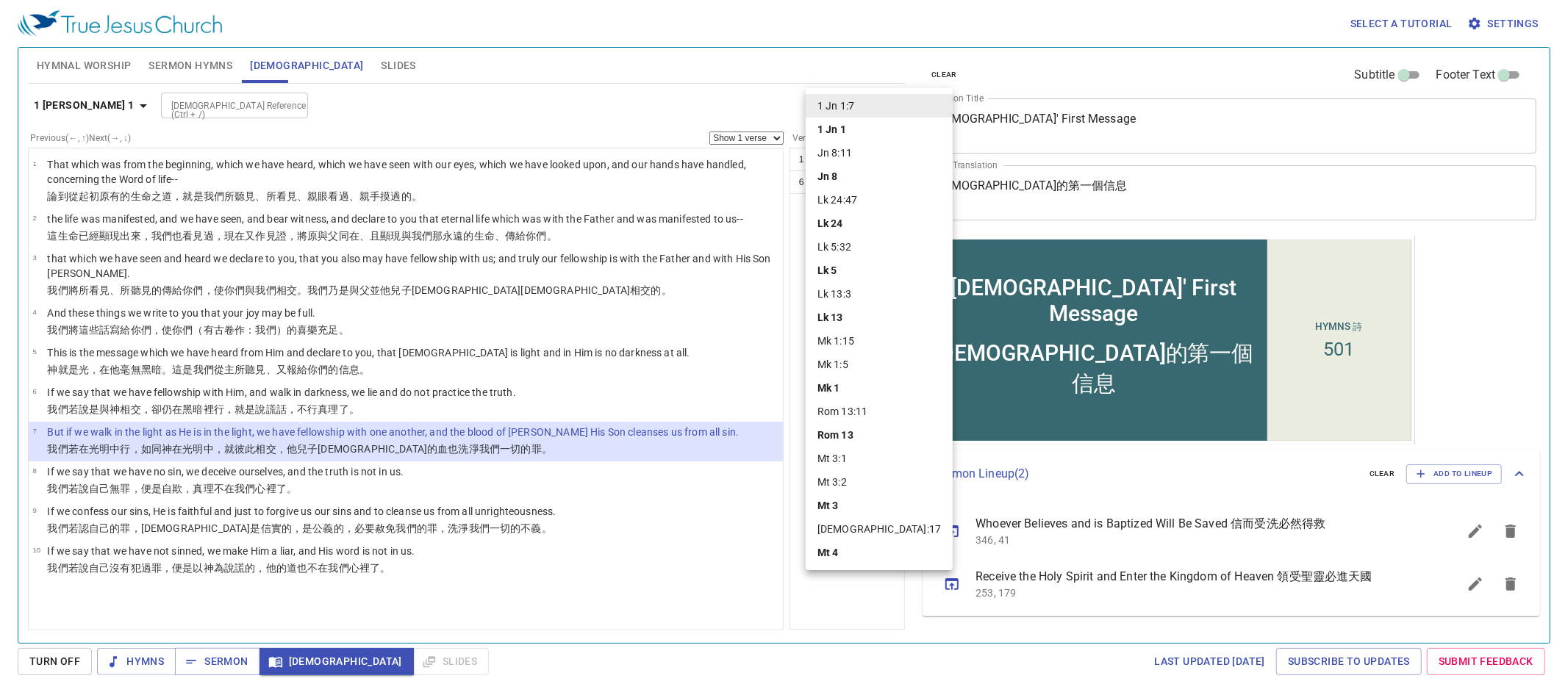
click at [855, 522] on li "[DEMOGRAPHIC_DATA]" at bounding box center [879, 529] width 147 height 24
select select "17"
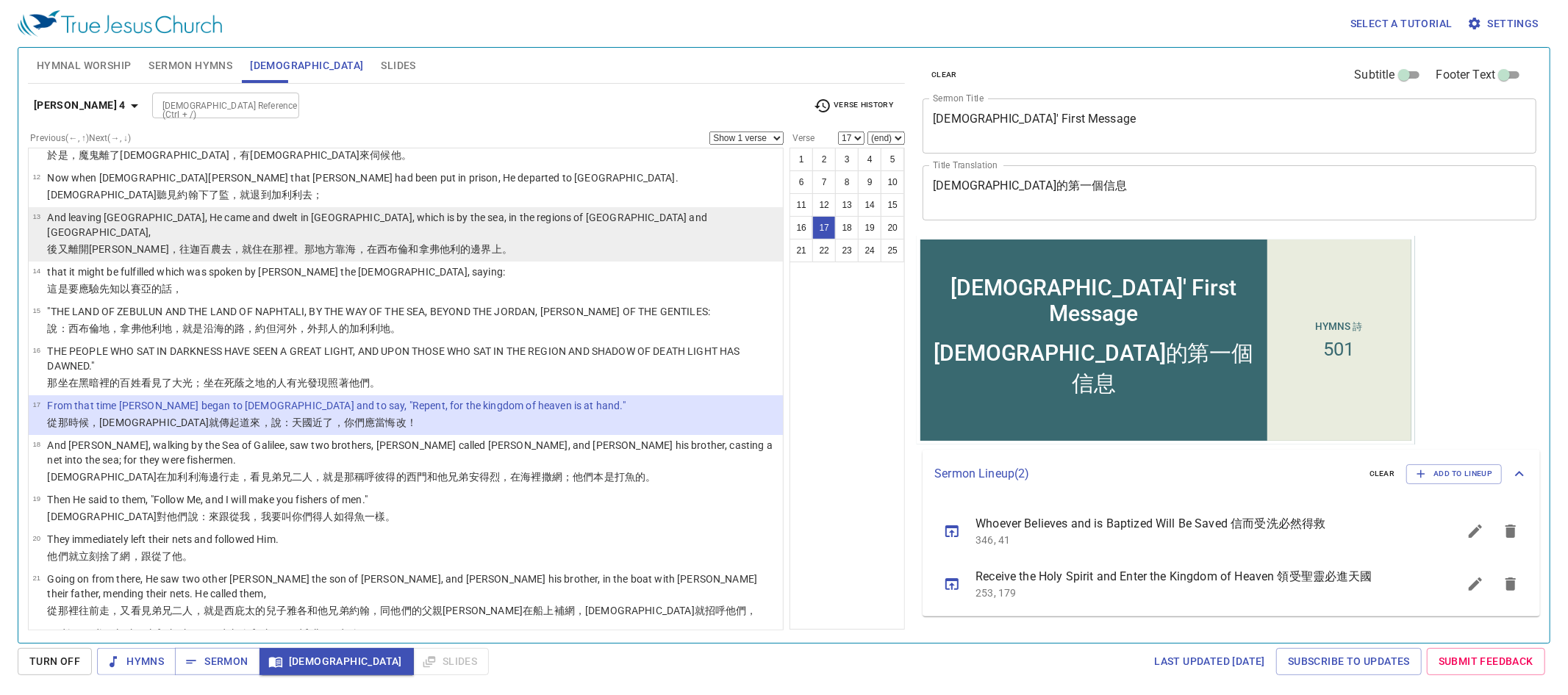
scroll to position [487, 0]
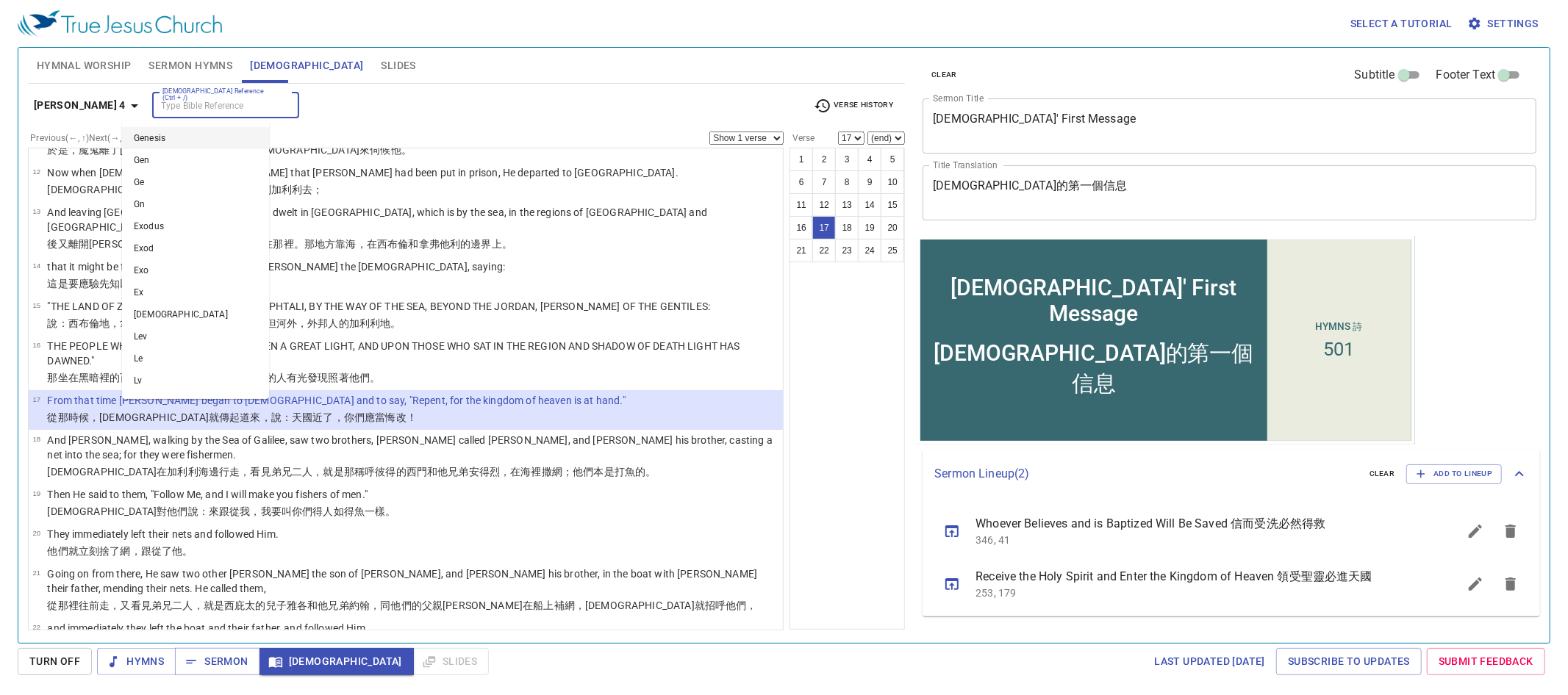
click at [237, 98] on input "[DEMOGRAPHIC_DATA] Reference (Ctrl + /)" at bounding box center [214, 105] width 114 height 17
type input "l"
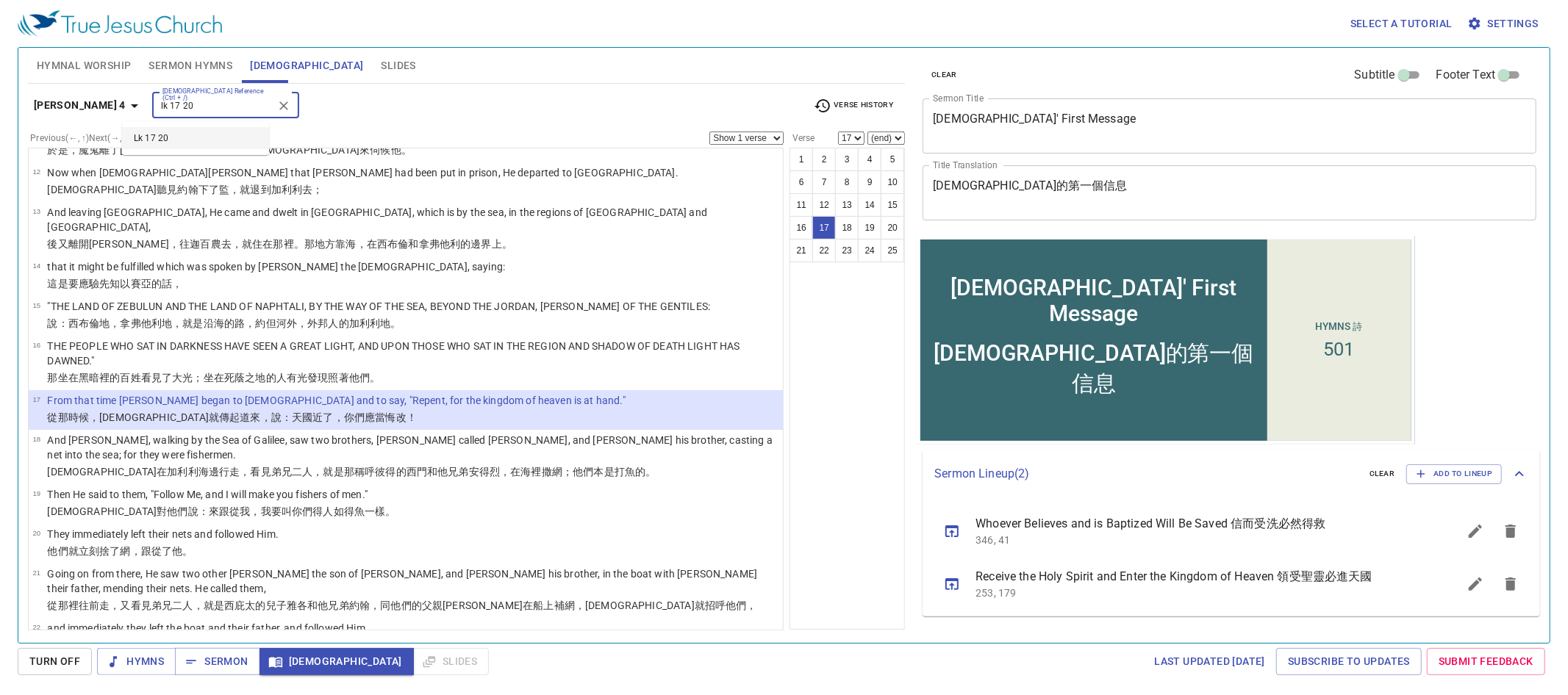
type input "lk 17 20"
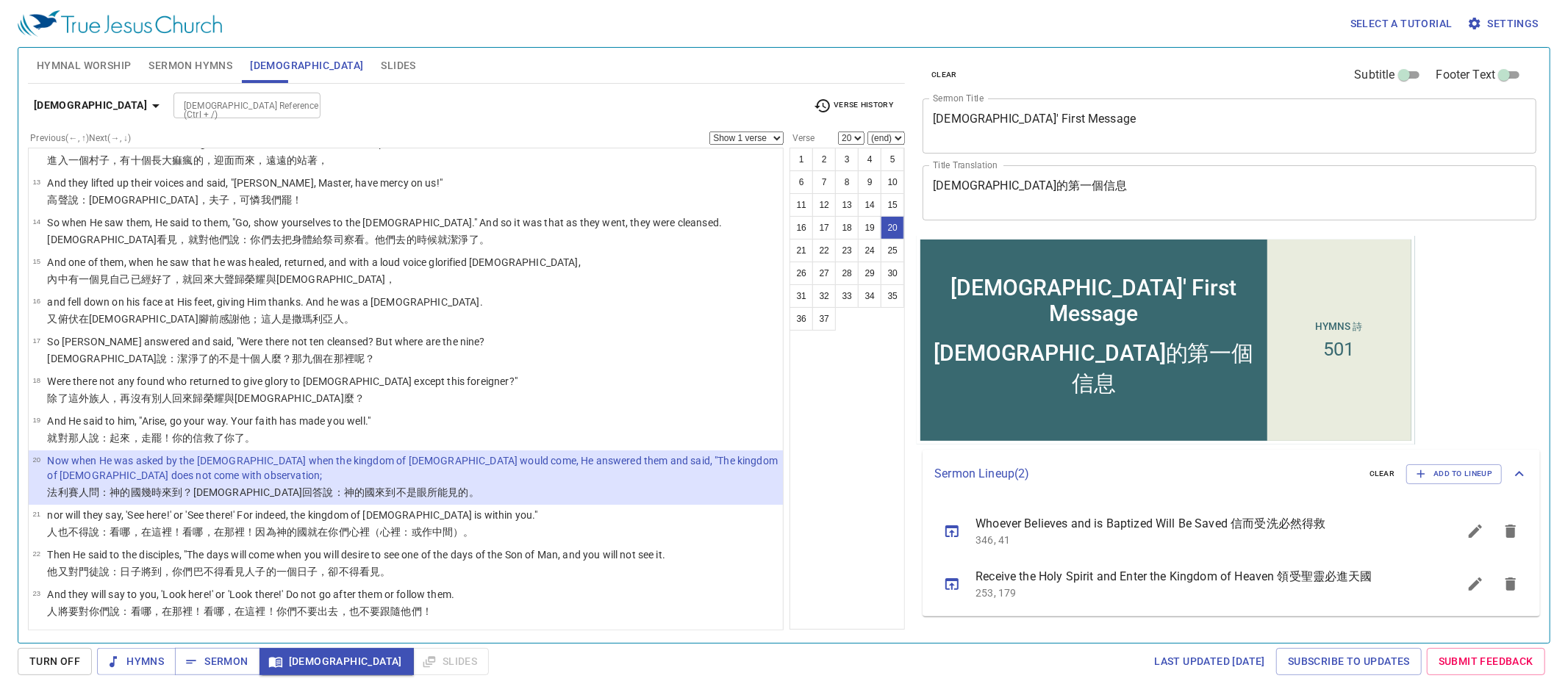
scroll to position [501, 0]
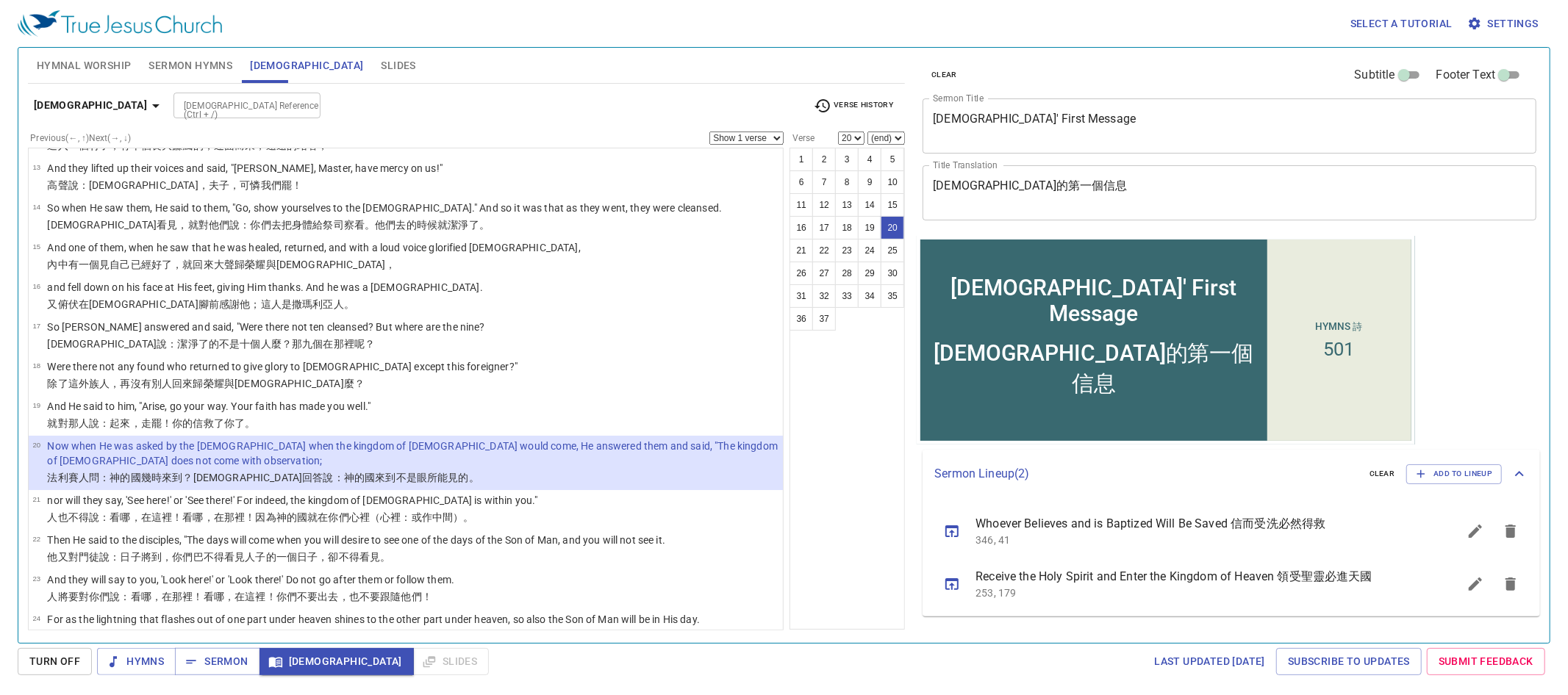
click at [748, 137] on select "Show 1 verse Show 2 verses Show 3 verses Show 4 verses Show 5 verses" at bounding box center [746, 138] width 74 height 13
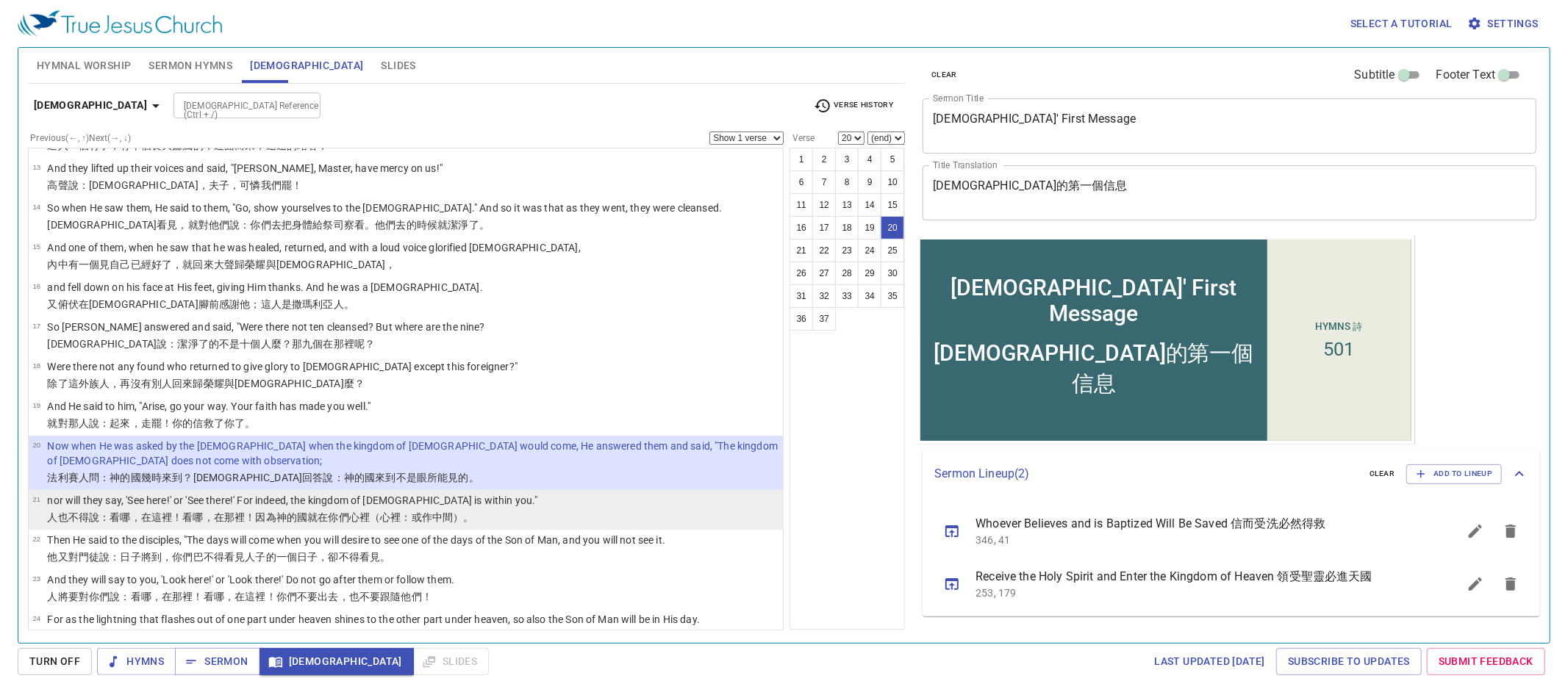
click at [407, 507] on p "nor will they say, 'See here!' or 'See there!' For indeed, the kingdom of God i…" at bounding box center [293, 501] width 491 height 15
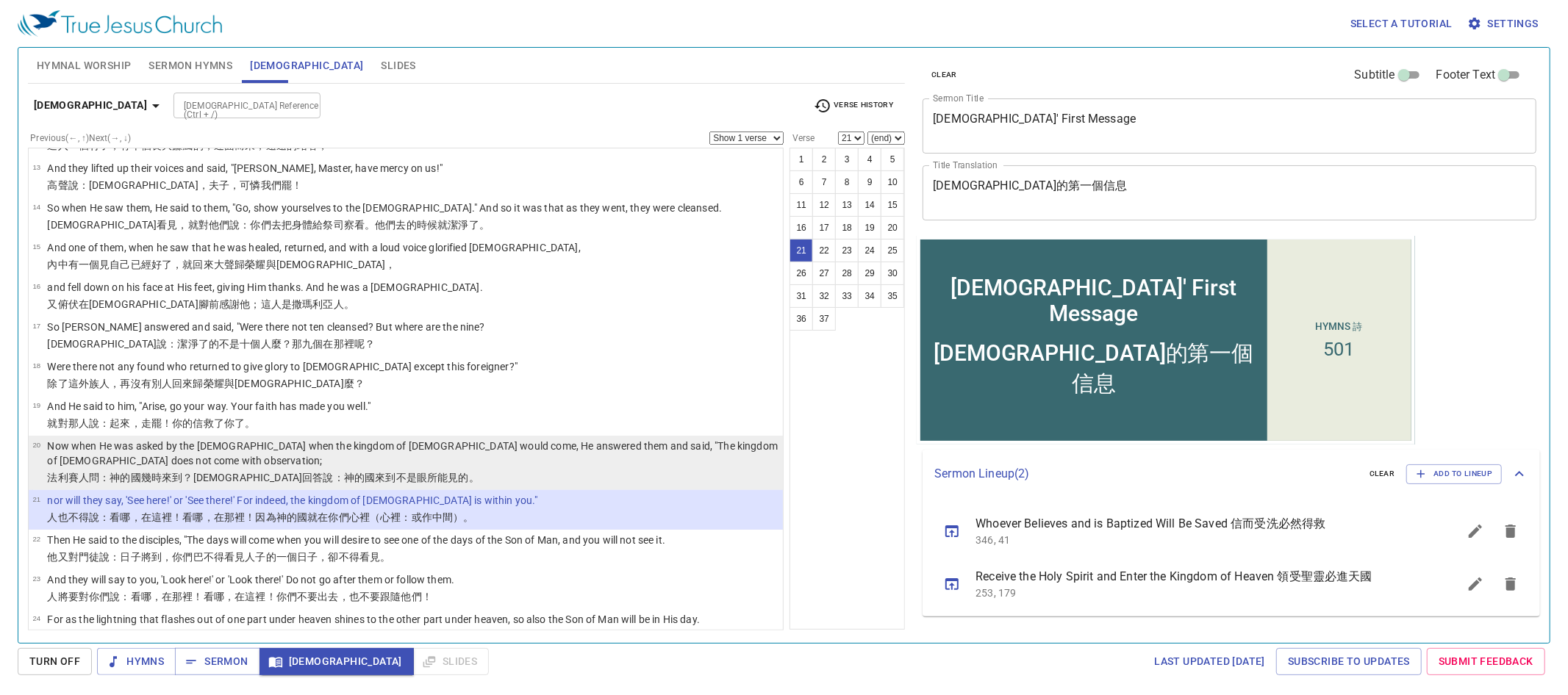
click at [514, 445] on p "Now when He was asked by the Pharisees when the kingdom of God would come, He a…" at bounding box center [413, 453] width 732 height 30
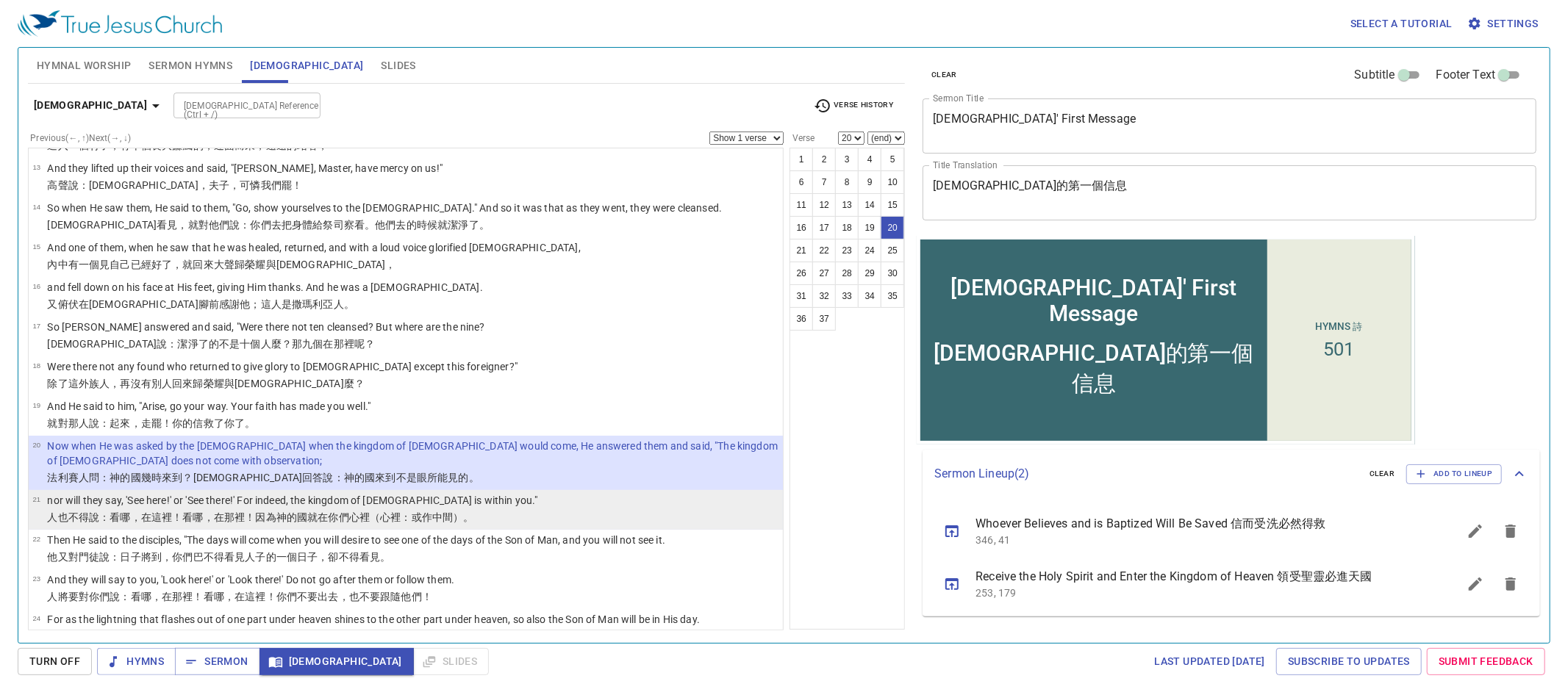
click at [515, 495] on li "21 nor will they say, 'See here!' or 'See there!' For indeed, the kingdom of Go…" at bounding box center [406, 510] width 754 height 40
select select "21"
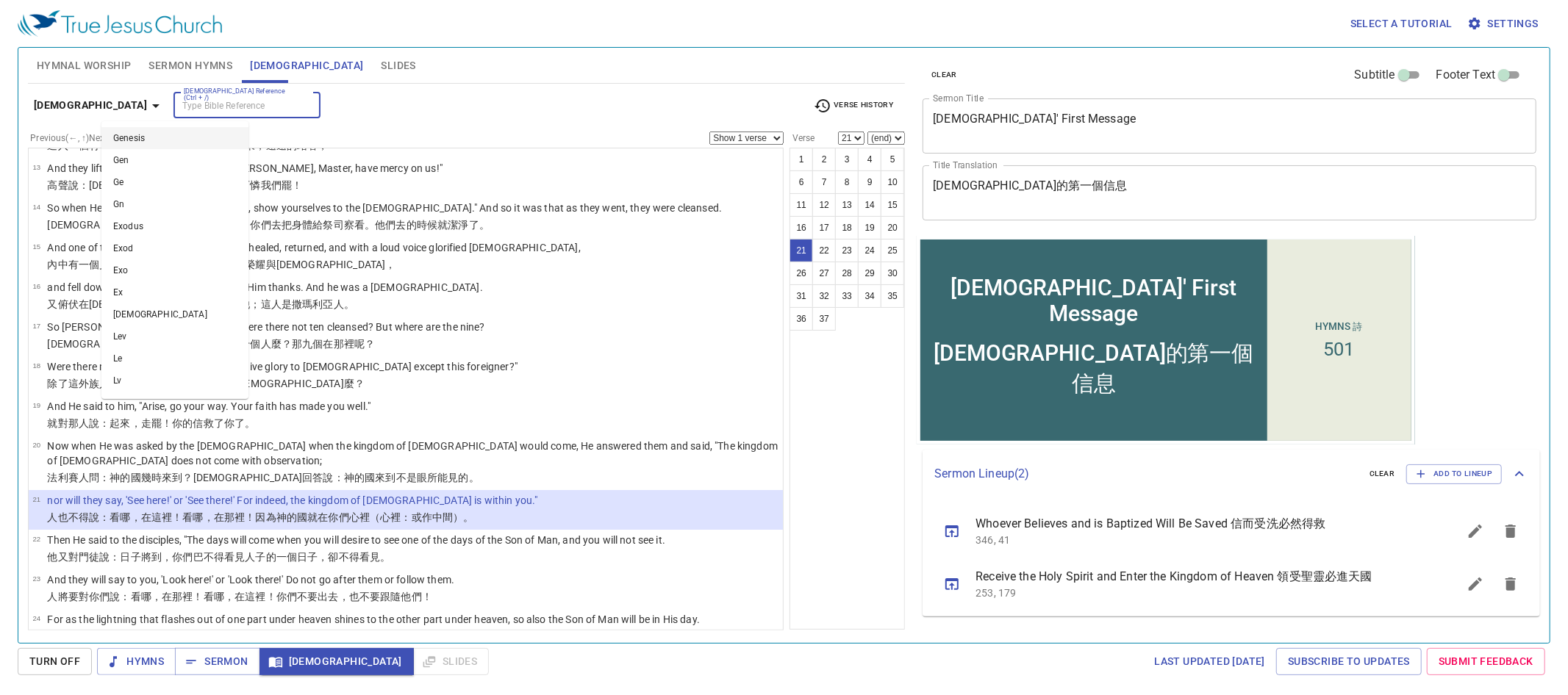
click at [178, 106] on input "[DEMOGRAPHIC_DATA] Reference (Ctrl + /)" at bounding box center [235, 105] width 114 height 17
type input "1"
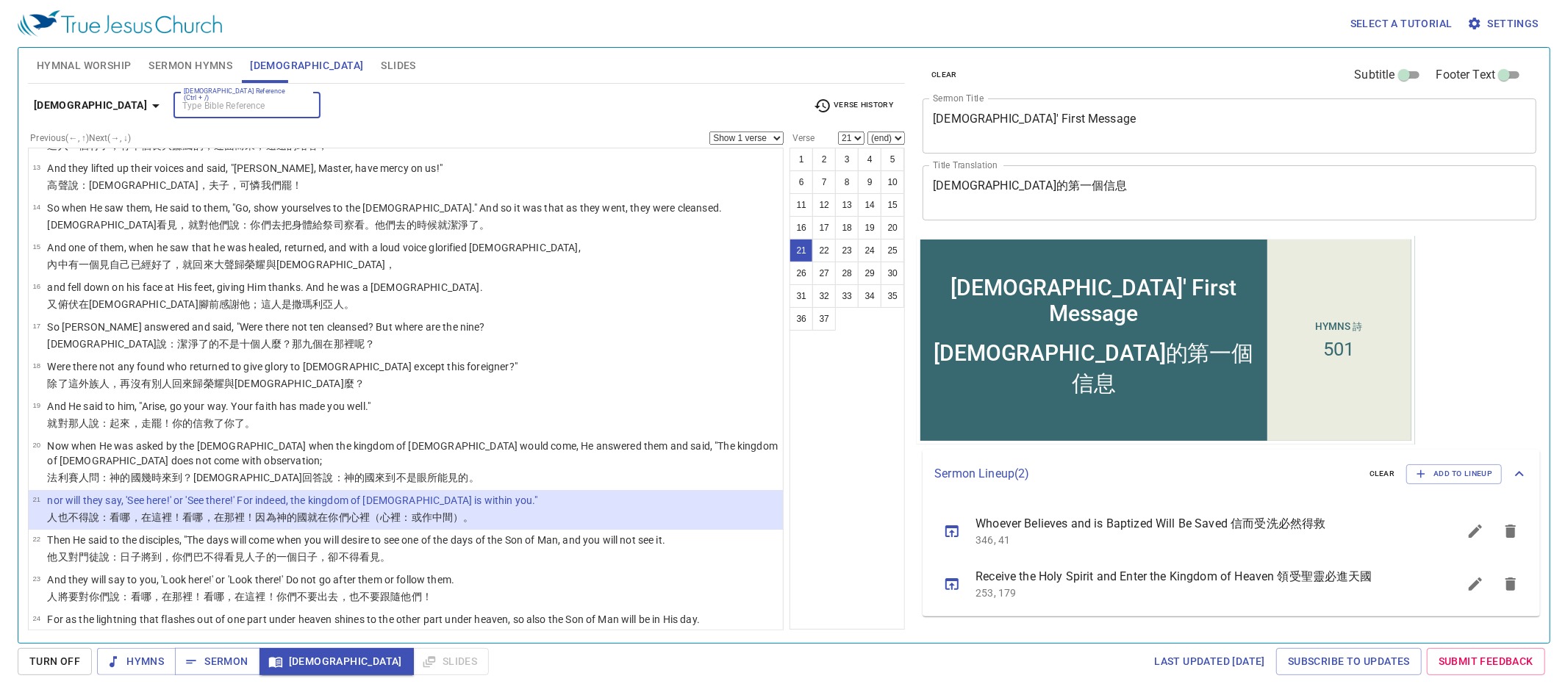
click at [178, 103] on input "[DEMOGRAPHIC_DATA] Reference (Ctrl + /)" at bounding box center [235, 105] width 114 height 17
type input "mt 4 17"
select select "17"
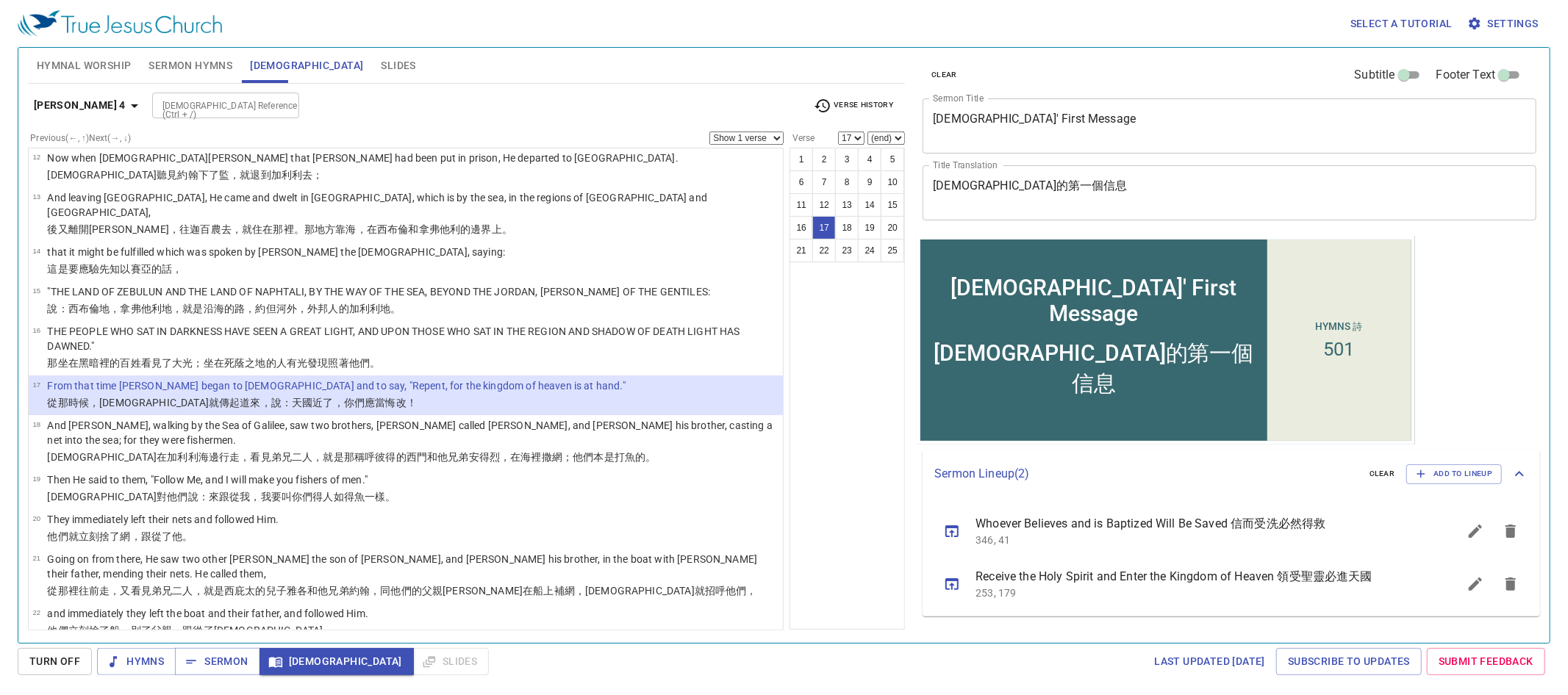
scroll to position [487, 0]
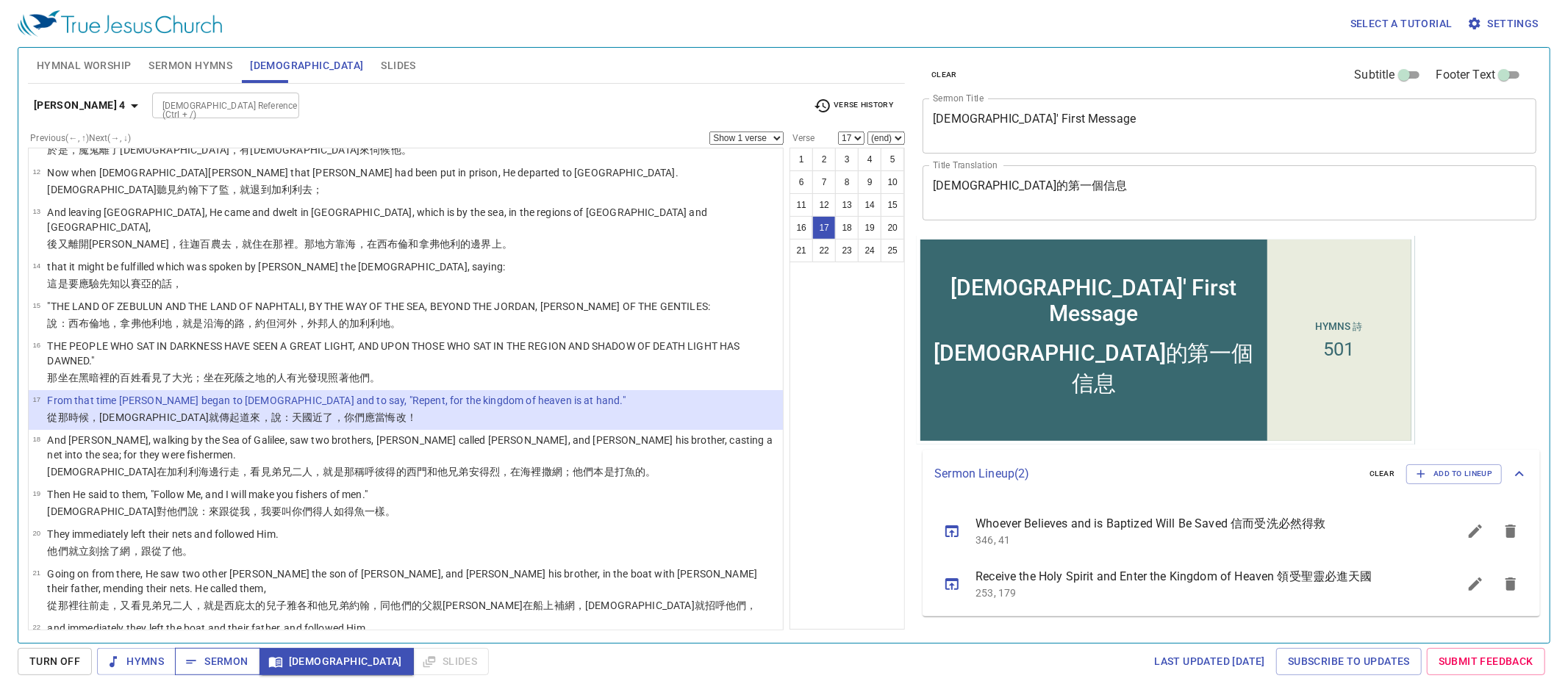
click at [219, 654] on span "Sermon" at bounding box center [217, 661] width 61 height 18
click at [381, 64] on span "Slides" at bounding box center [398, 66] width 35 height 18
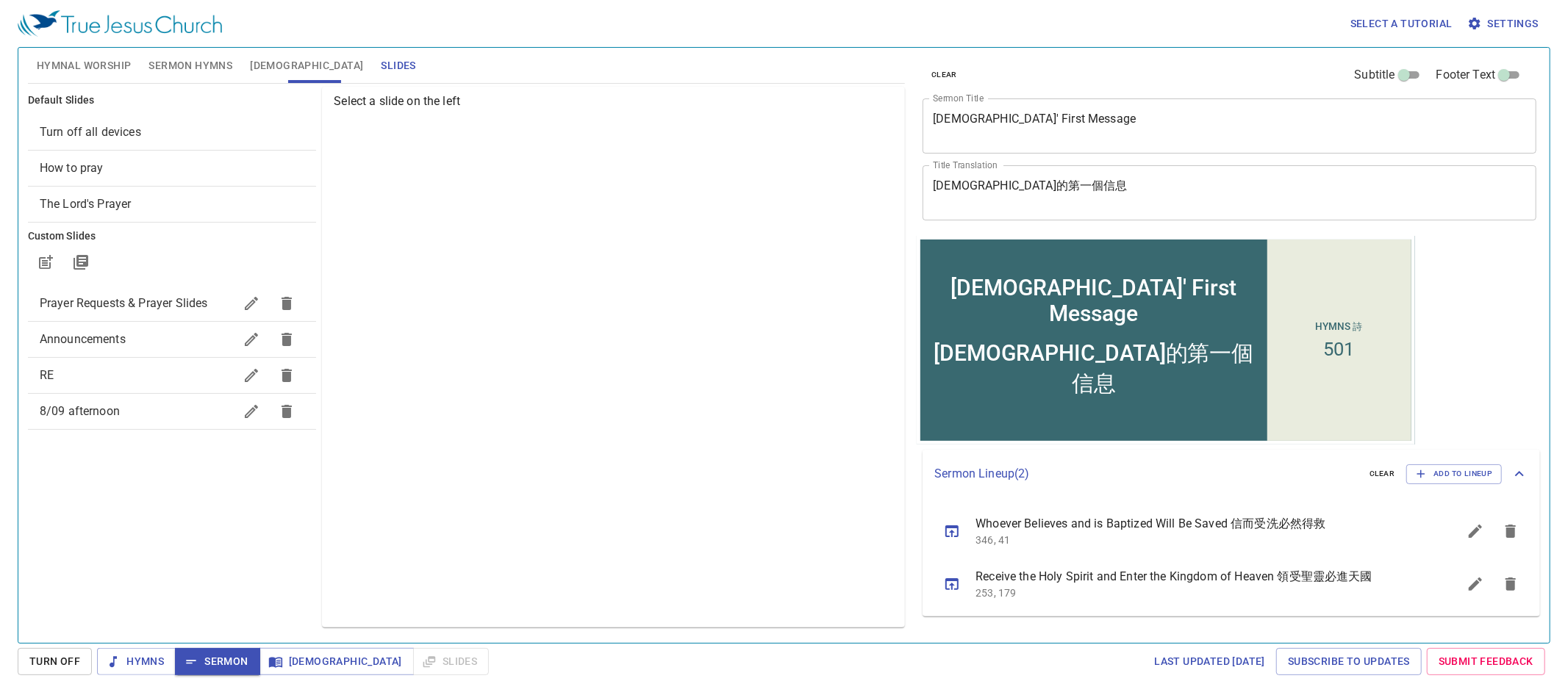
click at [168, 299] on span "Prayer Requests & Prayer Slides" at bounding box center [124, 303] width 168 height 14
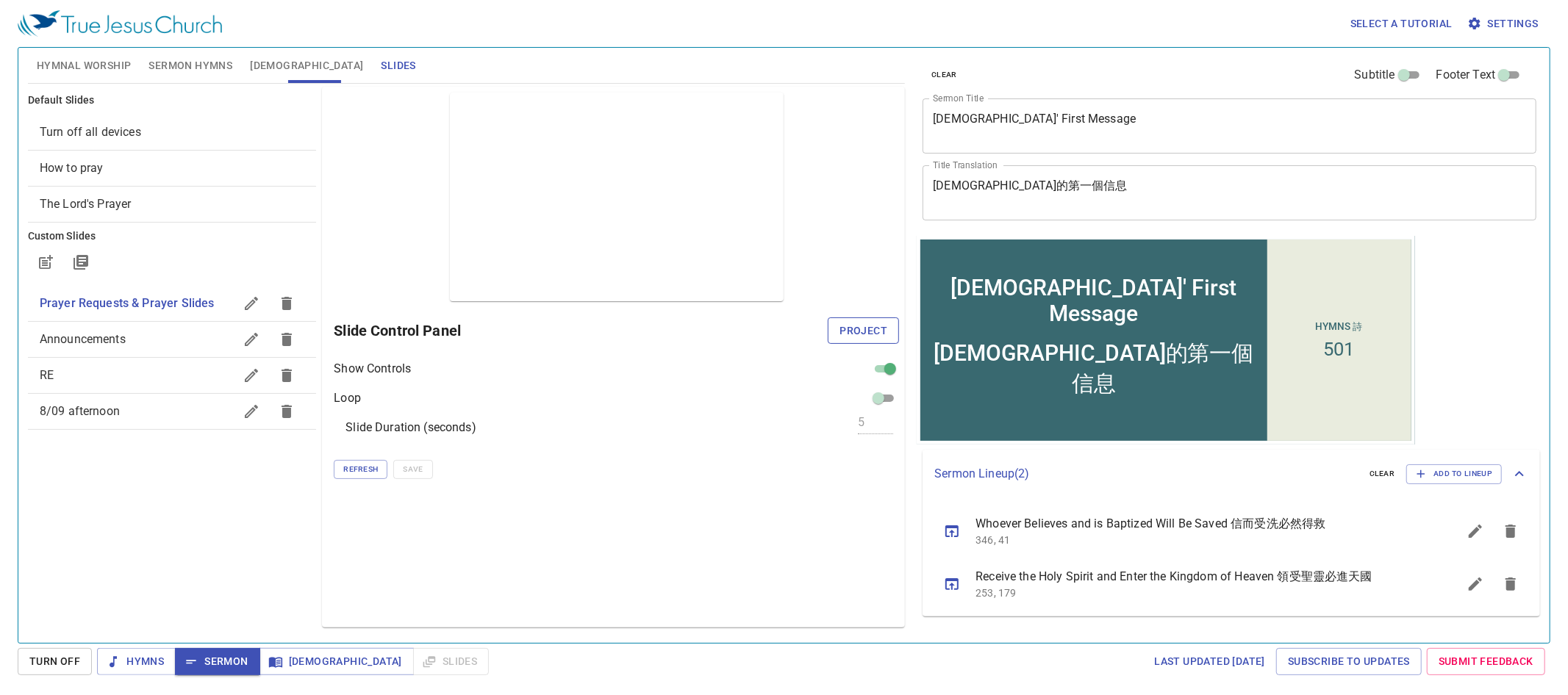
click at [858, 340] on button "Project" at bounding box center [863, 331] width 72 height 27
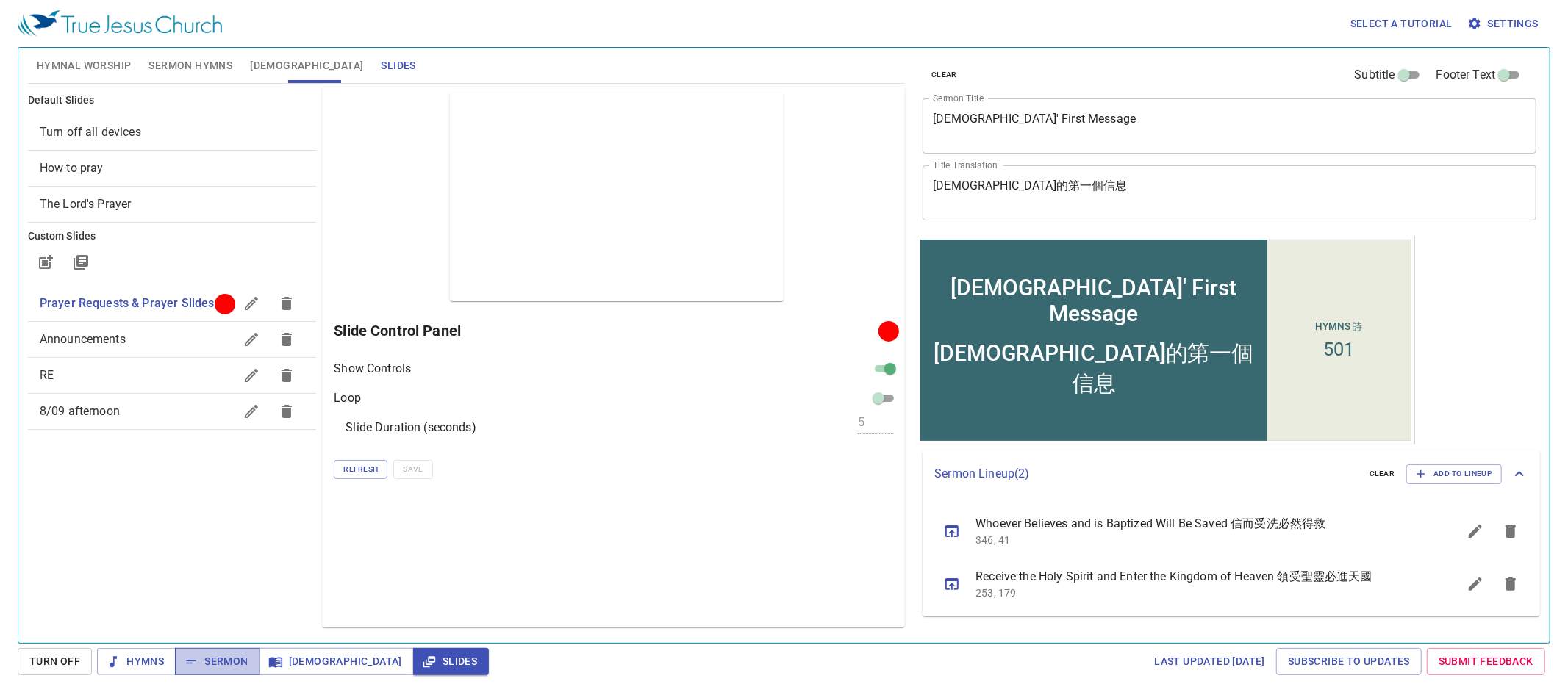
click at [219, 653] on span "Sermon" at bounding box center [217, 661] width 61 height 18
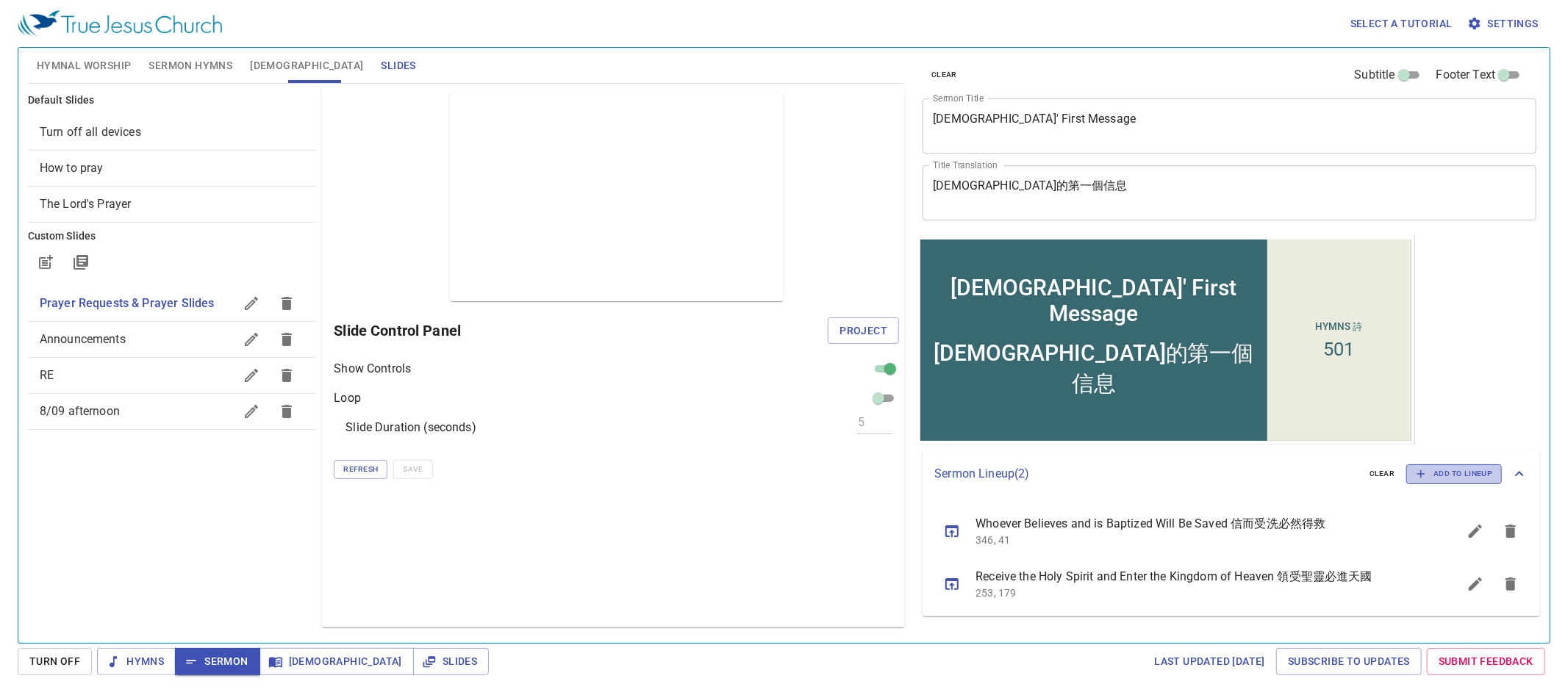
click at [1451, 477] on span "Add to Lineup" at bounding box center [1453, 474] width 76 height 13
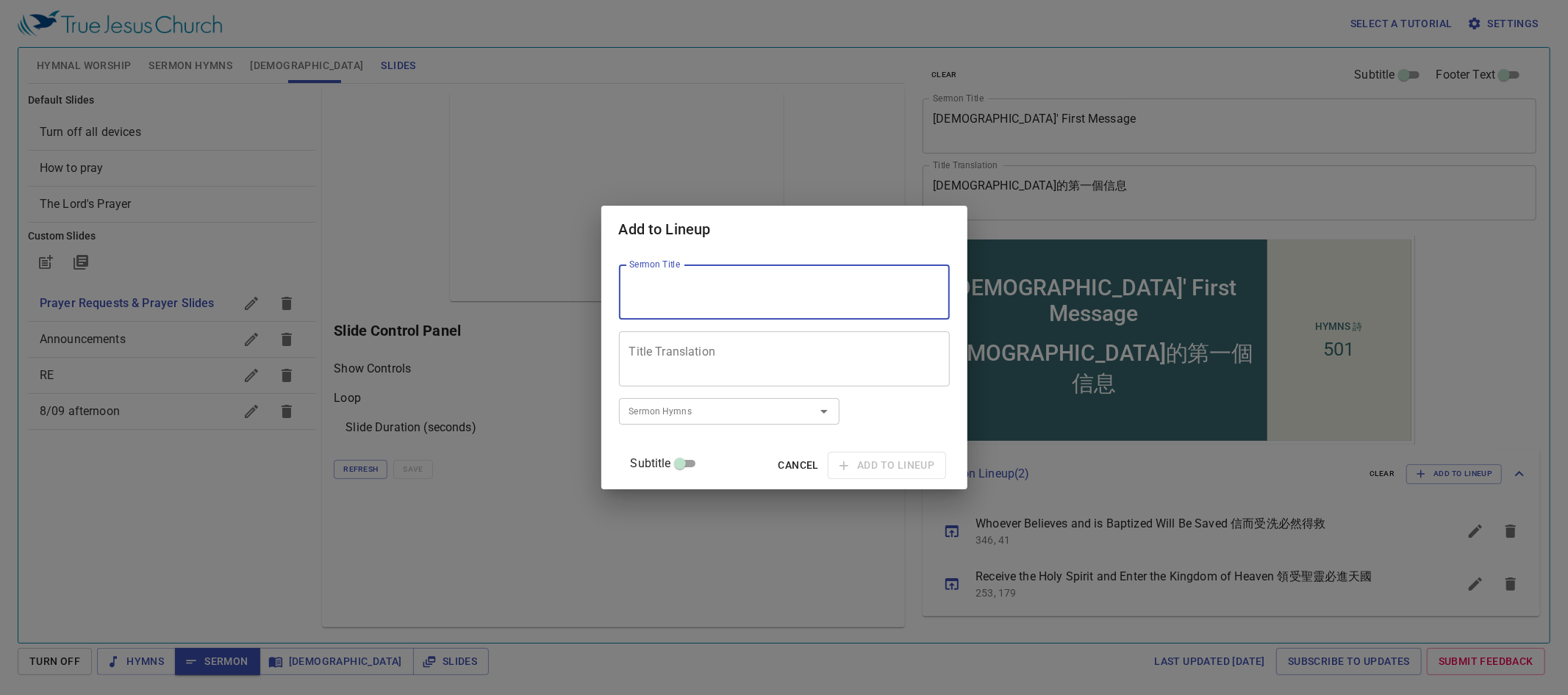
click at [762, 303] on textarea "Sermon Title" at bounding box center [785, 292] width 310 height 28
type textarea "[DEMOGRAPHIC_DATA]"
click at [765, 348] on textarea "Title Translation" at bounding box center [785, 360] width 310 height 28
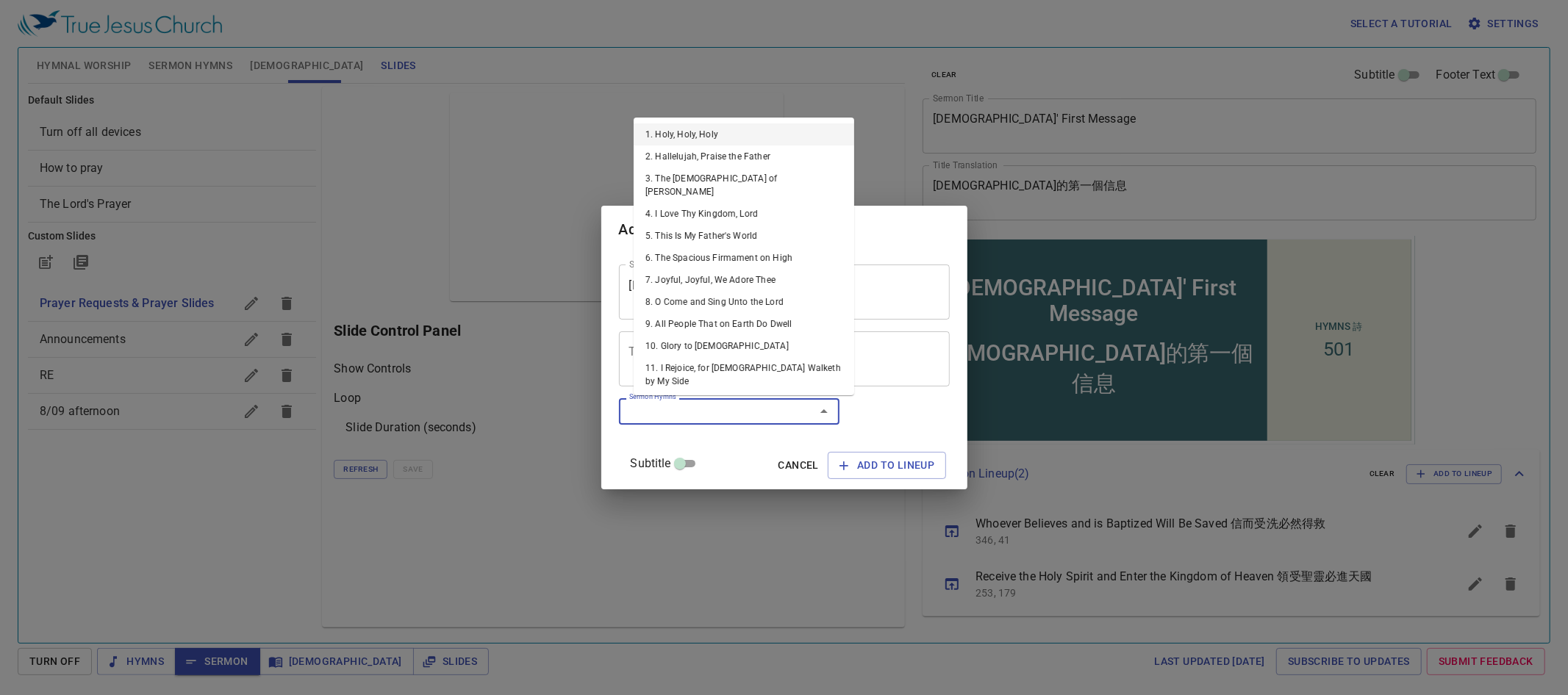
click at [784, 420] on input "Sermon Hymns" at bounding box center [708, 411] width 168 height 17
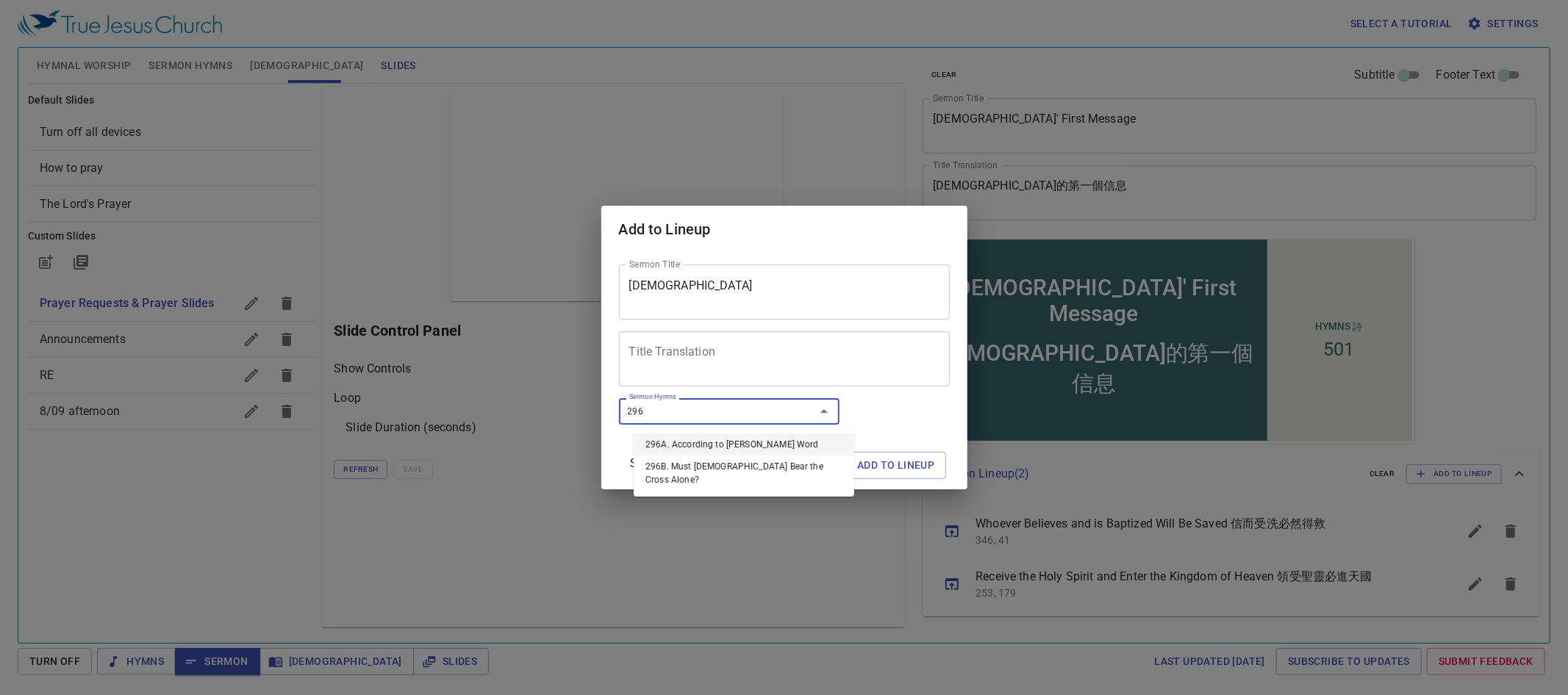
type input "296A"
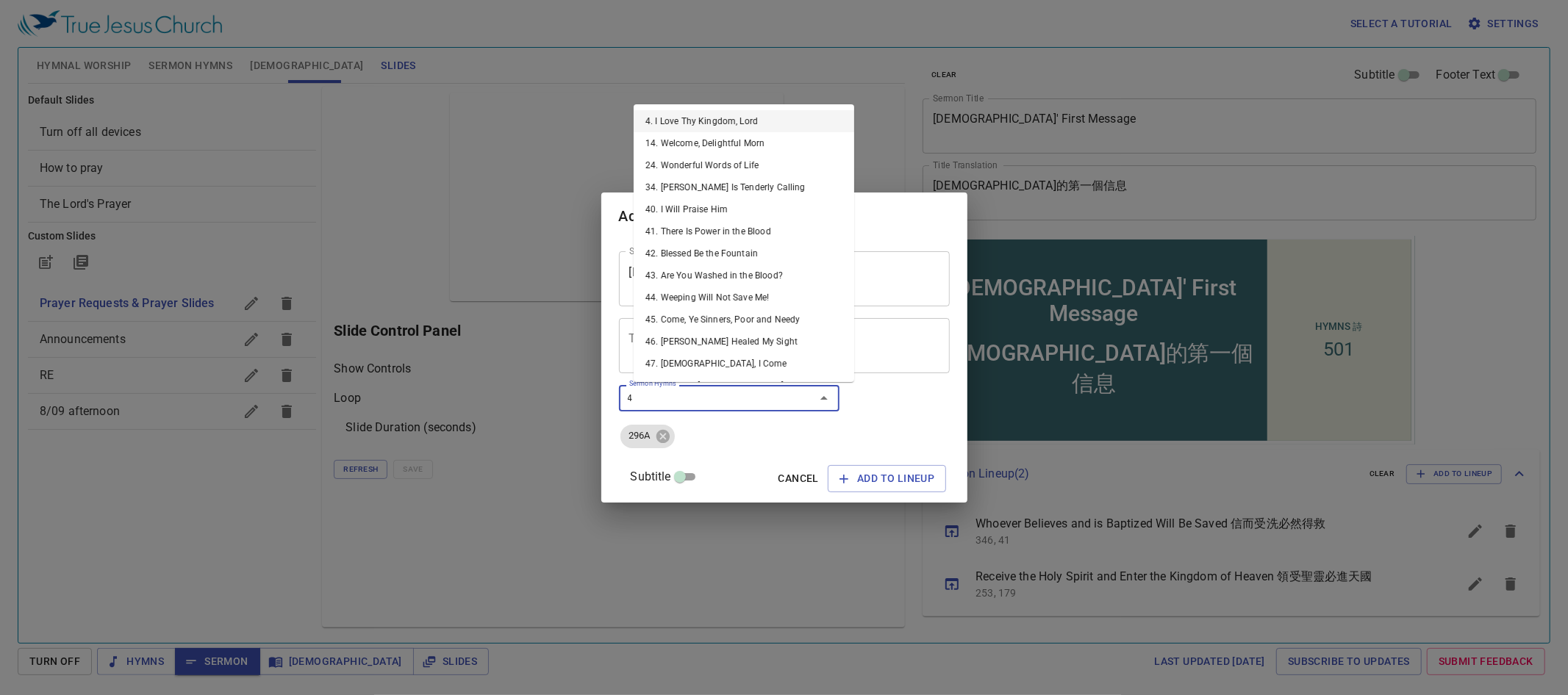
type input "48"
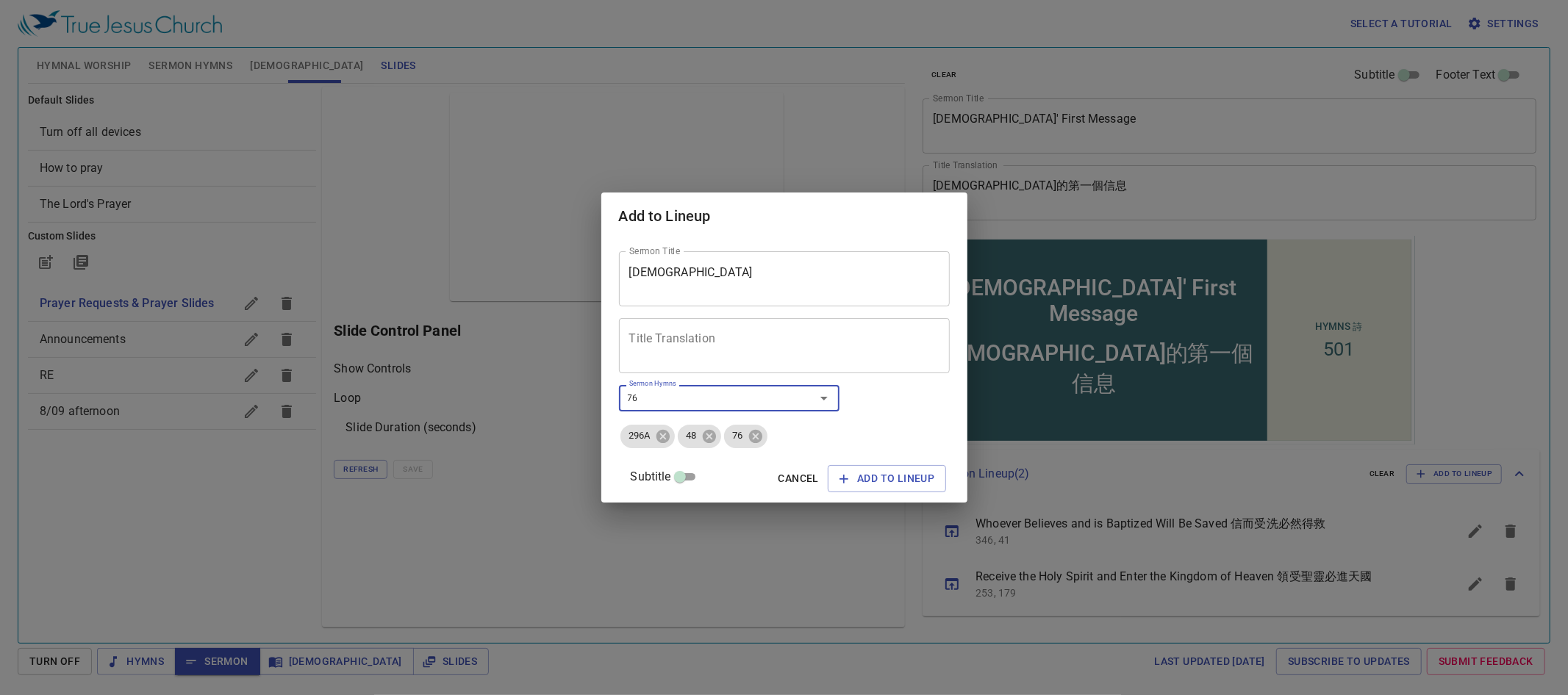
type input "76. At the [GEOGRAPHIC_DATA]"
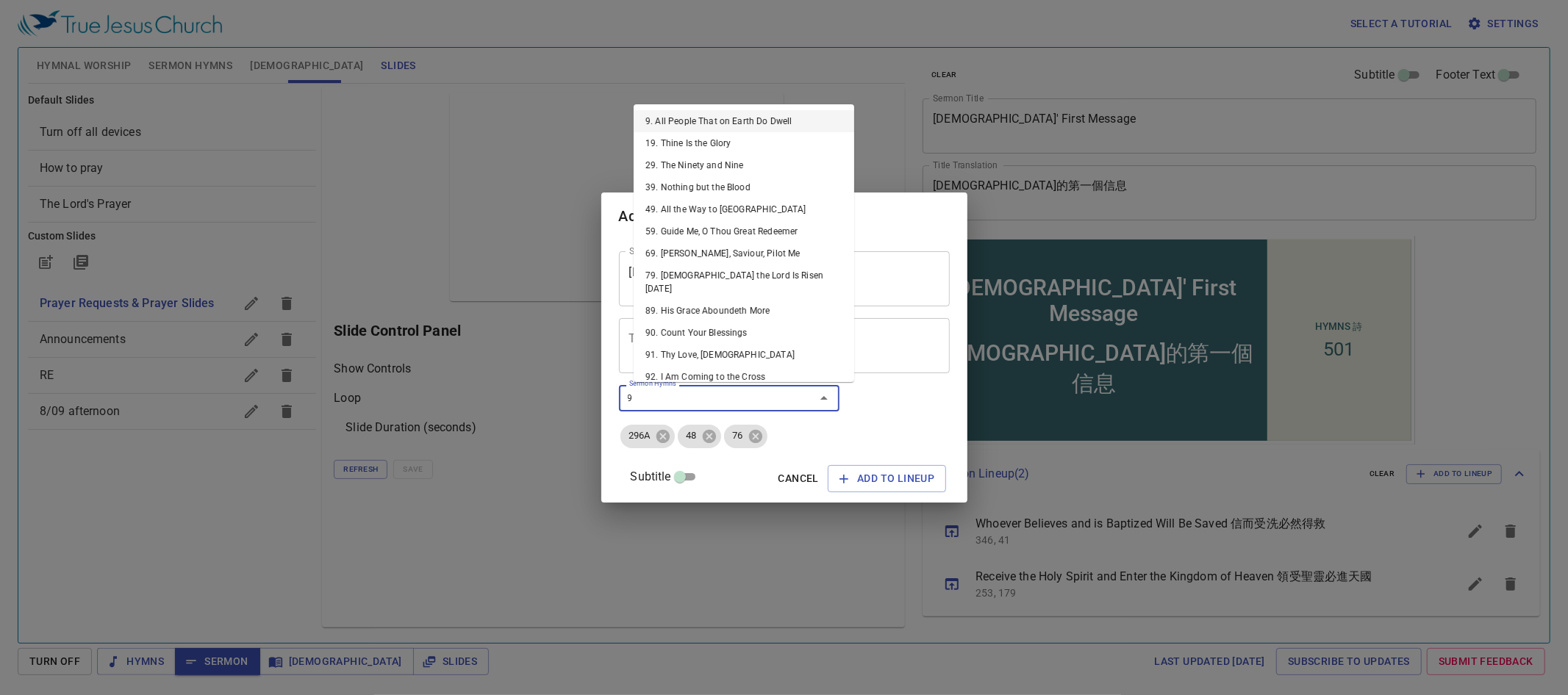
type input "96"
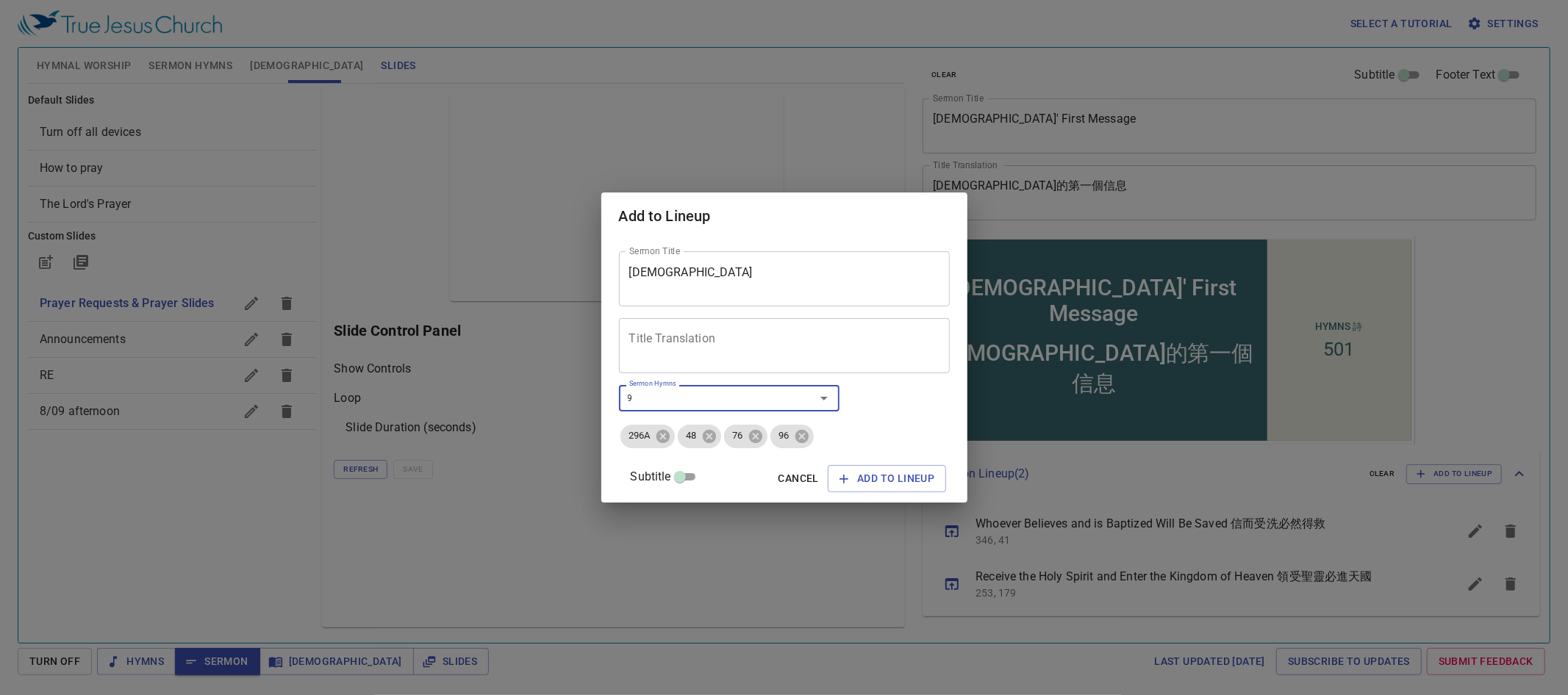
type input "98"
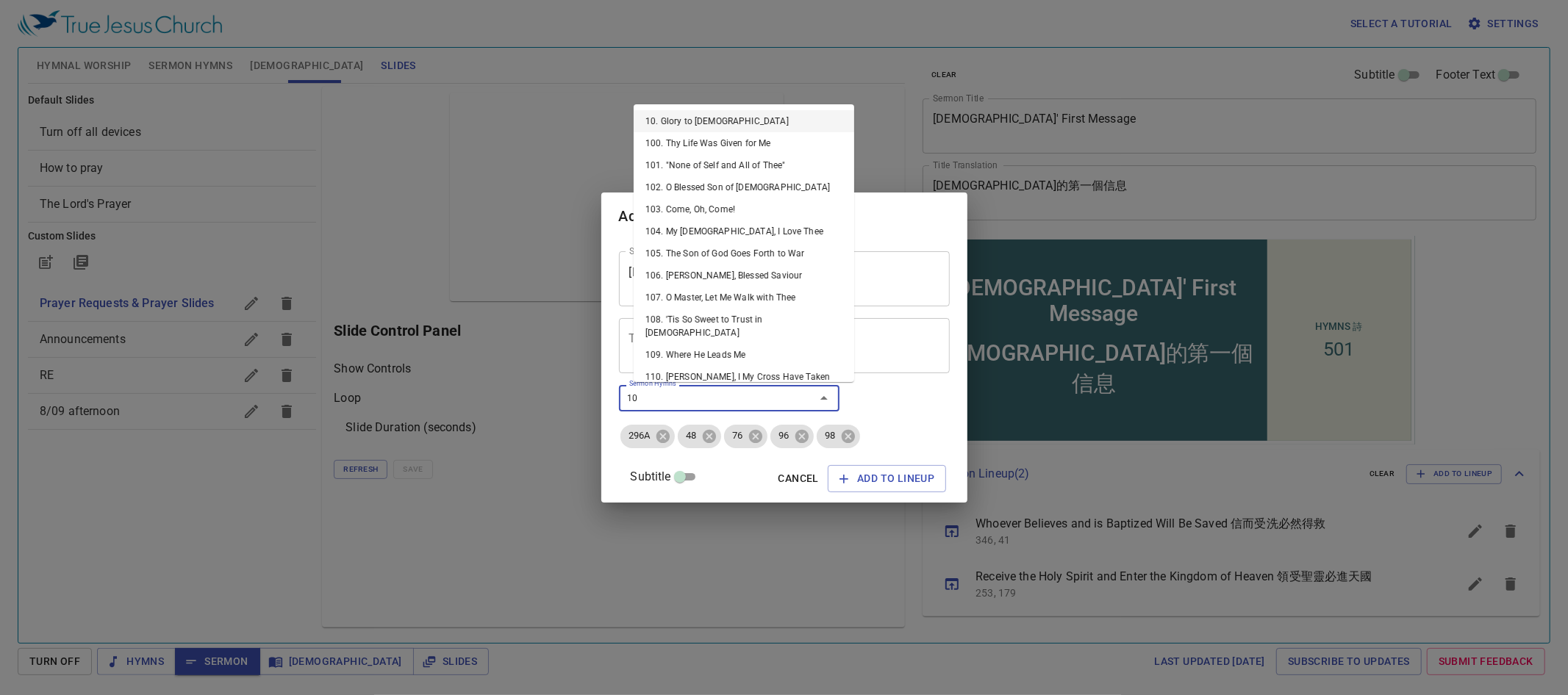
type input "104"
type input "398"
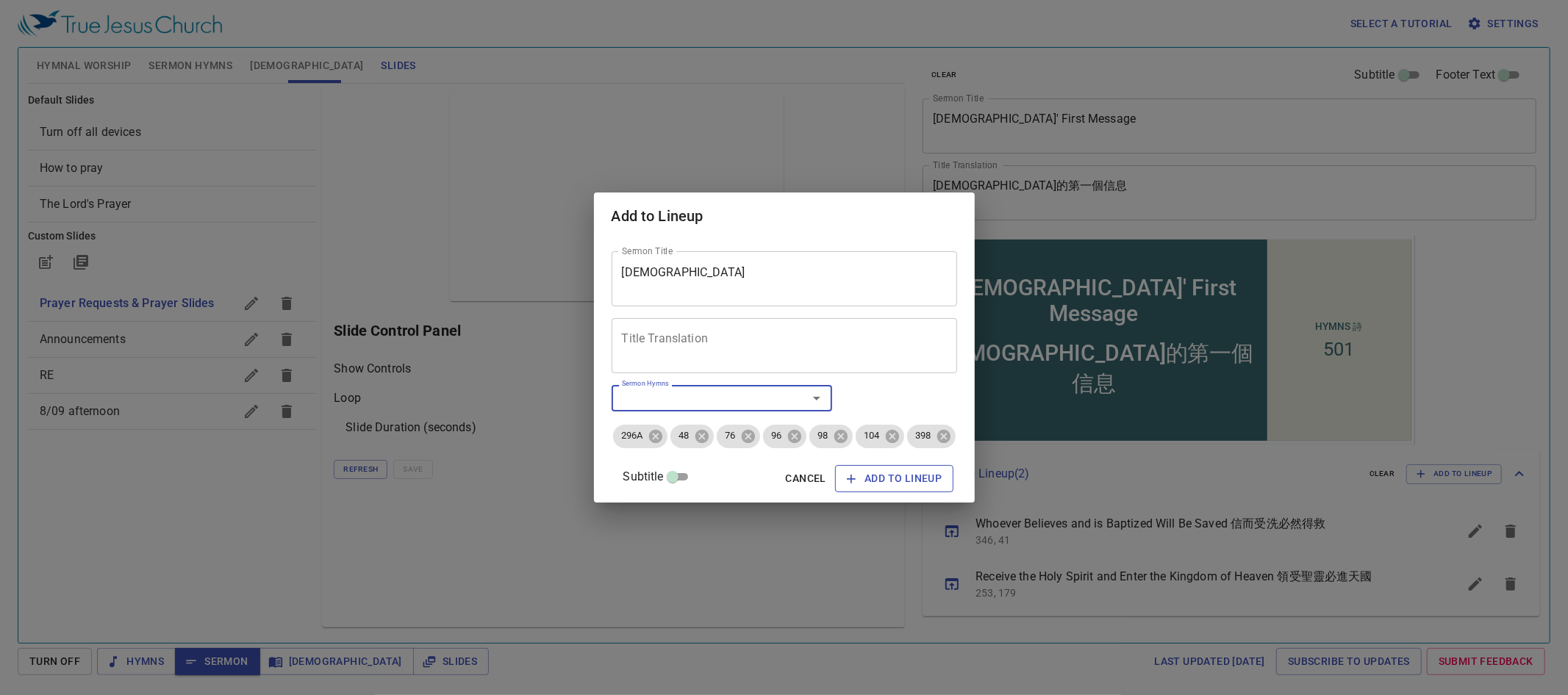
click at [863, 482] on span "Add to Lineup" at bounding box center [894, 479] width 95 height 18
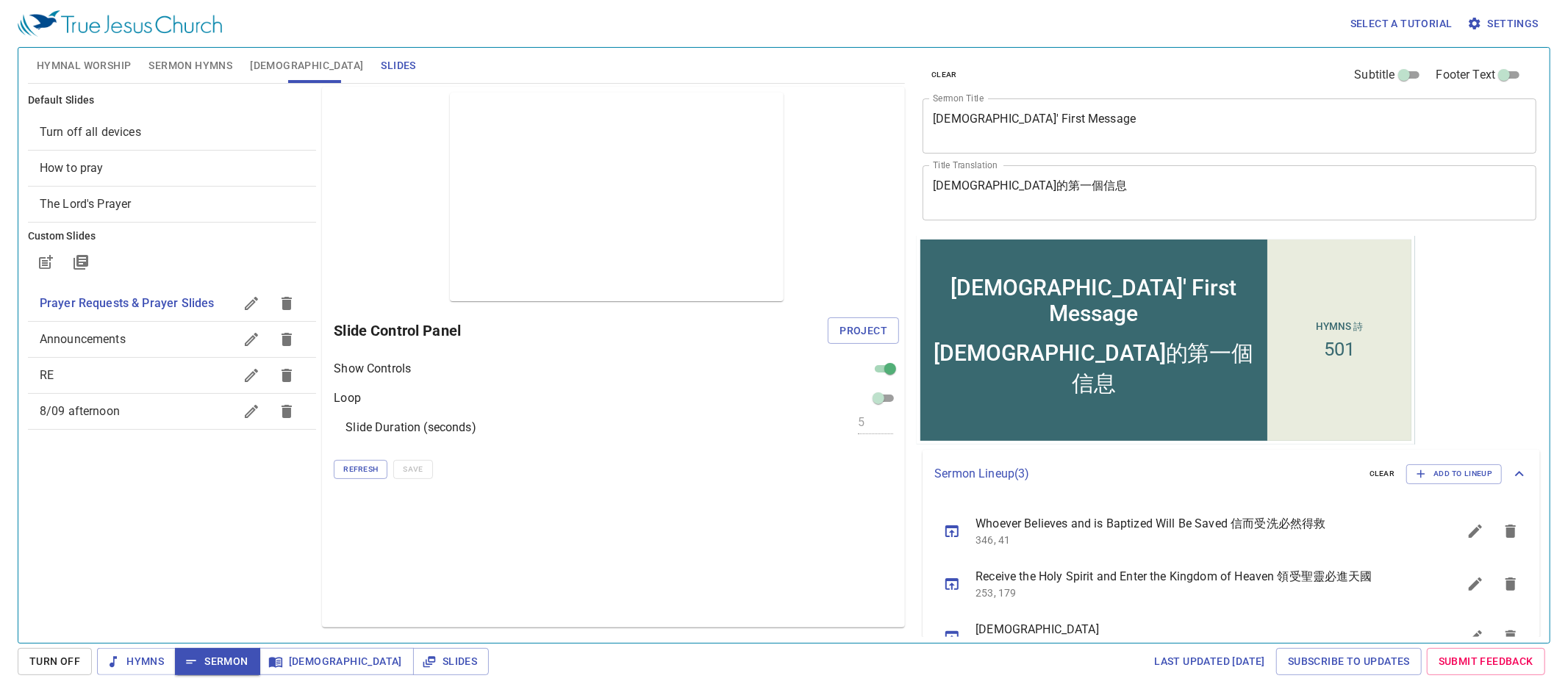
scroll to position [38, 0]
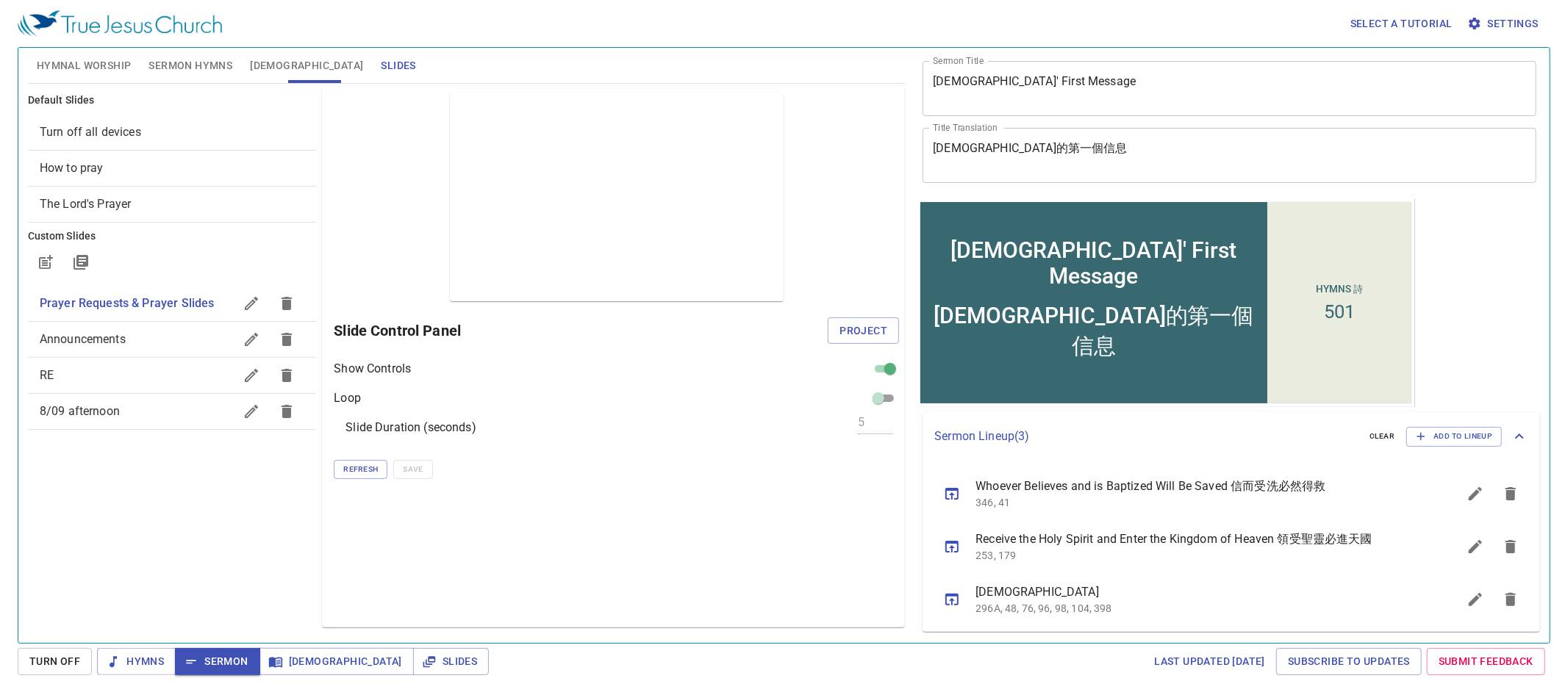
click at [1060, 602] on p "296A, 48, 76, 96, 98, 104, 398" at bounding box center [1199, 609] width 447 height 15
click at [1470, 599] on icon "sermon lineup list" at bounding box center [1476, 600] width 18 height 18
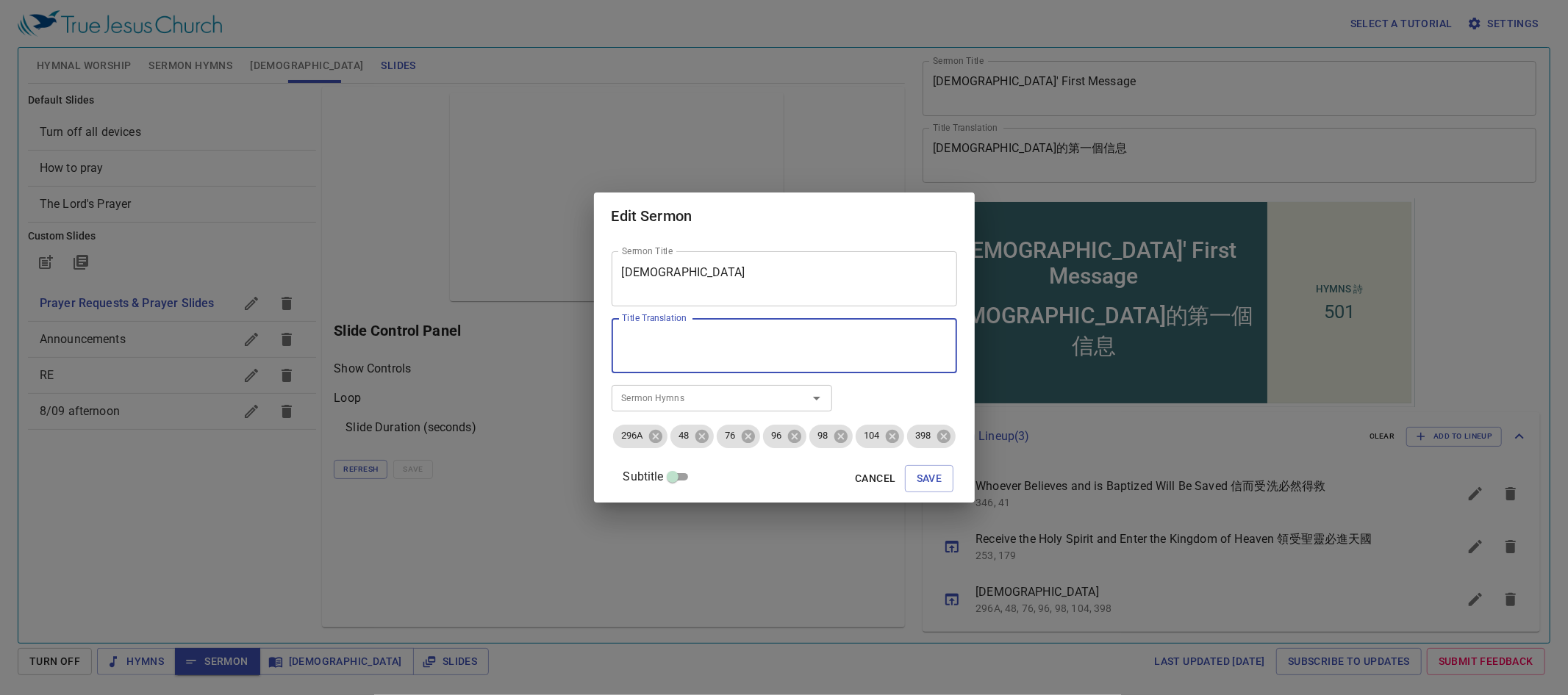
click at [662, 354] on textarea "Title Translation" at bounding box center [785, 346] width 325 height 28
drag, startPoint x: 690, startPoint y: 256, endPoint x: 693, endPoint y: 264, distance: 8.5
click at [691, 257] on div "Holy Communion Sermon Title" at bounding box center [785, 278] width 346 height 55
click at [693, 264] on div "Holy Communion Sermon Title" at bounding box center [785, 278] width 346 height 55
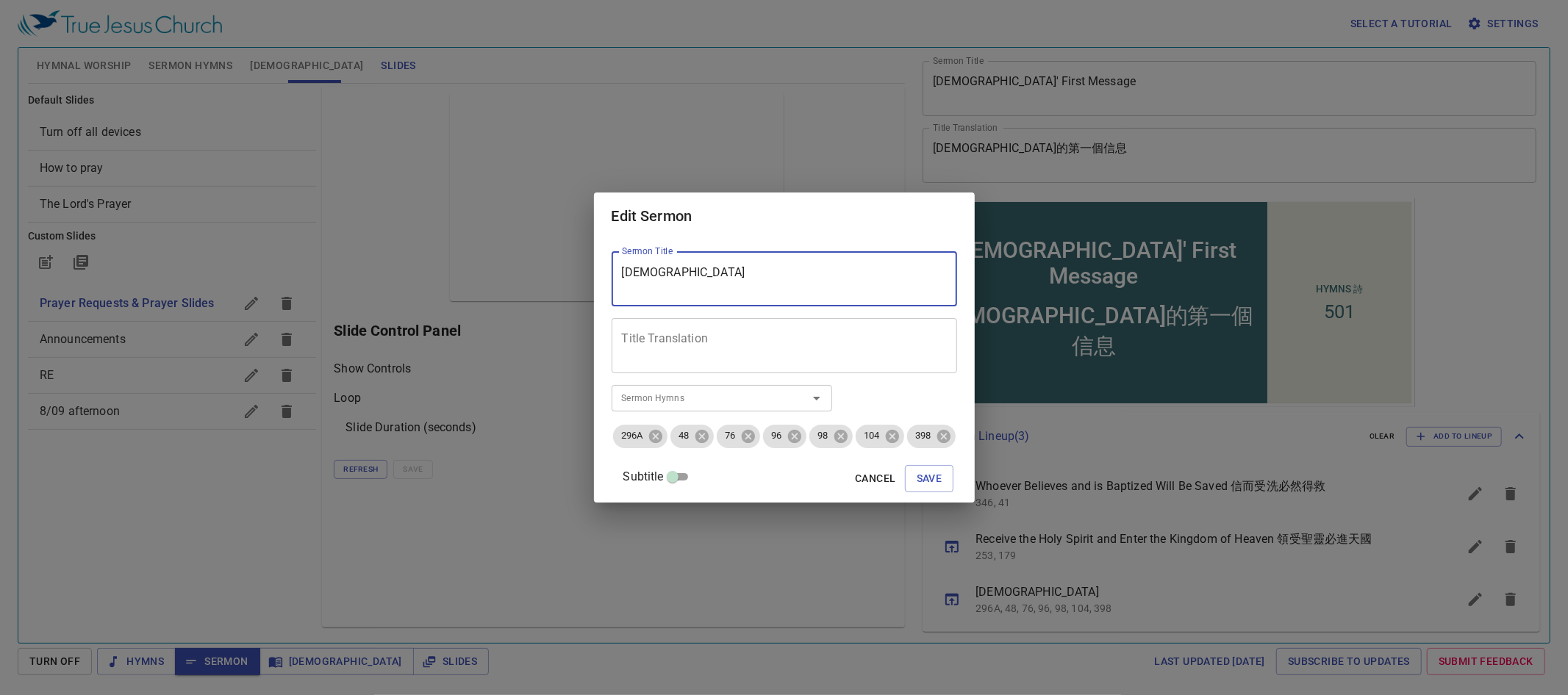
click at [692, 268] on textarea "[DEMOGRAPHIC_DATA]" at bounding box center [785, 279] width 325 height 28
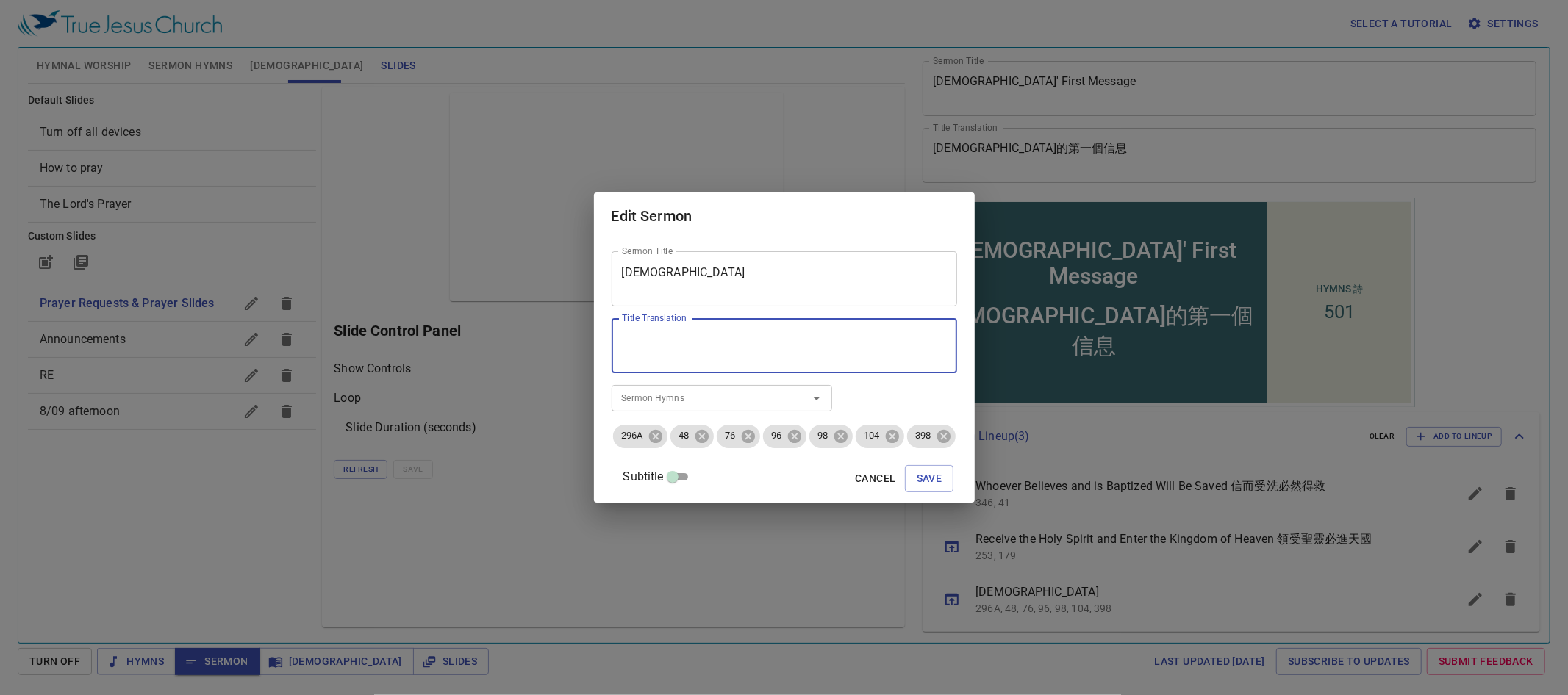
click at [835, 357] on textarea "Title Translation" at bounding box center [785, 346] width 325 height 28
paste textarea "聖餐"
type textarea "[DEMOGRAPHIC_DATA]"
click at [942, 477] on span "Save" at bounding box center [930, 479] width 26 height 18
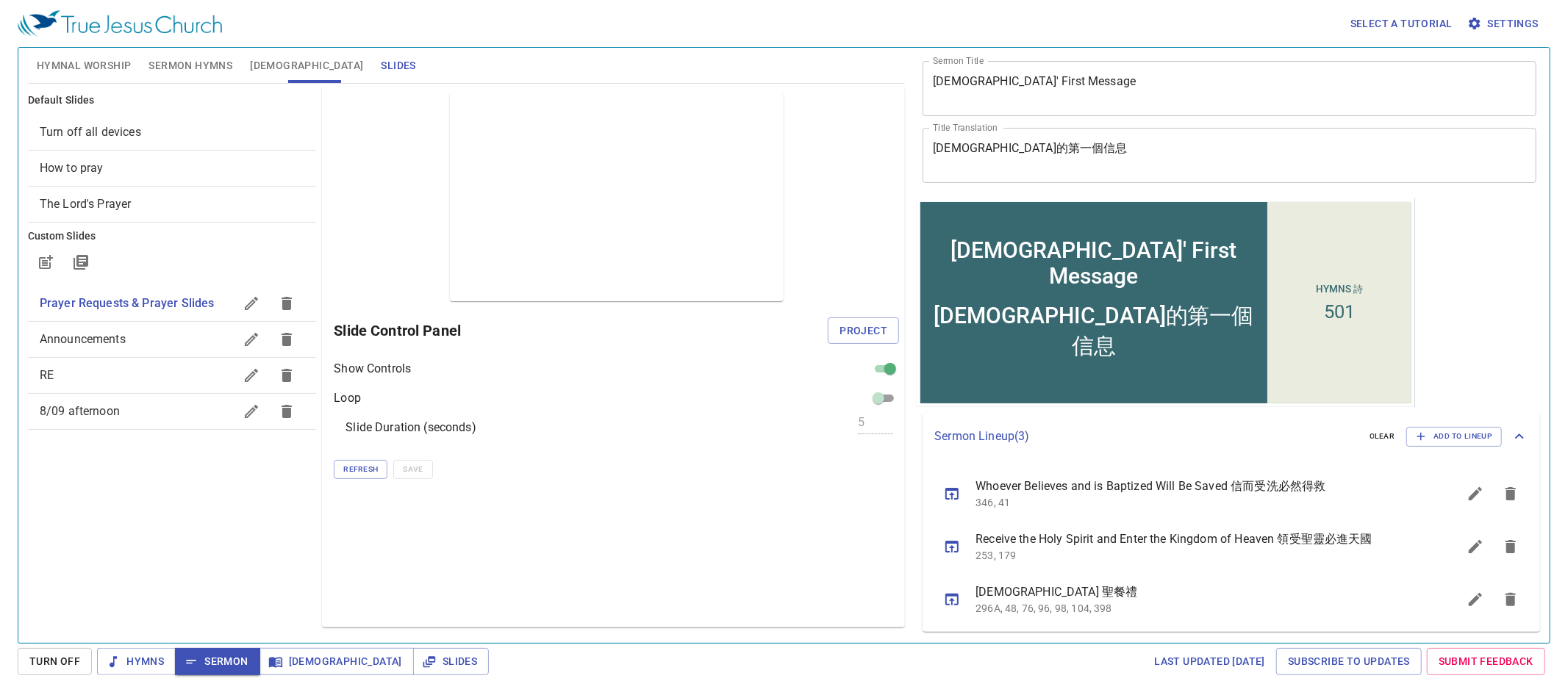
click at [66, 44] on div "Select a tutorial Settings" at bounding box center [781, 24] width 1527 height 47
click at [65, 59] on span "Hymnal Worship" at bounding box center [84, 66] width 95 height 18
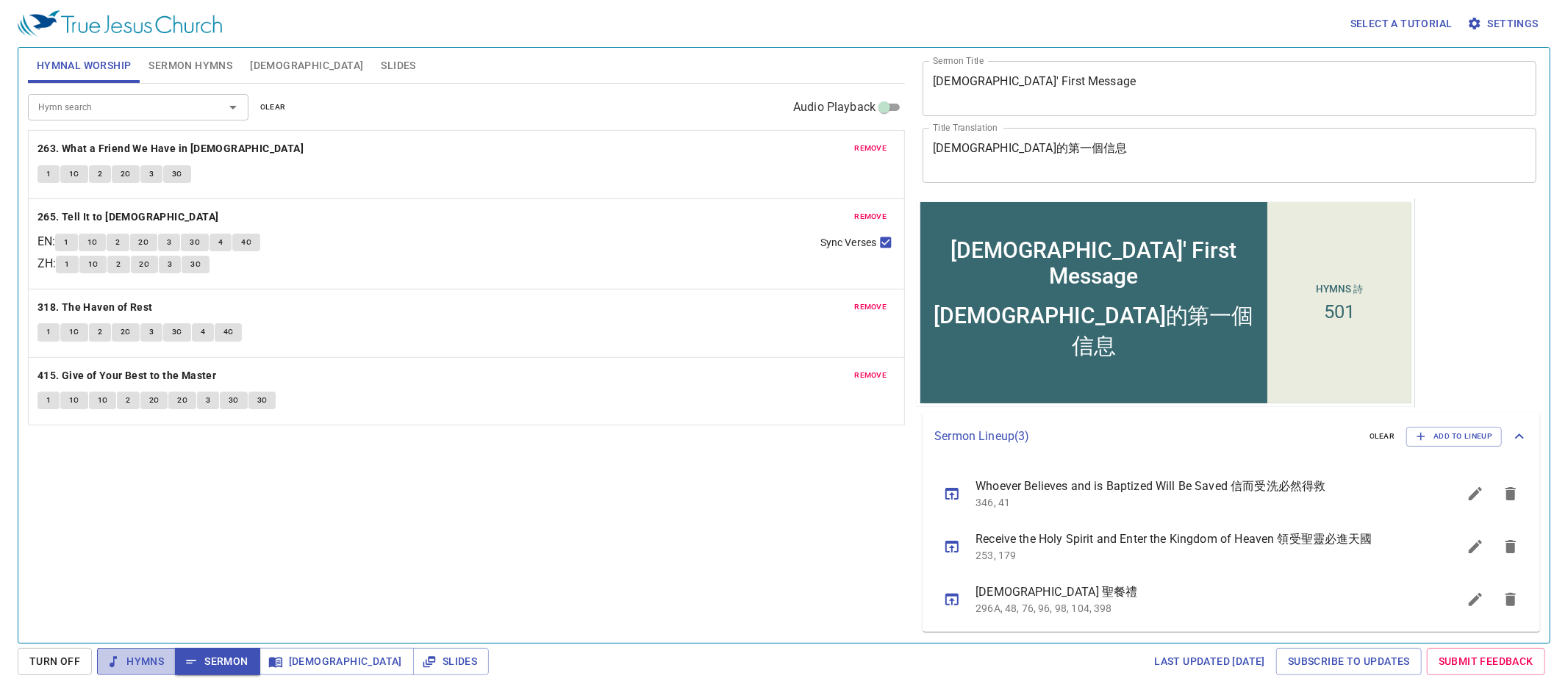
click at [141, 666] on span "Hymns" at bounding box center [136, 661] width 55 height 18
click at [1080, 105] on div "Jesus' First Message x Sermon Title" at bounding box center [1230, 89] width 614 height 55
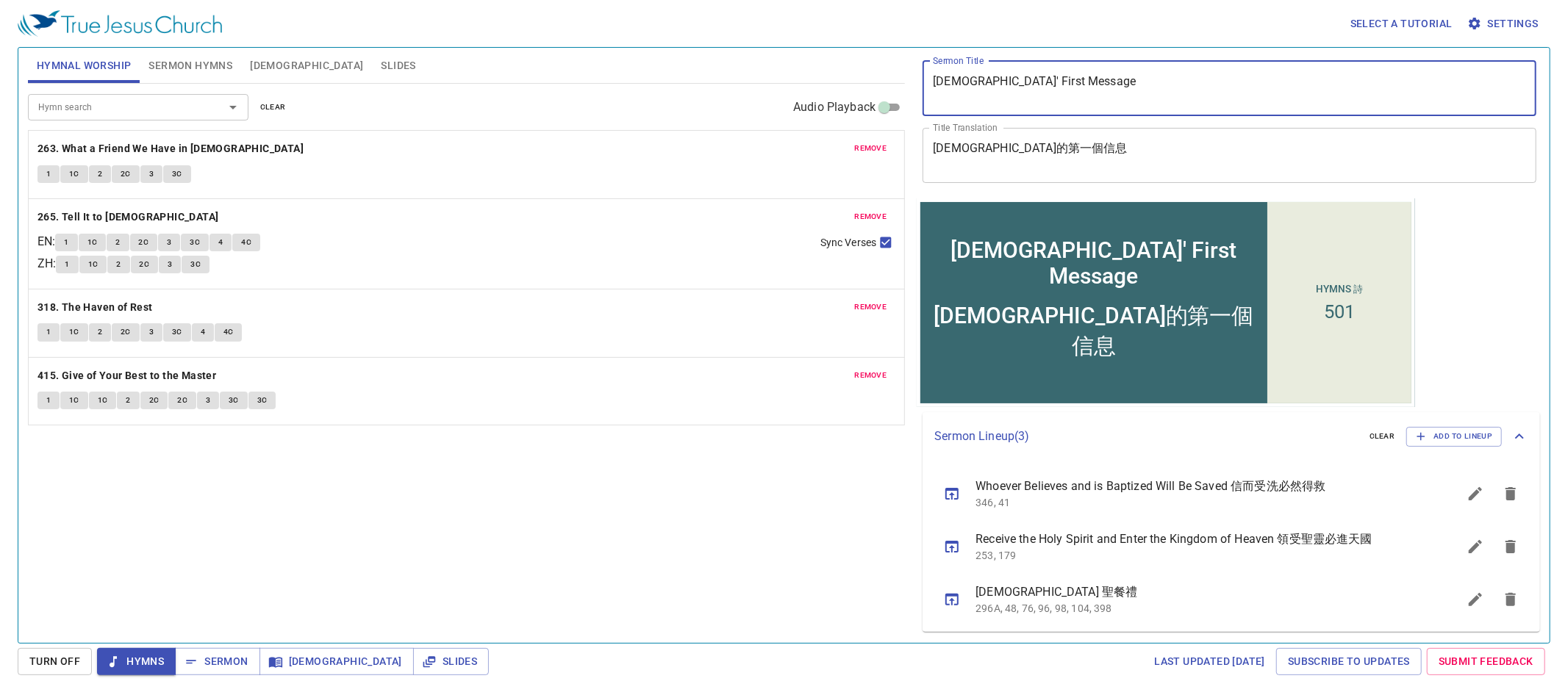
click at [1080, 104] on div "Jesus' First Message x Sermon Title" at bounding box center [1230, 89] width 614 height 55
drag, startPoint x: 1019, startPoint y: 92, endPoint x: 926, endPoint y: 86, distance: 93.2
click at [926, 86] on div "Jesus' First Message x Sermon Title" at bounding box center [1230, 89] width 614 height 55
click at [214, 65] on span "Sermon Hymns" at bounding box center [190, 66] width 83 height 18
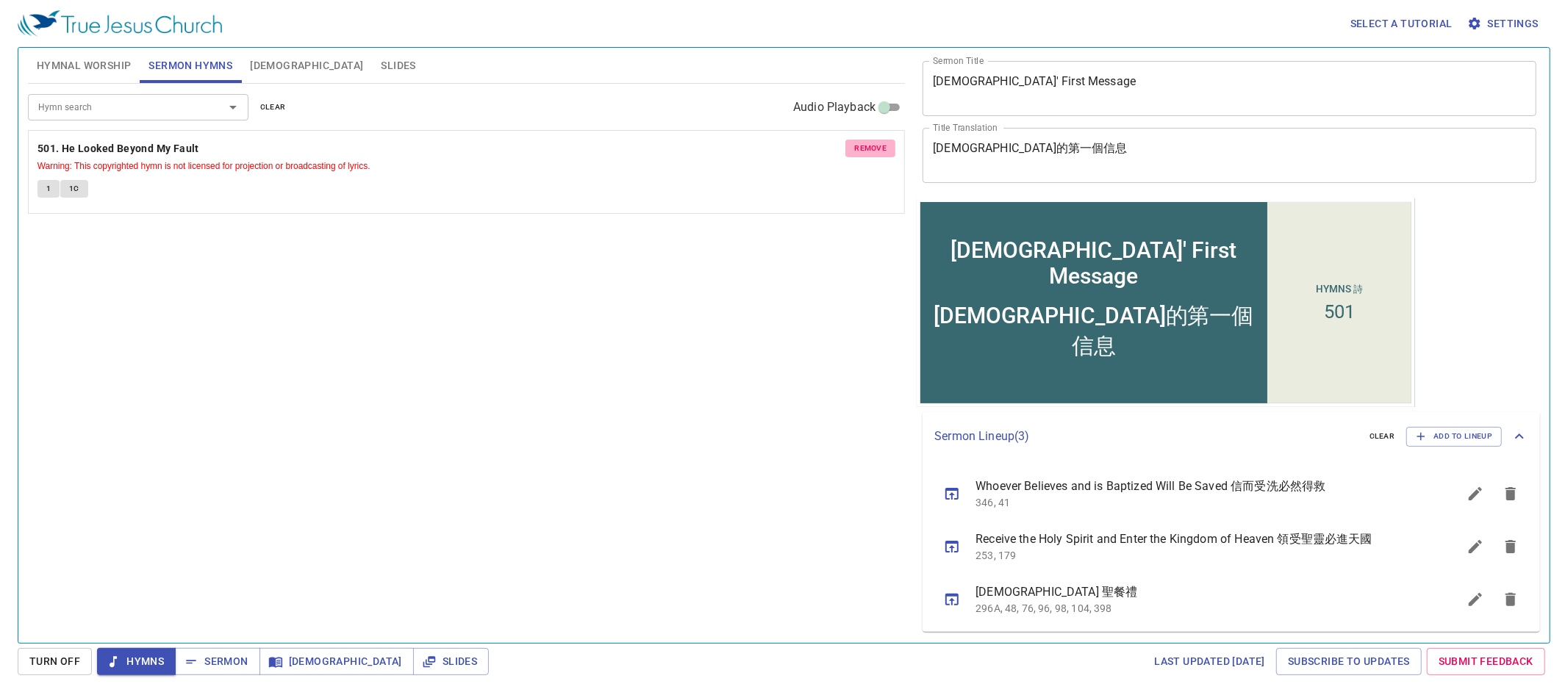
click at [882, 146] on span "remove" at bounding box center [870, 148] width 33 height 13
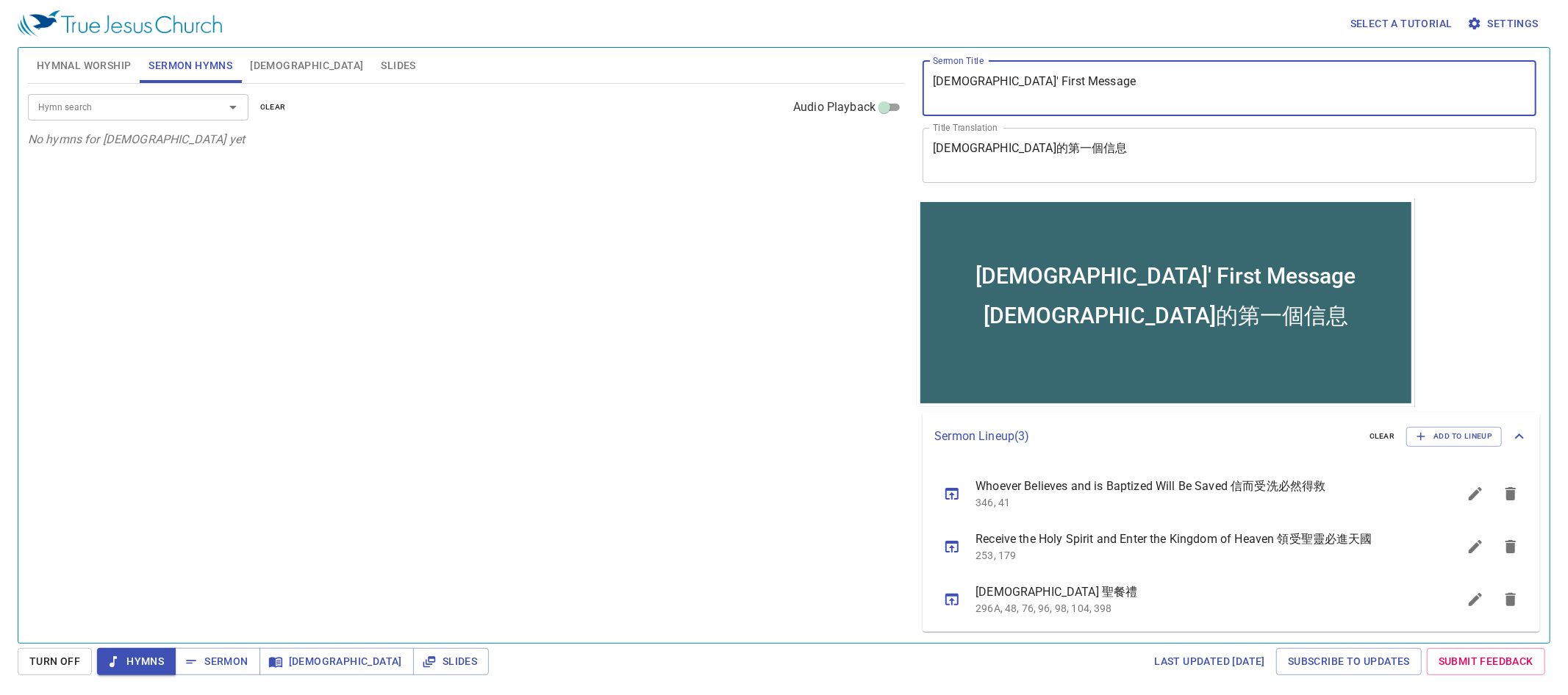
drag, startPoint x: 1091, startPoint y: 86, endPoint x: 893, endPoint y: 93, distance: 198.1
click at [893, 93] on div "Hymnal Worship Sermon Hymns Bible Slides Hymn search Hymn search clear Audio Pl…" at bounding box center [784, 340] width 1524 height 595
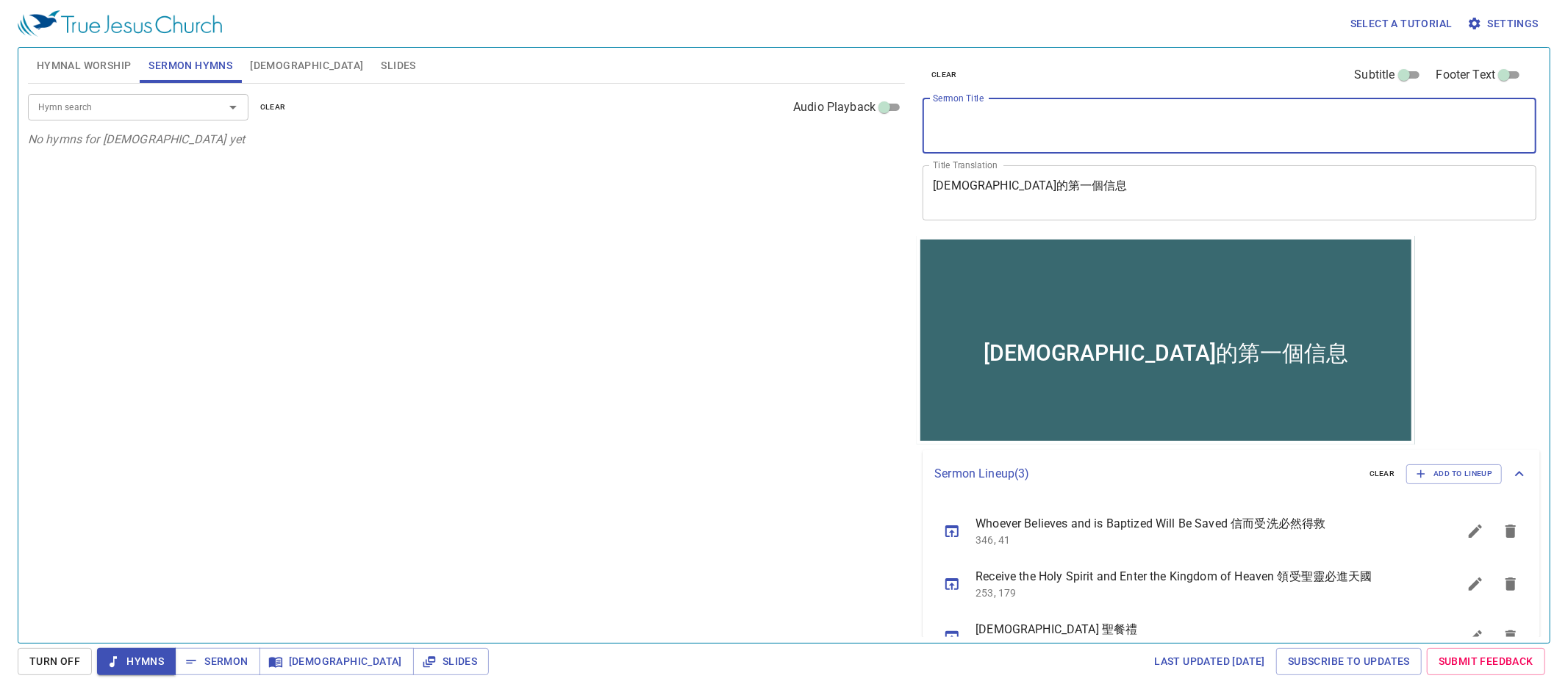
scroll to position [38, 0]
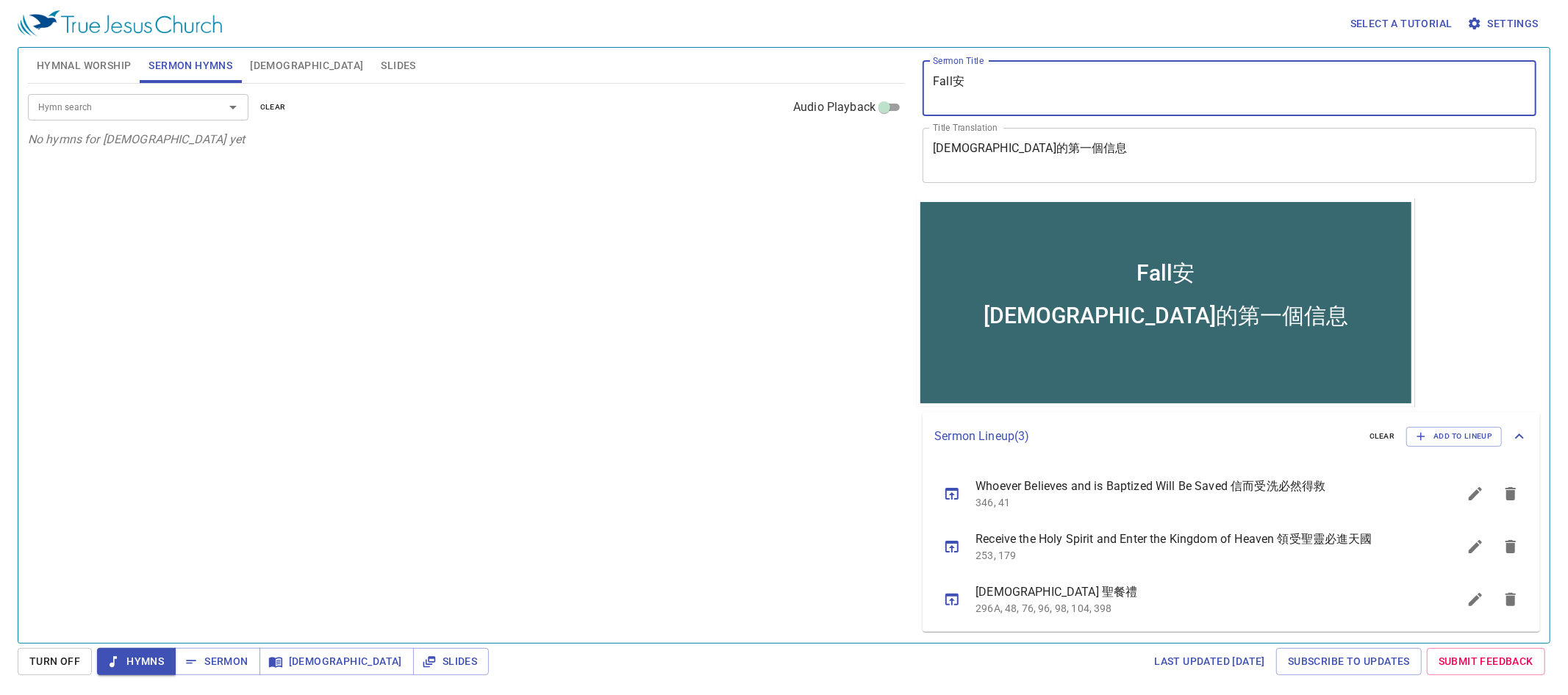
click at [1077, 68] on div "Fall安 x Sermon Title" at bounding box center [1230, 89] width 614 height 55
type textarea "F"
type textarea "Fall and Get Up"
click at [163, 106] on input "Hymn search" at bounding box center [117, 106] width 168 height 17
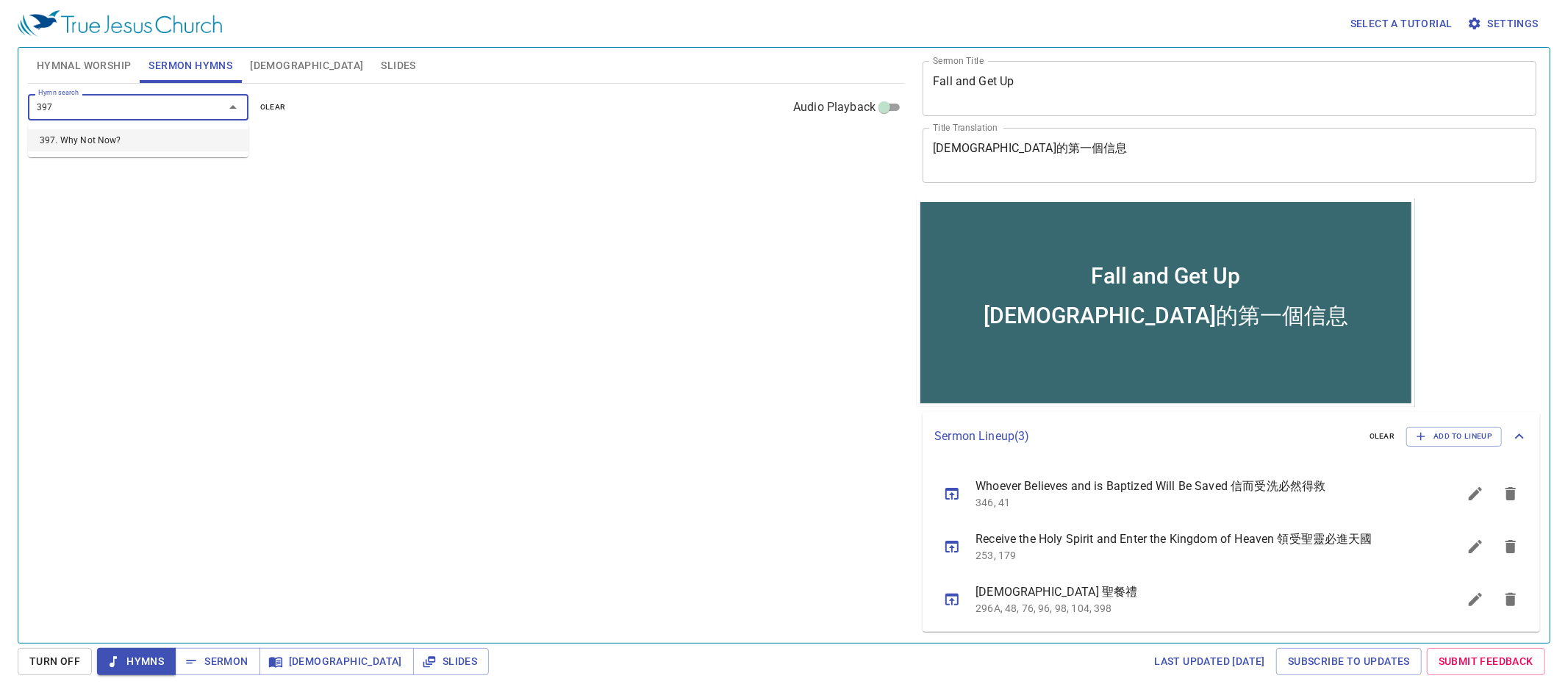
type input "397. Why Not Now?"
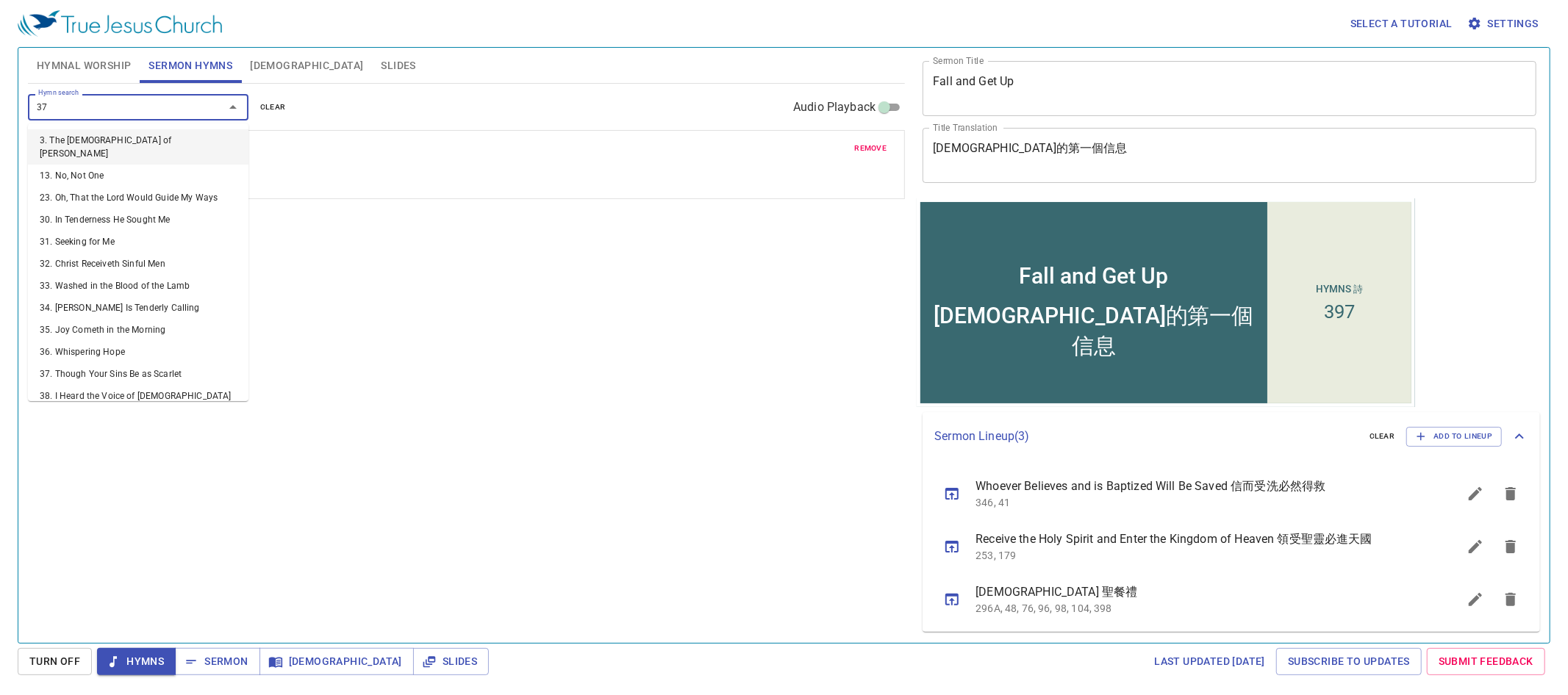
type input "379"
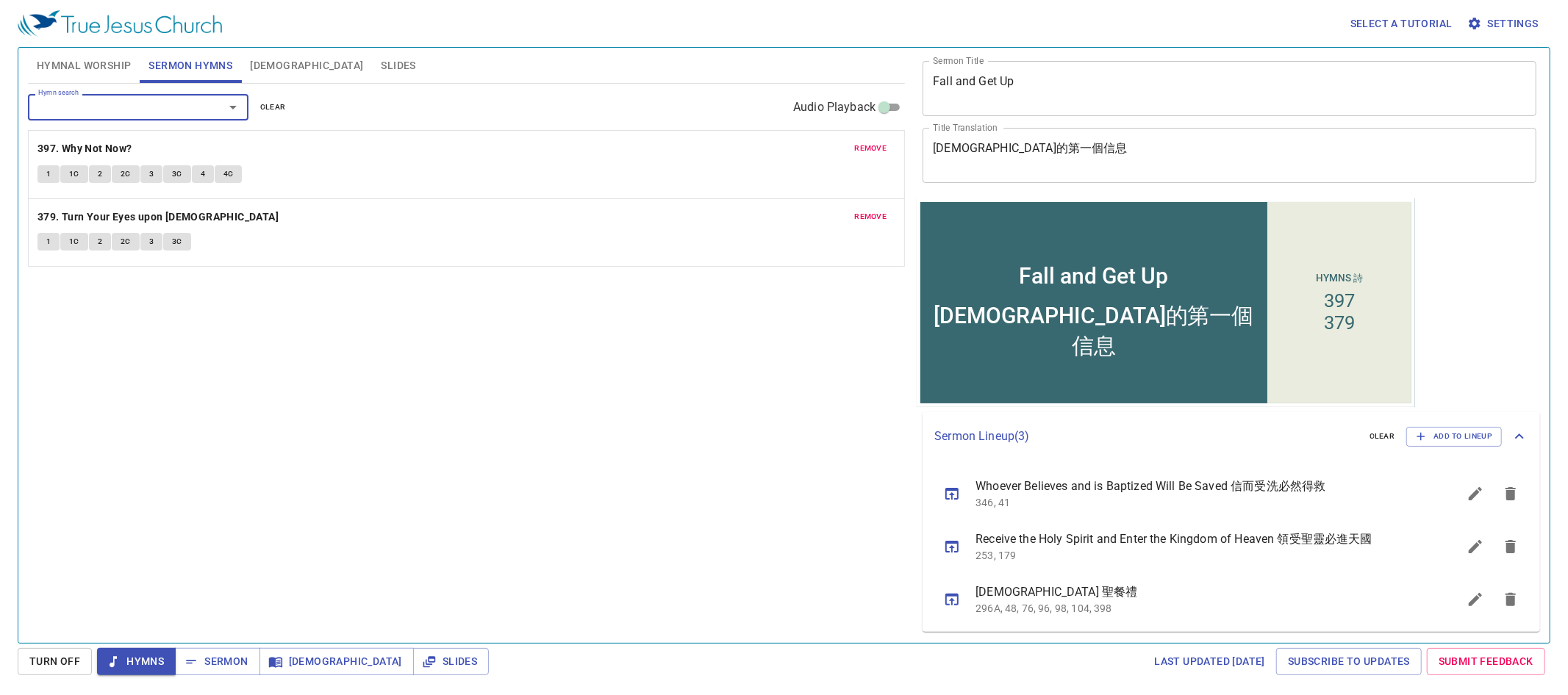
click at [848, 145] on button "remove" at bounding box center [870, 148] width 50 height 18
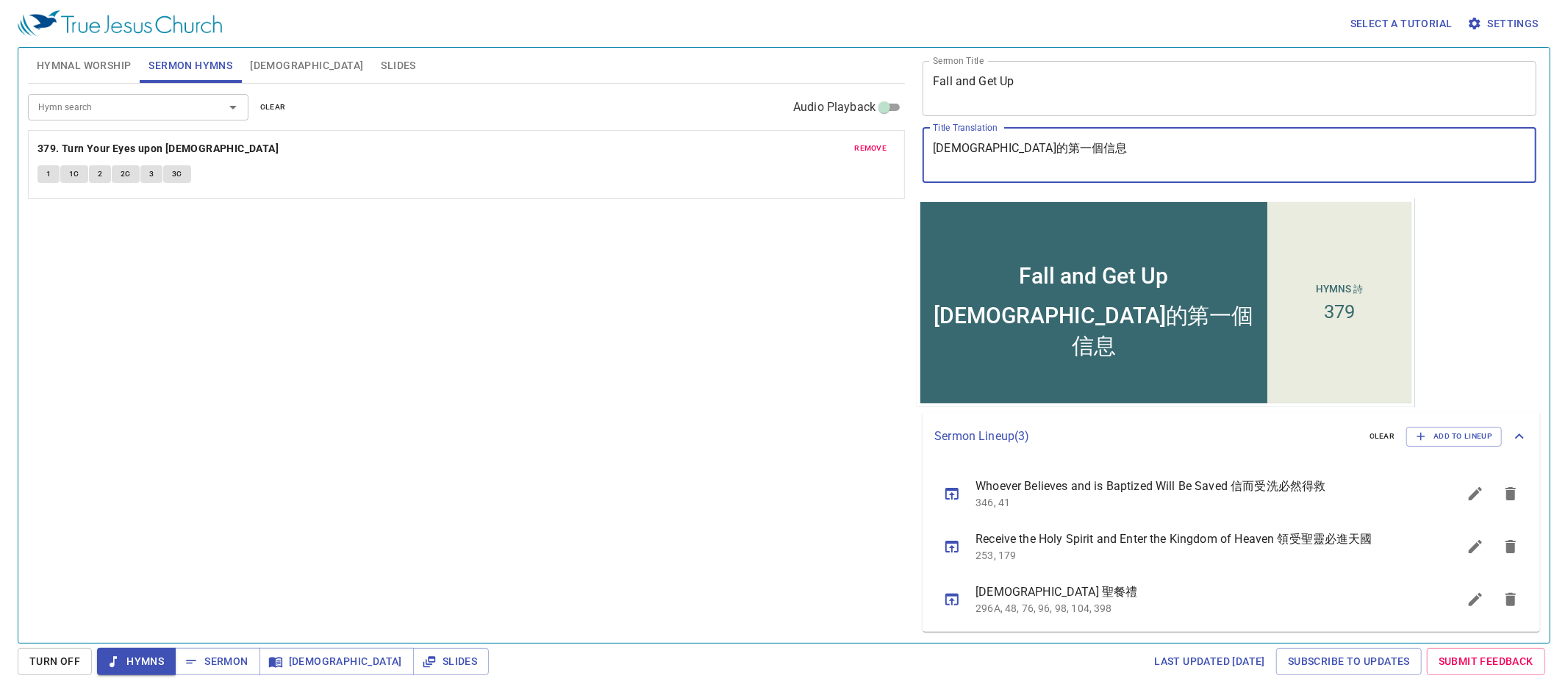
drag, startPoint x: 1089, startPoint y: 148, endPoint x: 896, endPoint y: 151, distance: 193.0
click at [896, 151] on div "Hymnal Worship Sermon Hymns Bible Slides Hymn search Hymn search clear Audio Pl…" at bounding box center [784, 340] width 1524 height 595
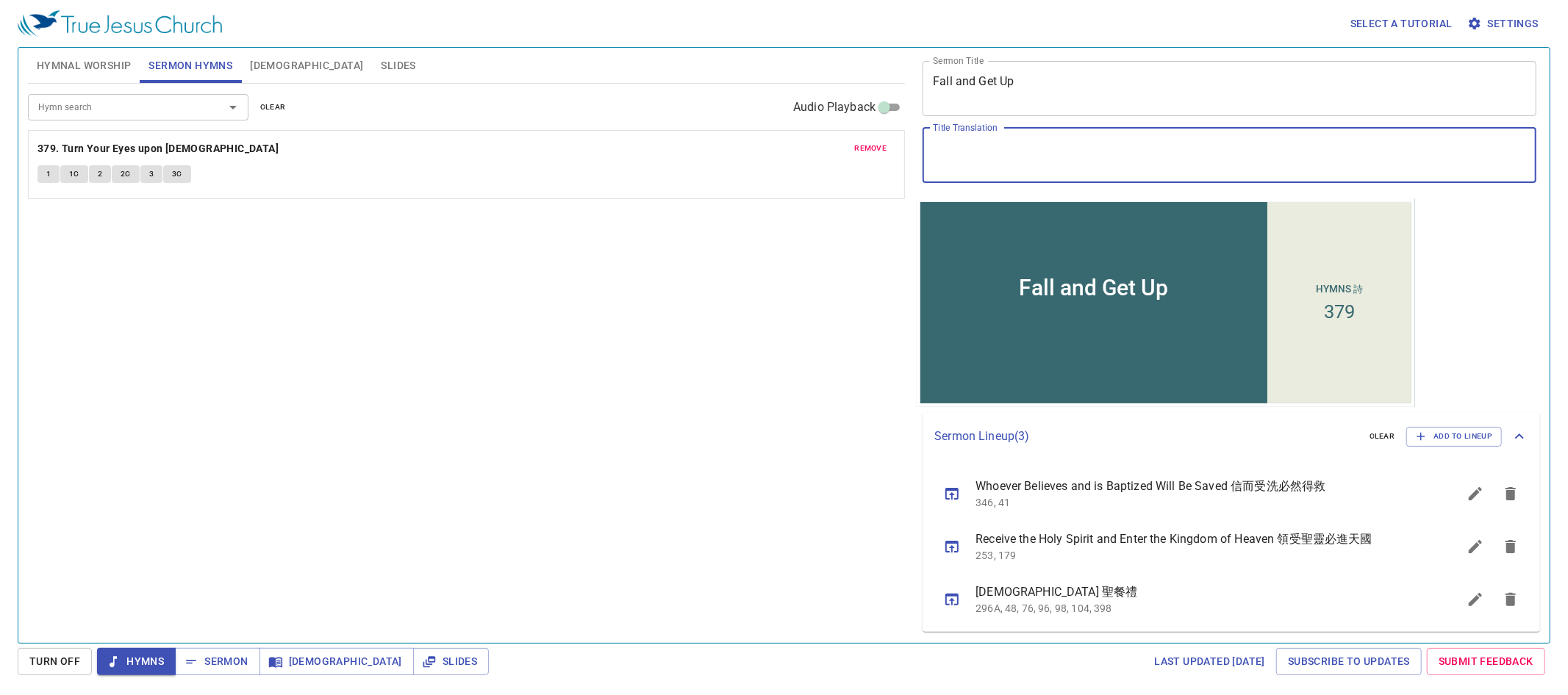
click at [1157, 144] on textarea "Title Translation" at bounding box center [1229, 155] width 593 height 28
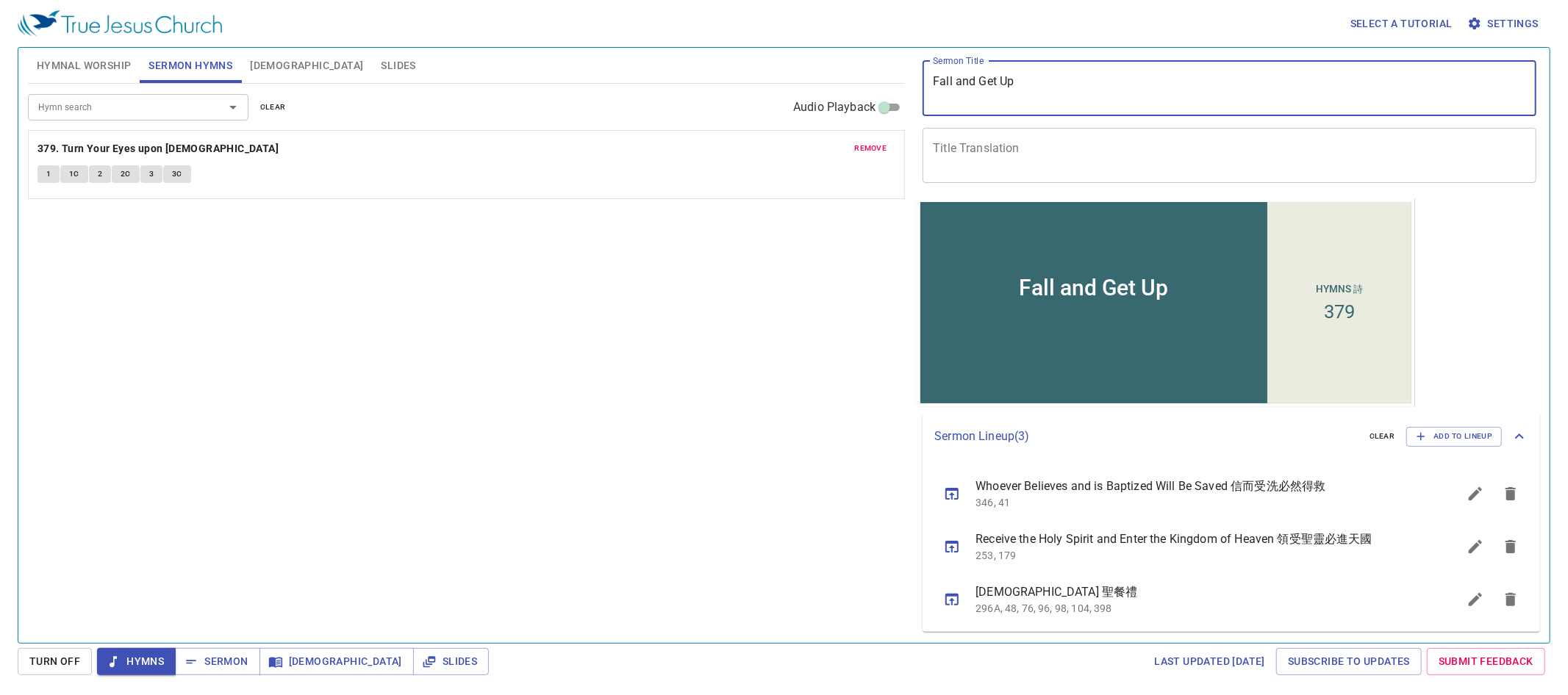
drag, startPoint x: 1037, startPoint y: 84, endPoint x: 732, endPoint y: 78, distance: 305.1
click at [732, 78] on div "Hymnal Worship Sermon Hymns Bible Slides Hymn search Hymn search clear Audio Pl…" at bounding box center [784, 340] width 1524 height 595
click at [83, 71] on span "Hymnal Worship" at bounding box center [84, 66] width 95 height 18
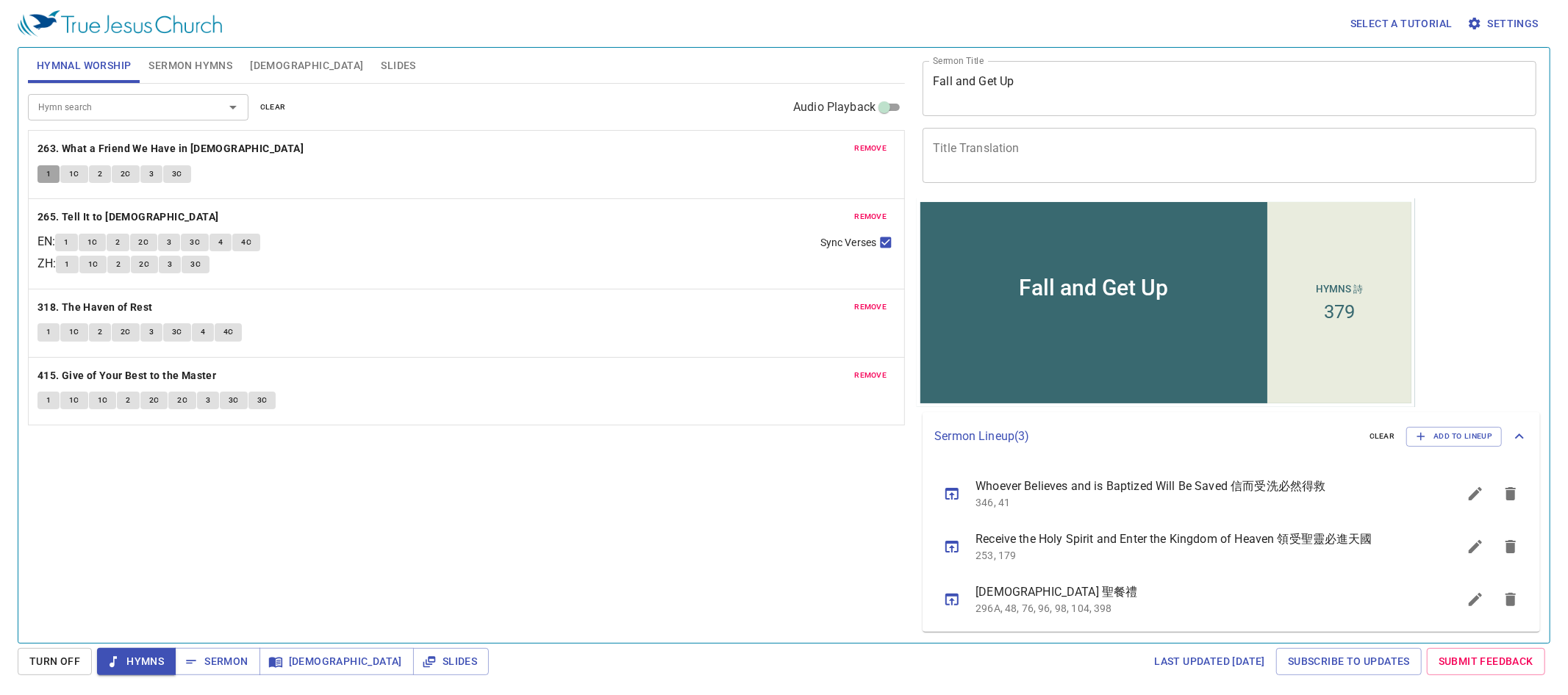
click at [55, 172] on button "1" at bounding box center [49, 174] width 22 height 18
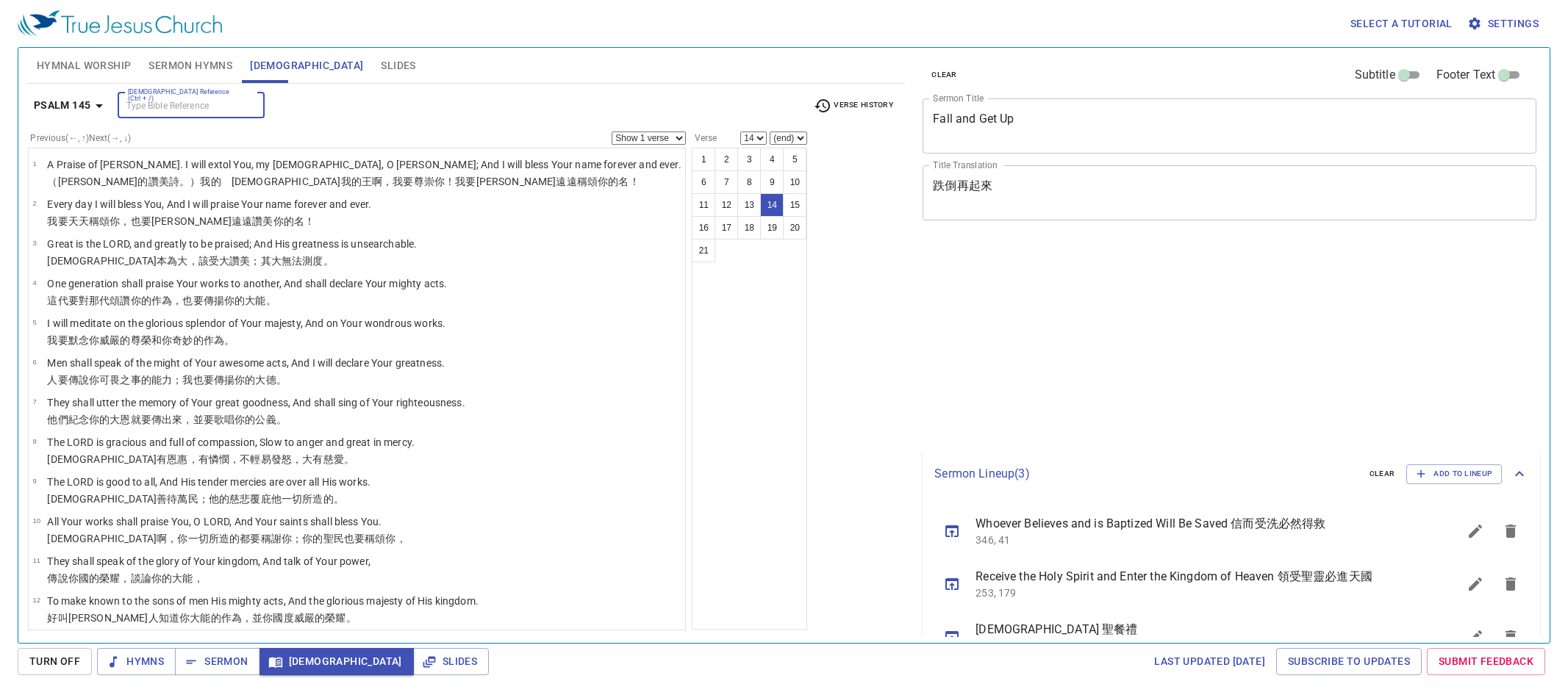
select select "14"
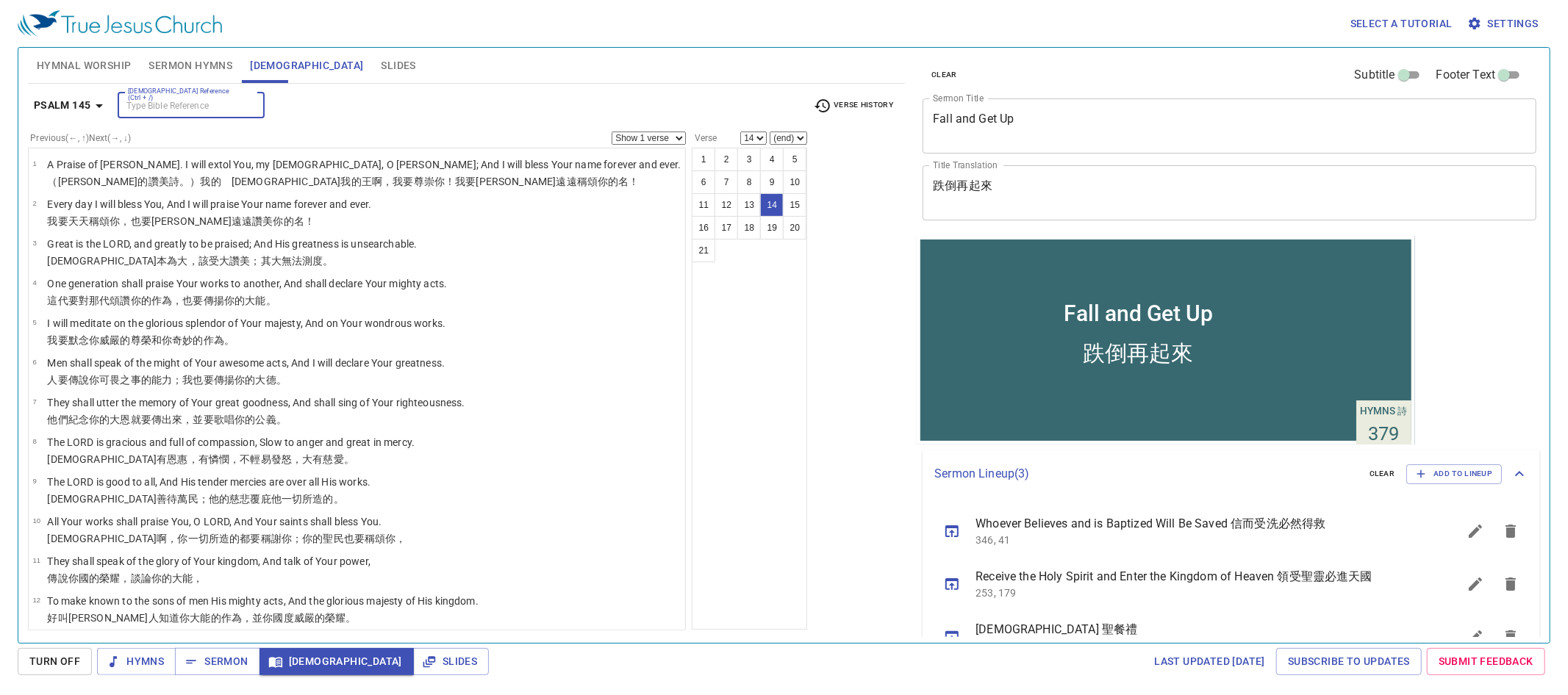
scroll to position [38, 0]
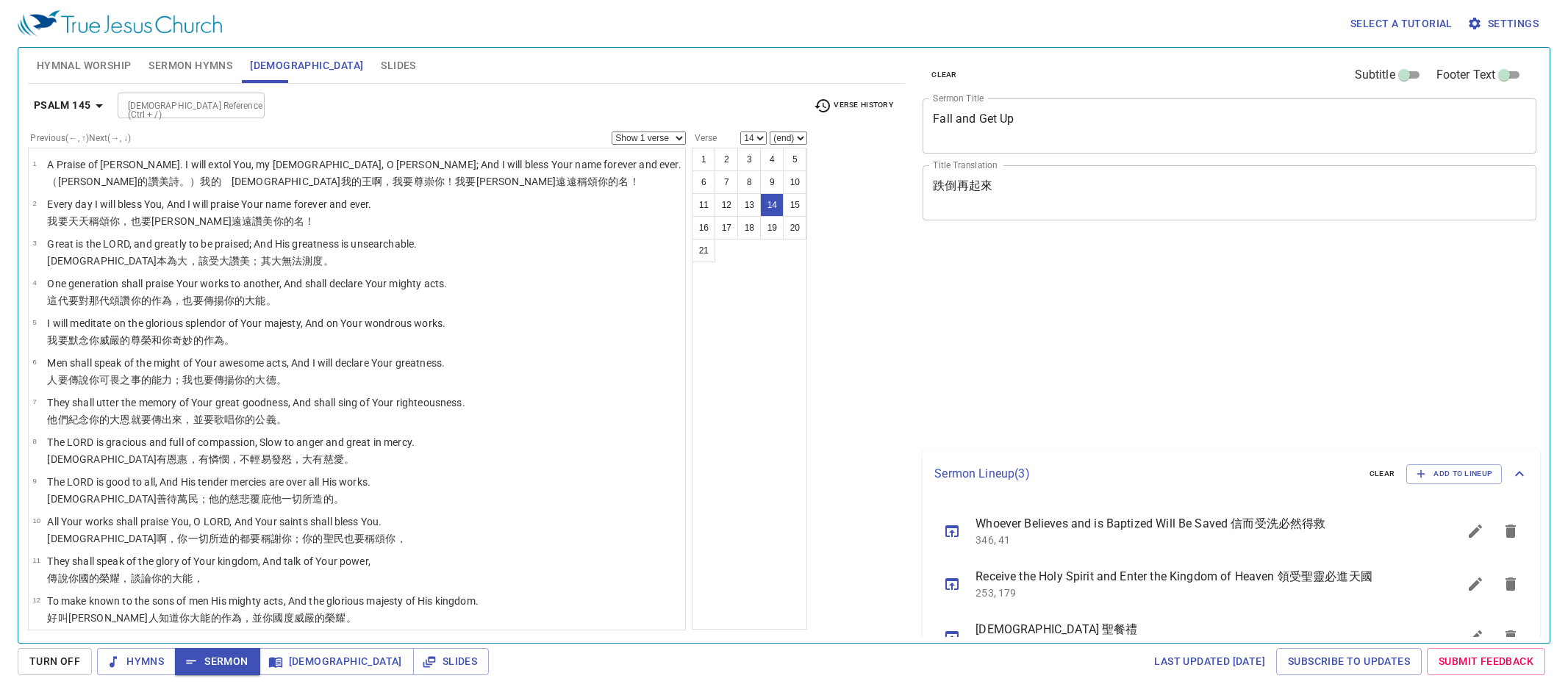
select select "14"
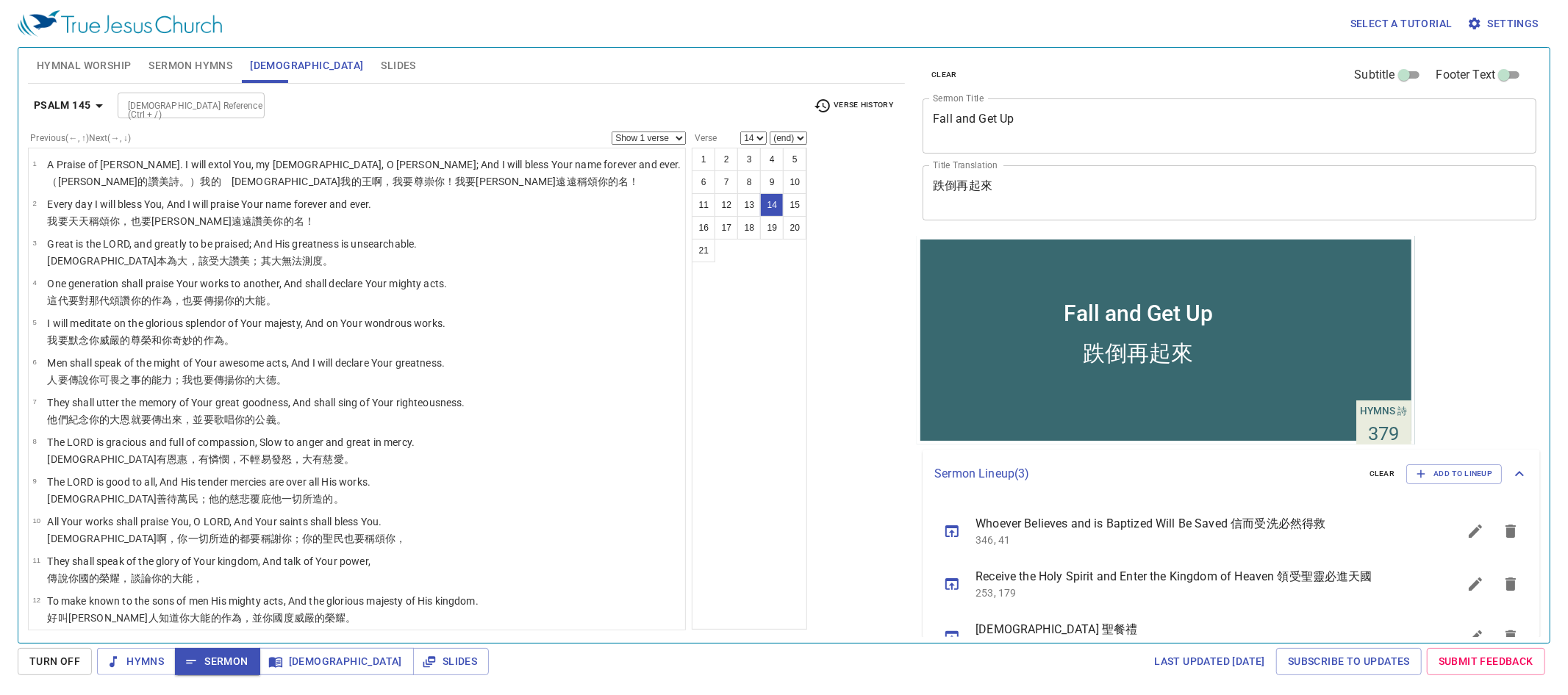
click at [221, 105] on input "[DEMOGRAPHIC_DATA] Reference (Ctrl + /)" at bounding box center [179, 105] width 114 height 17
click at [180, 106] on input "[DEMOGRAPHIC_DATA] Reference (Ctrl + /)" at bounding box center [179, 105] width 114 height 17
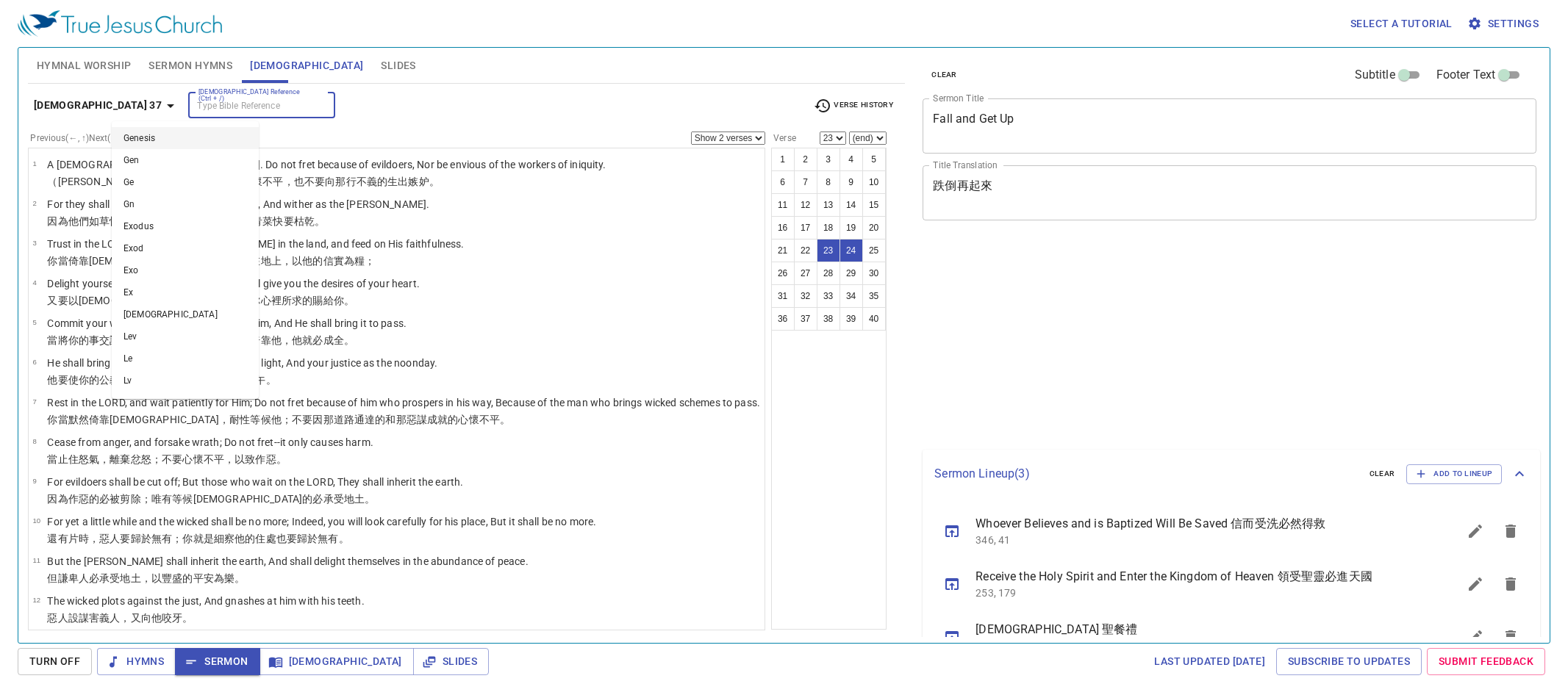
select select "2"
select select "23"
select select "2"
select select "23"
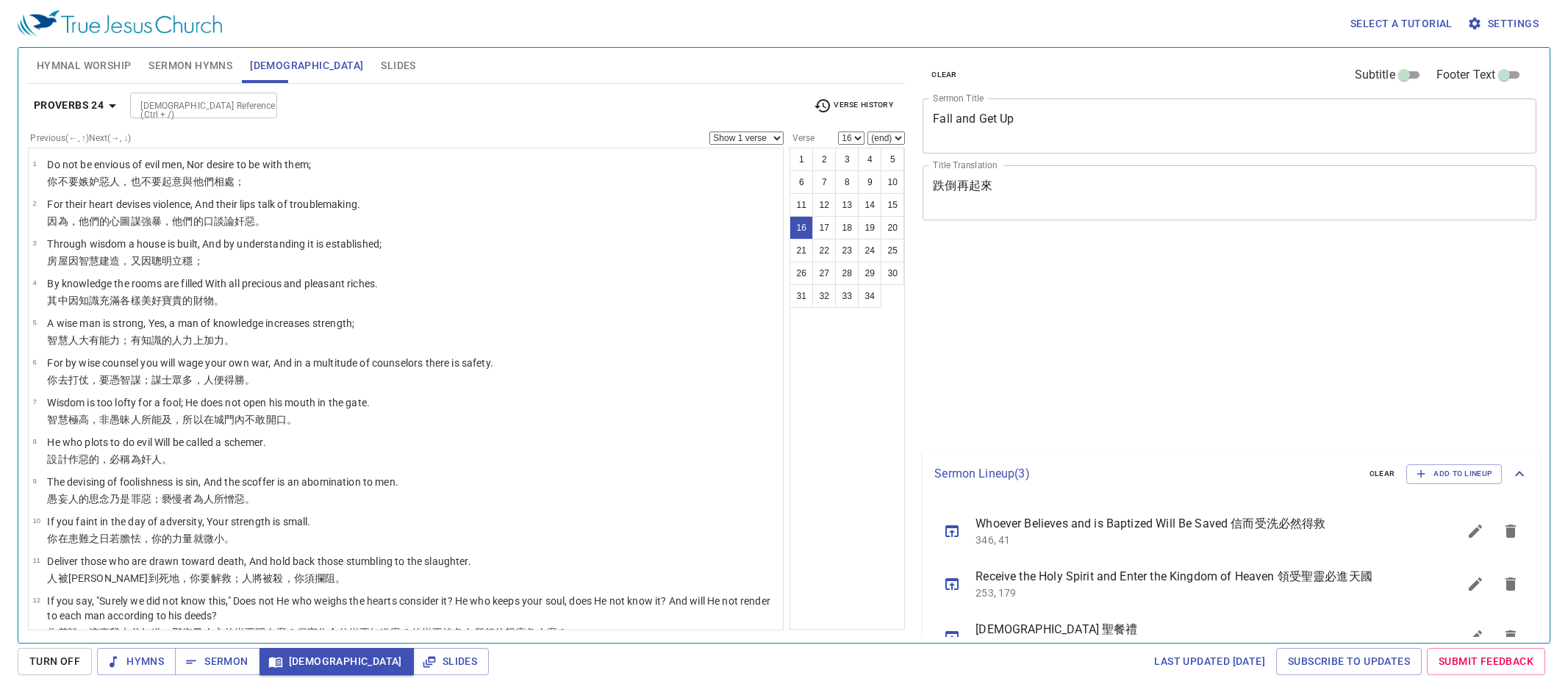
select select "16"
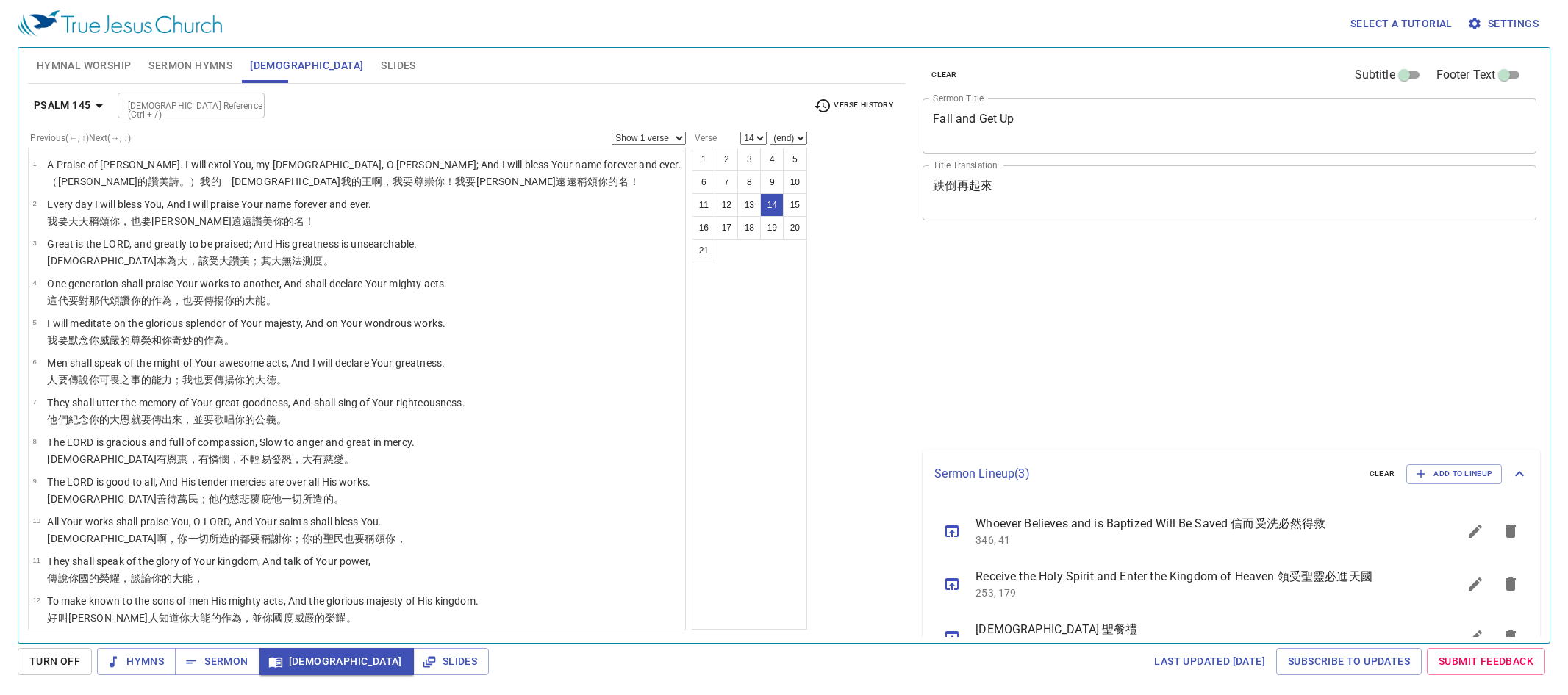
select select "14"
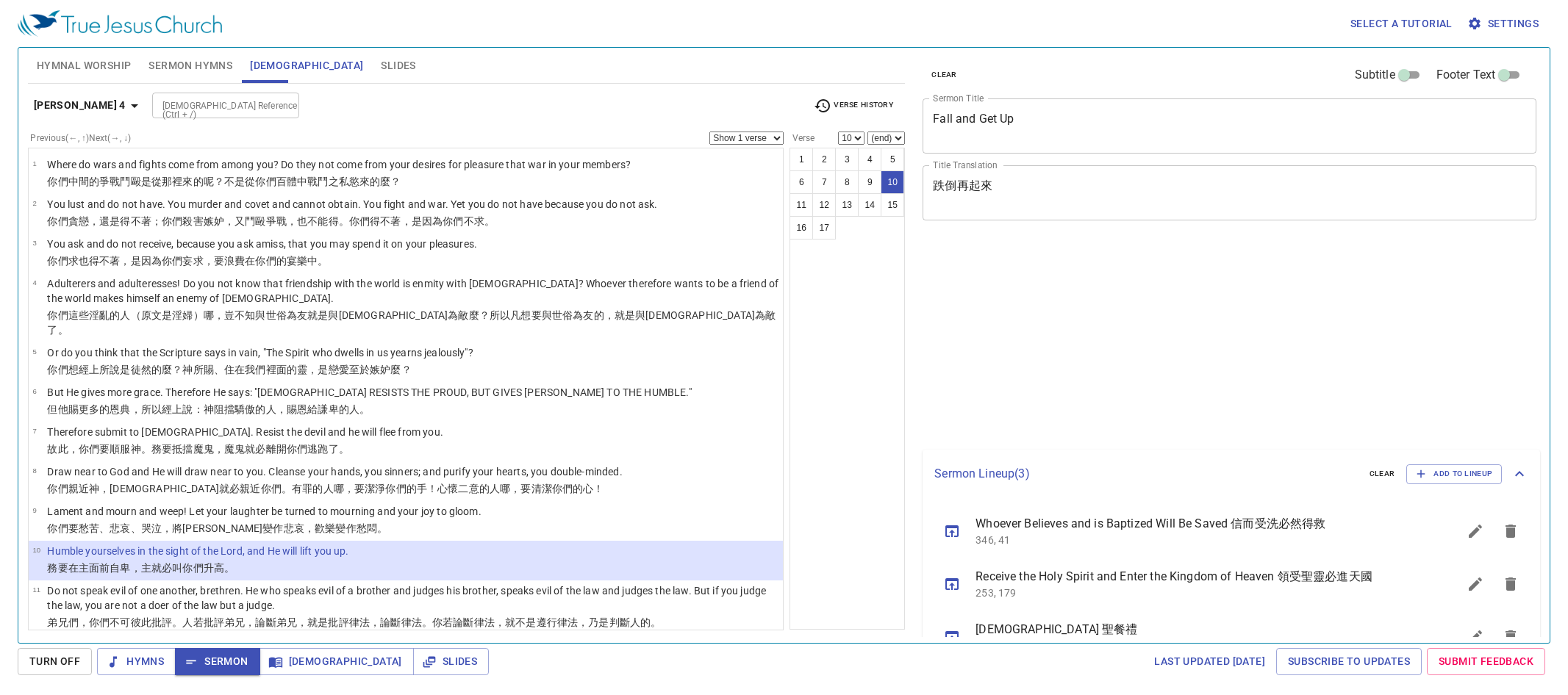
select select "10"
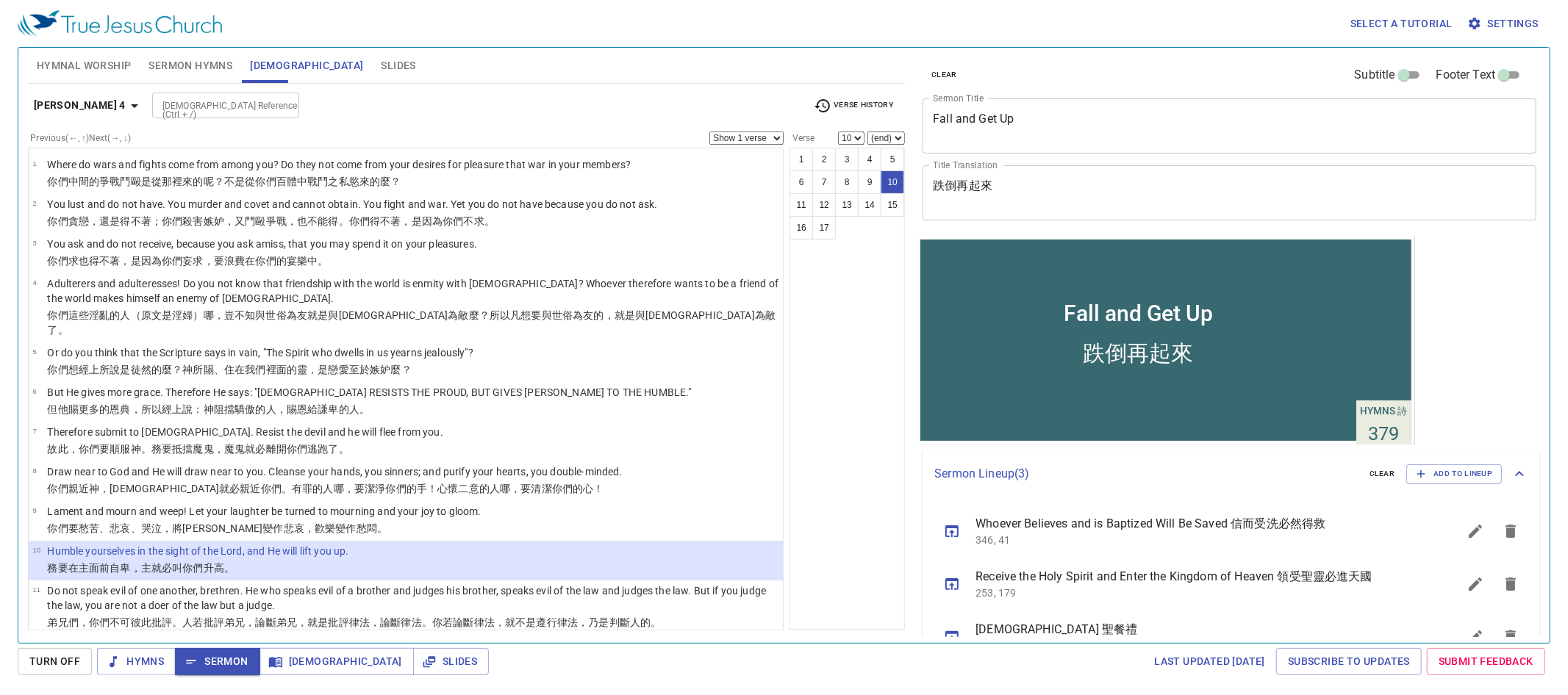
click at [1051, 639] on p "296A, 48, 76, 96, 98, 104, 398" at bounding box center [1199, 646] width 447 height 15
click at [1085, 639] on p "296A, 48, 76, 96, 98, 104, 398" at bounding box center [1199, 646] width 447 height 15
click at [1039, 621] on span "[DEMOGRAPHIC_DATA] 聖餐禮" at bounding box center [1199, 630] width 447 height 18
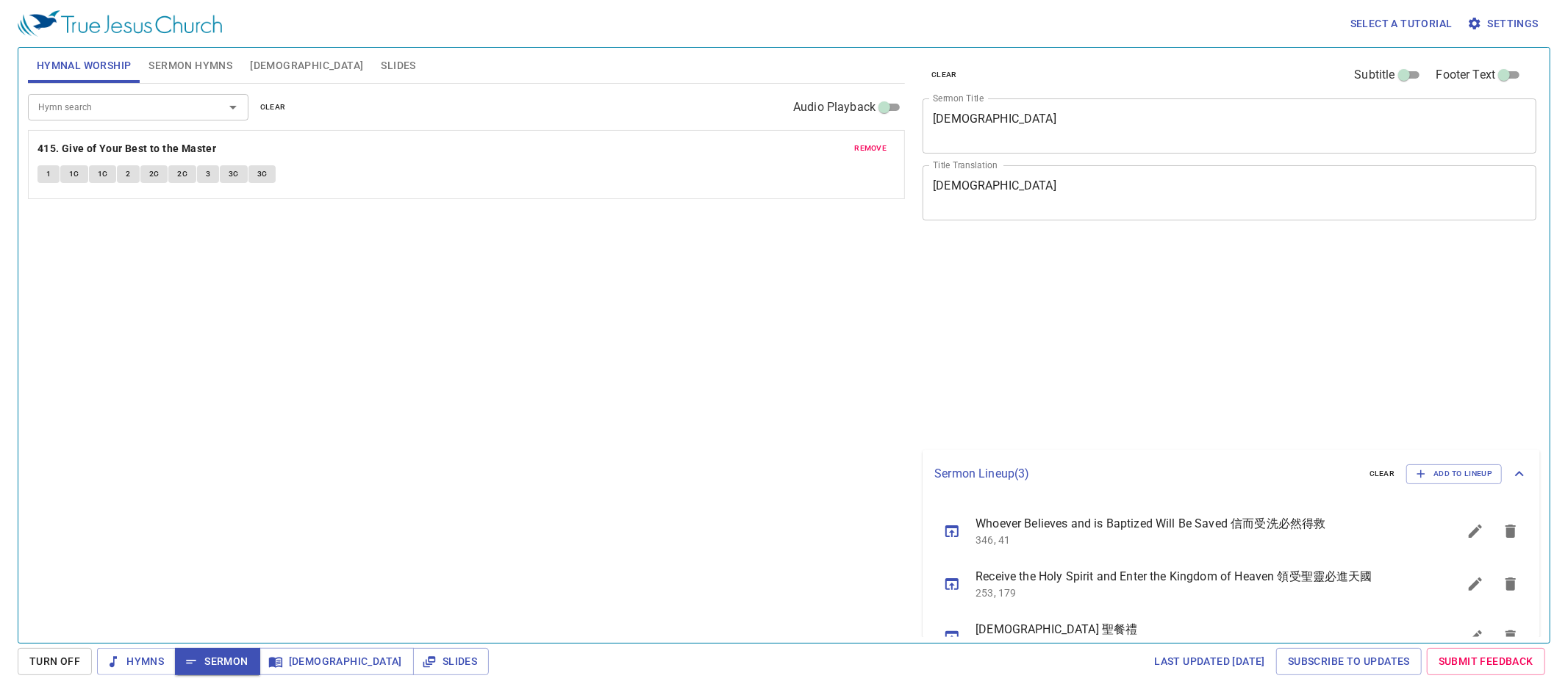
click at [877, 148] on span "remove" at bounding box center [870, 148] width 33 height 13
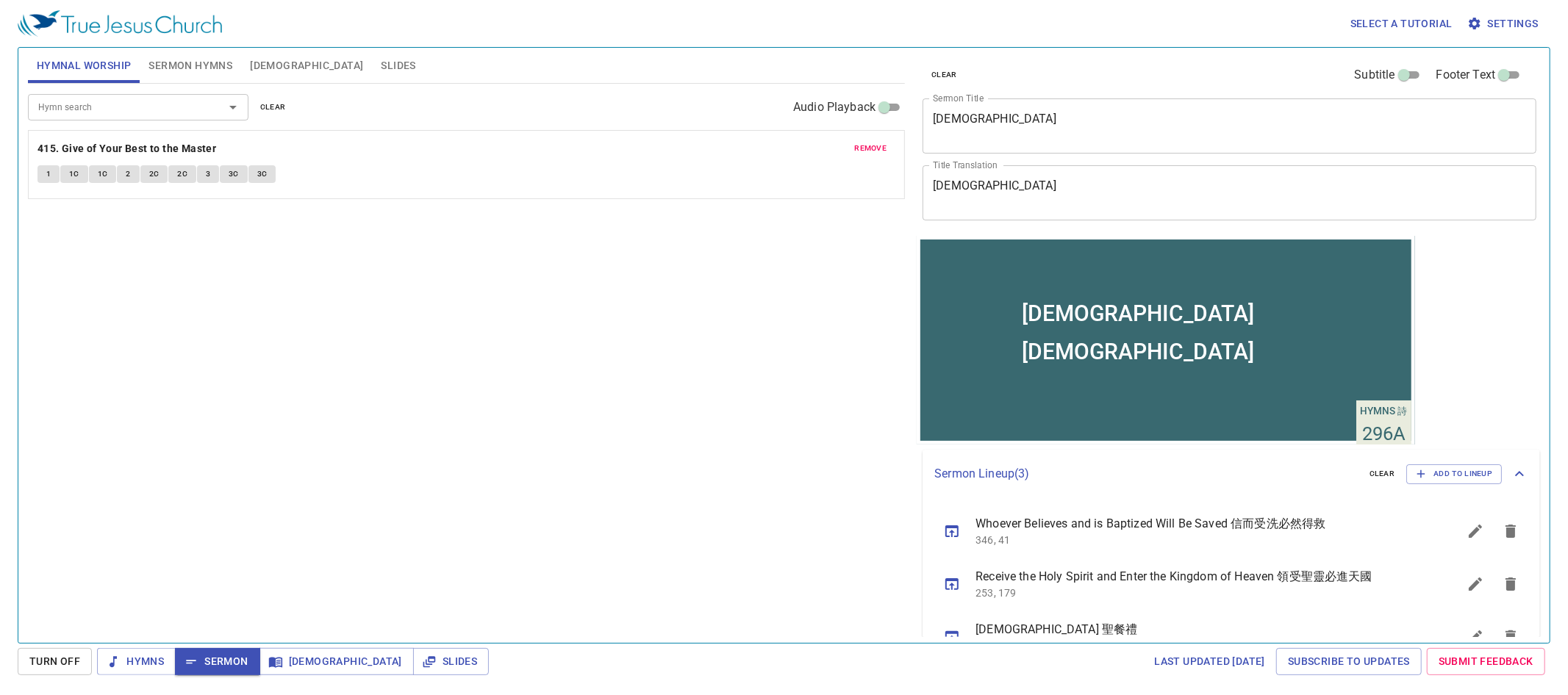
click at [202, 106] on div "Hymn search" at bounding box center [138, 106] width 220 height 26
click at [135, 105] on input "Hymn search" at bounding box center [117, 106] width 168 height 17
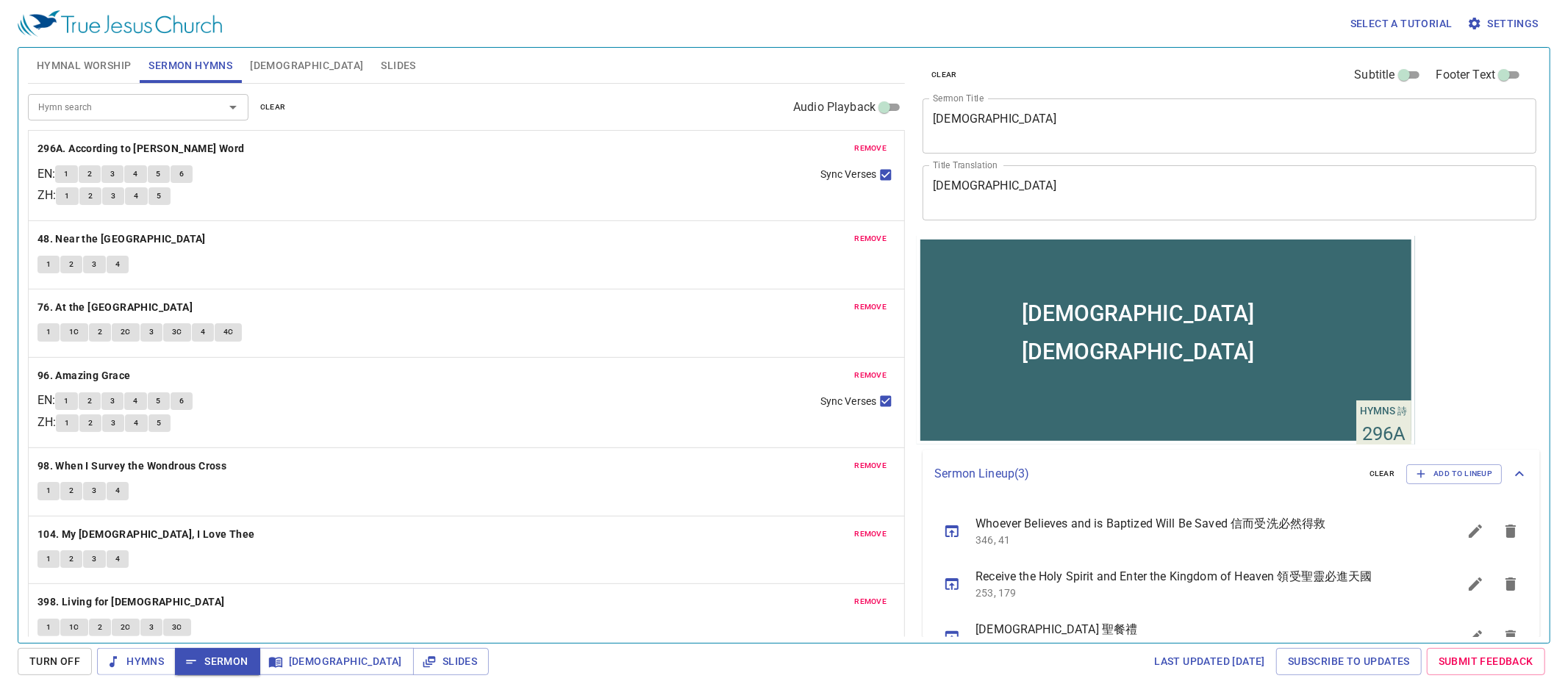
click at [115, 150] on b "296A. According to [PERSON_NAME] Word" at bounding box center [141, 148] width 208 height 18
click at [75, 174] on button "1" at bounding box center [67, 174] width 22 height 18
click at [69, 174] on span "1" at bounding box center [67, 174] width 4 height 13
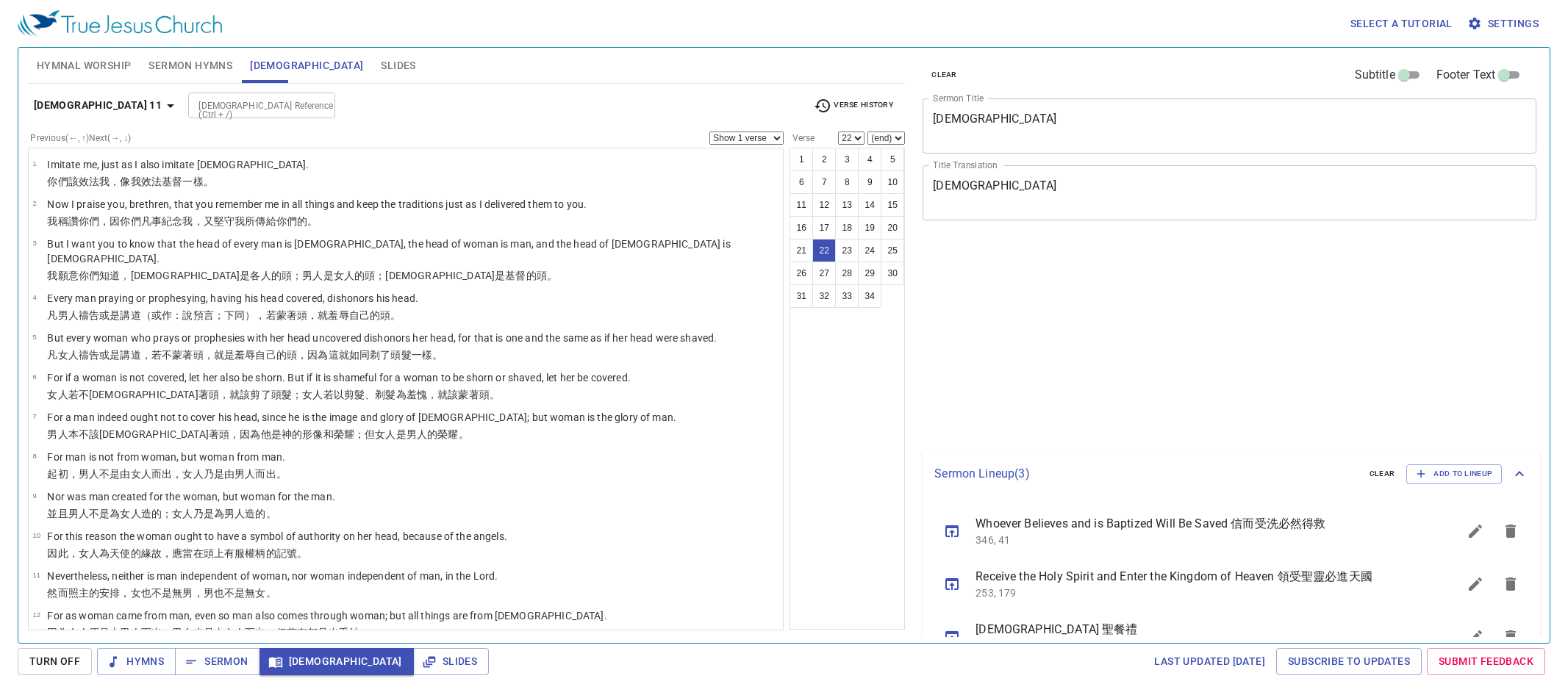
select select "22"
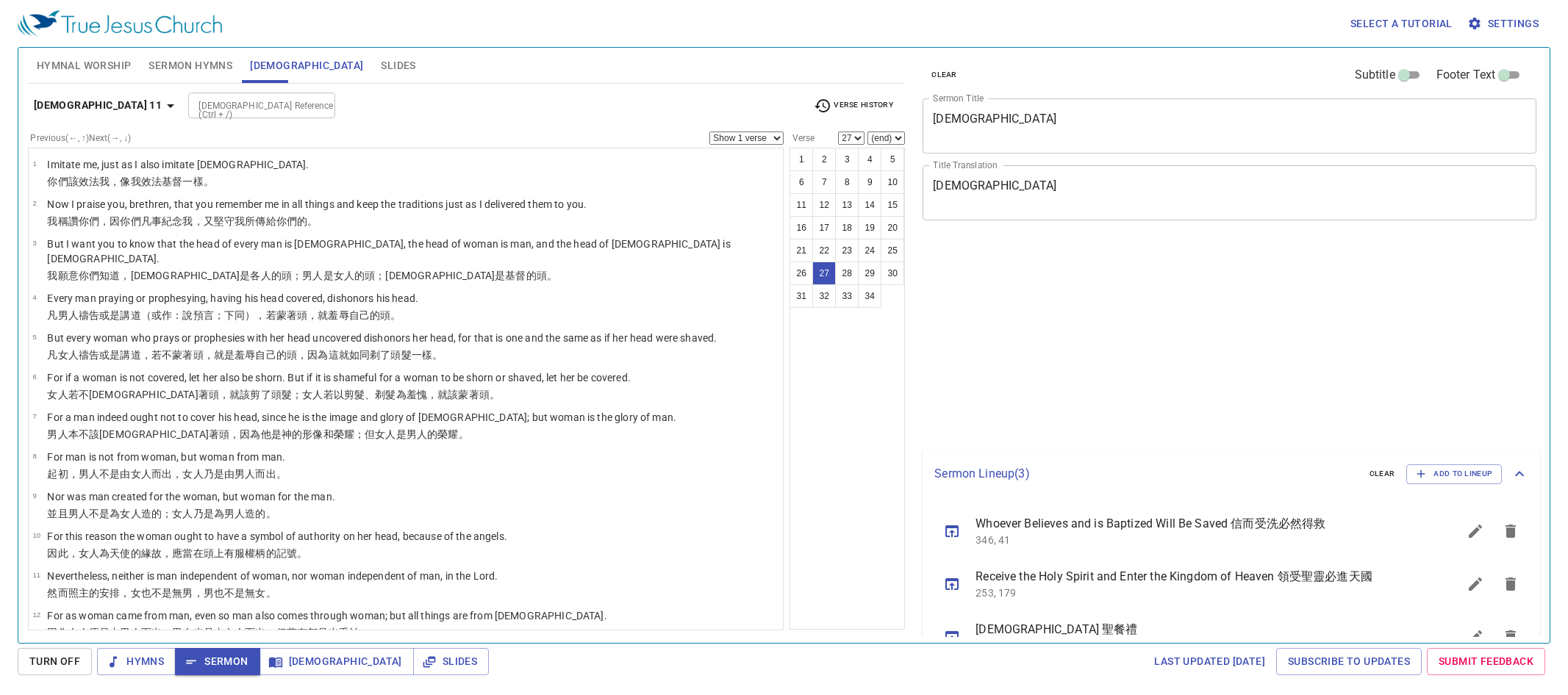
select select "27"
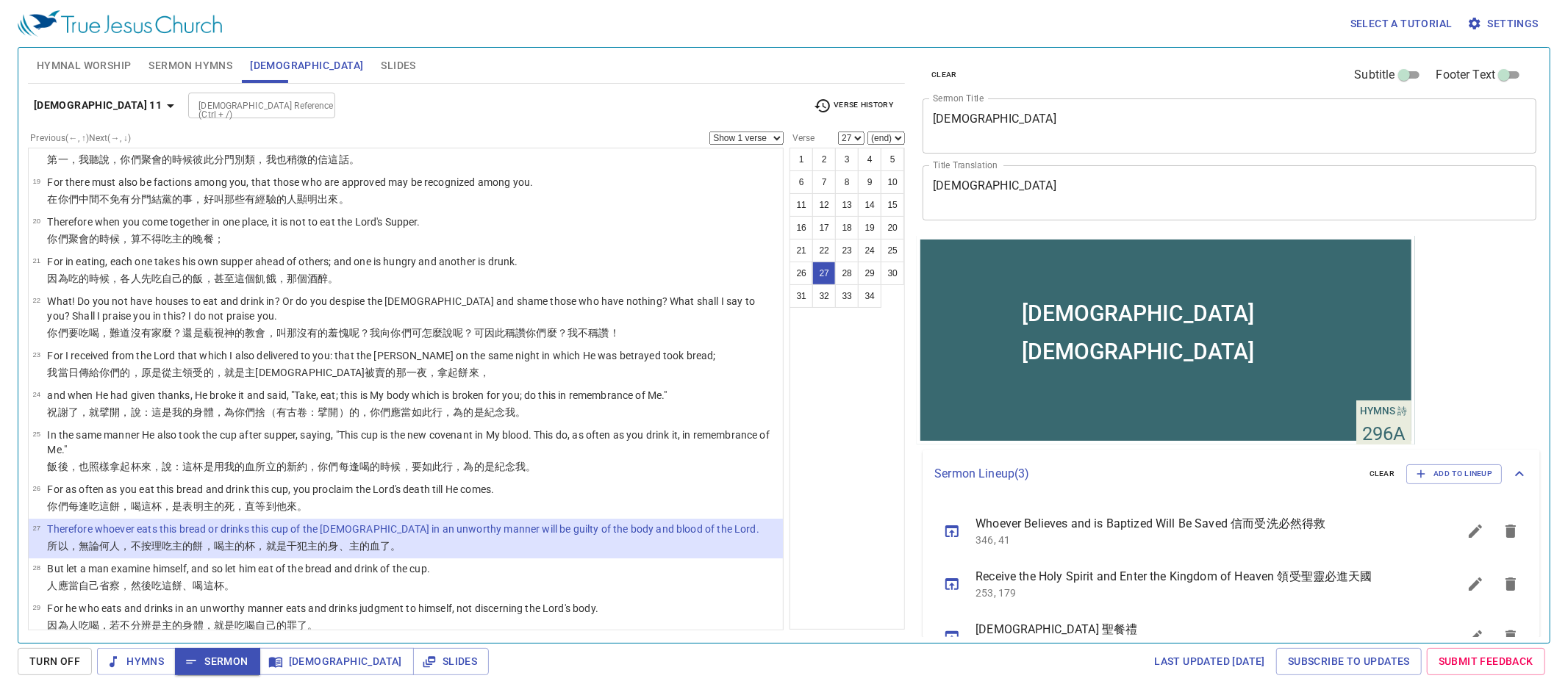
scroll to position [38, 0]
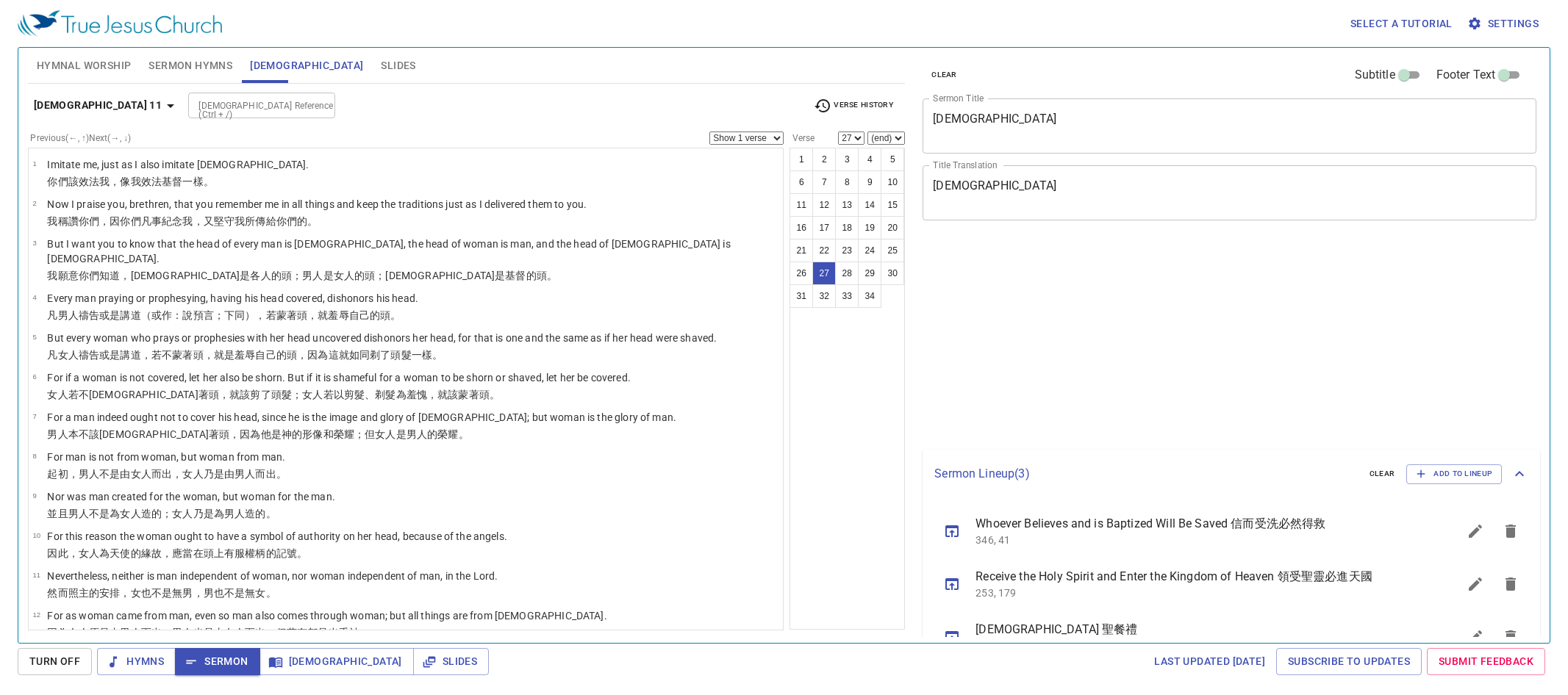
select select "27"
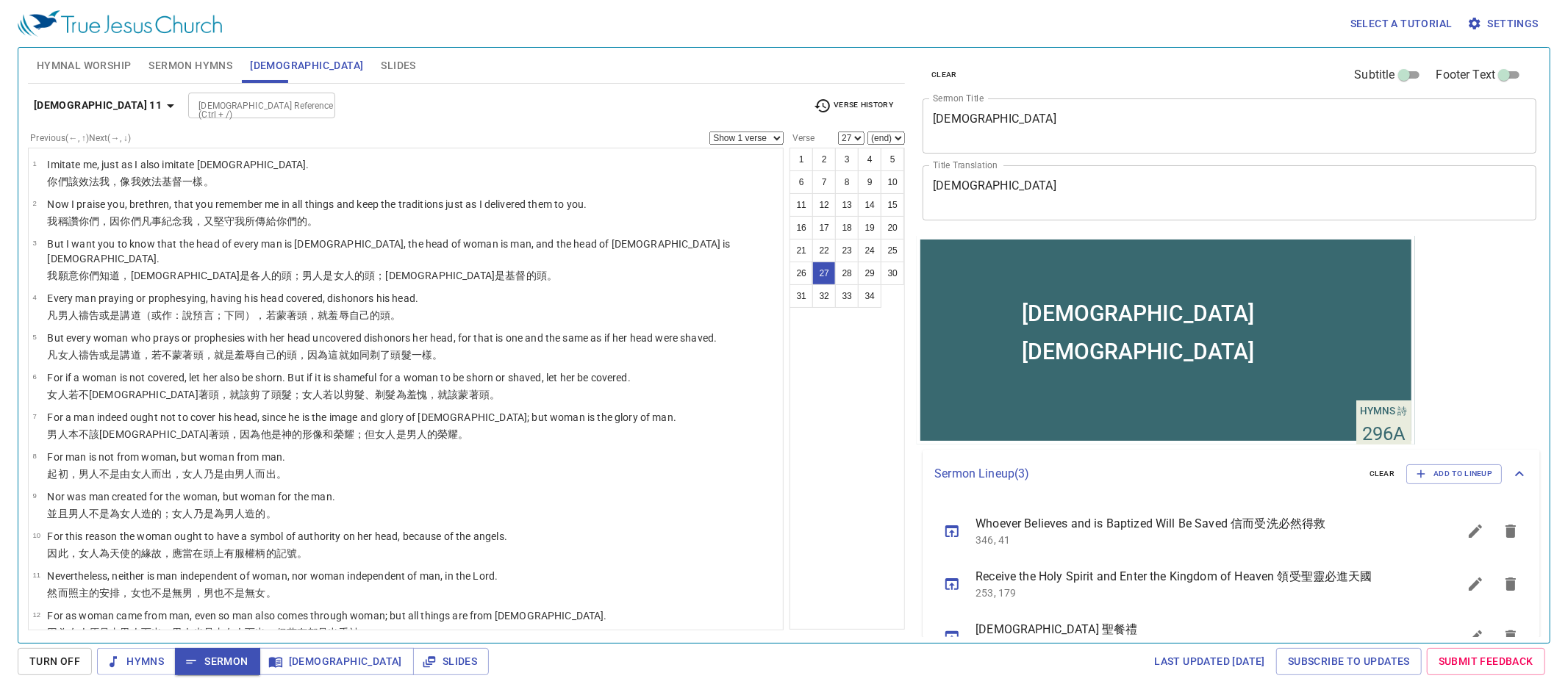
scroll to position [711, 0]
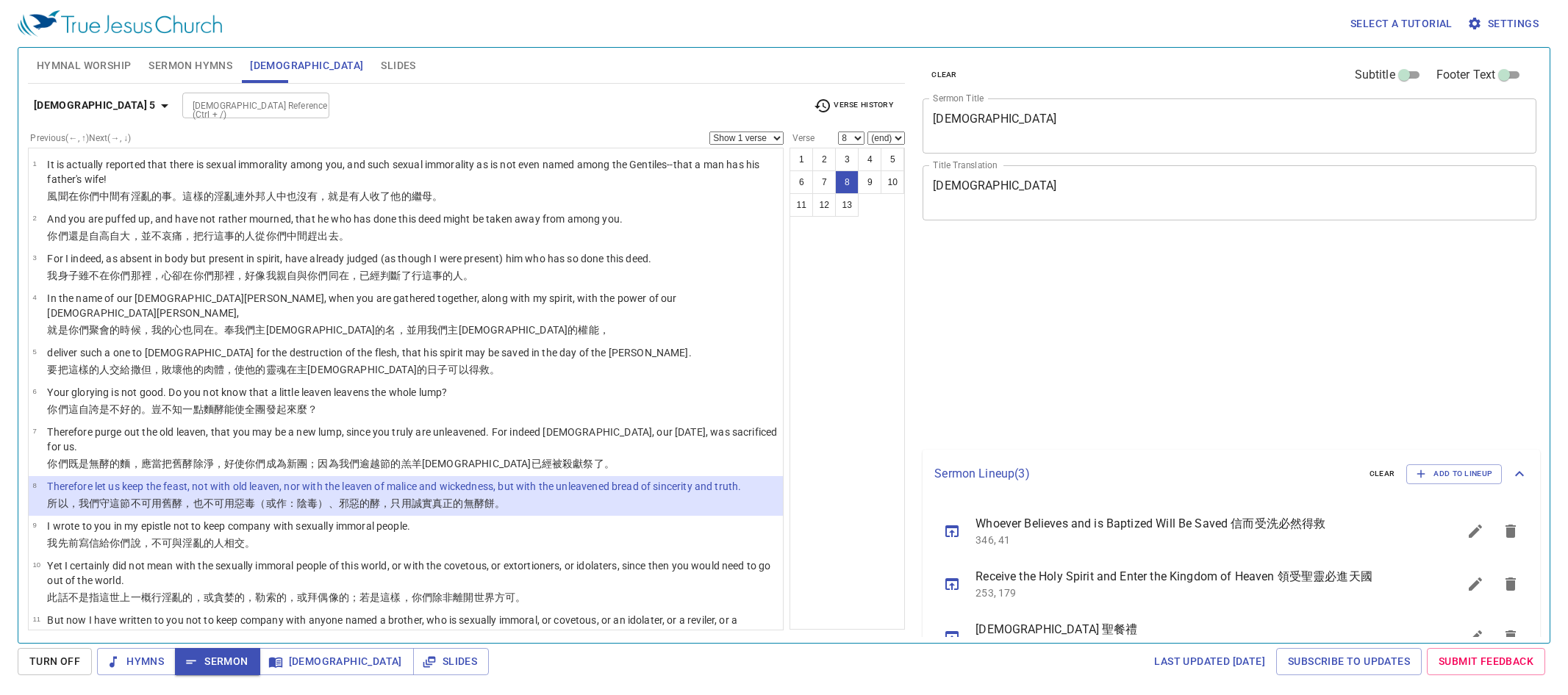
select select "8"
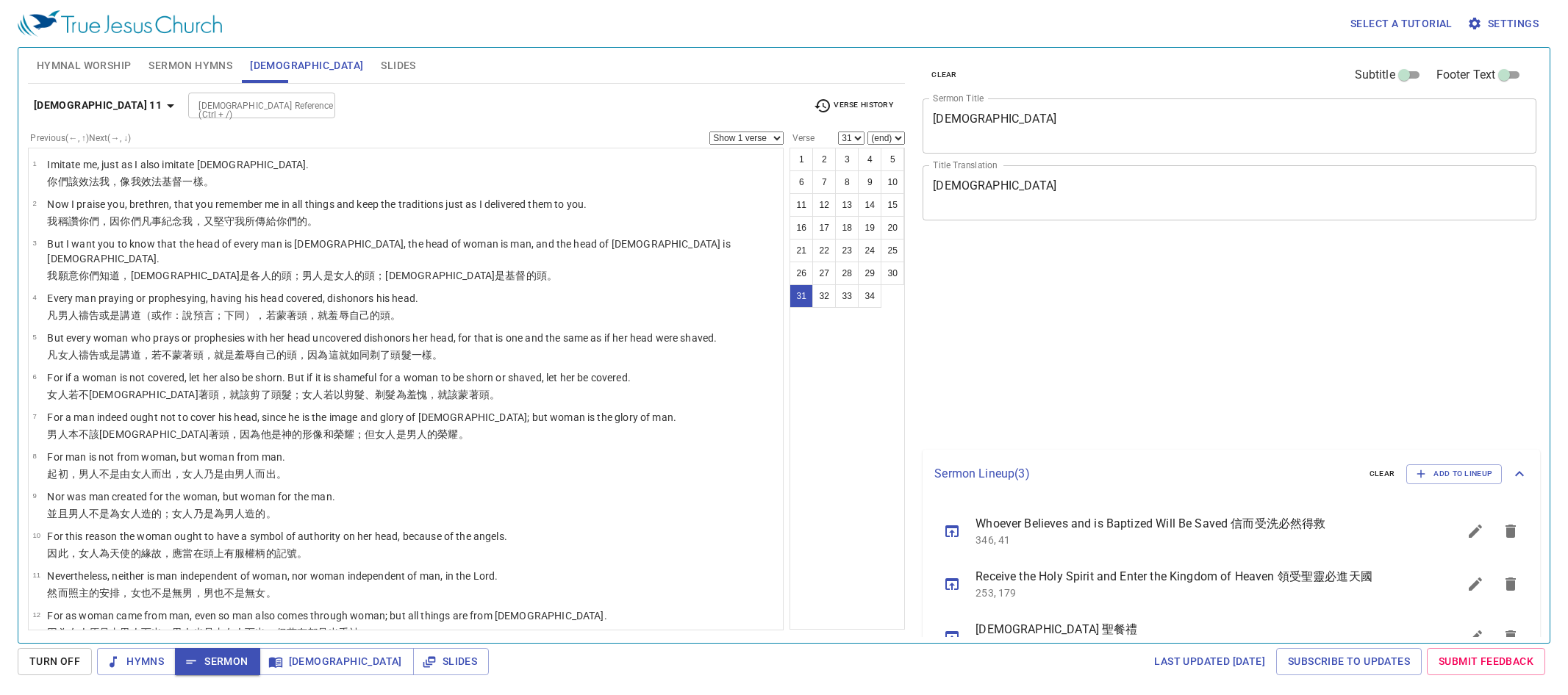
select select "31"
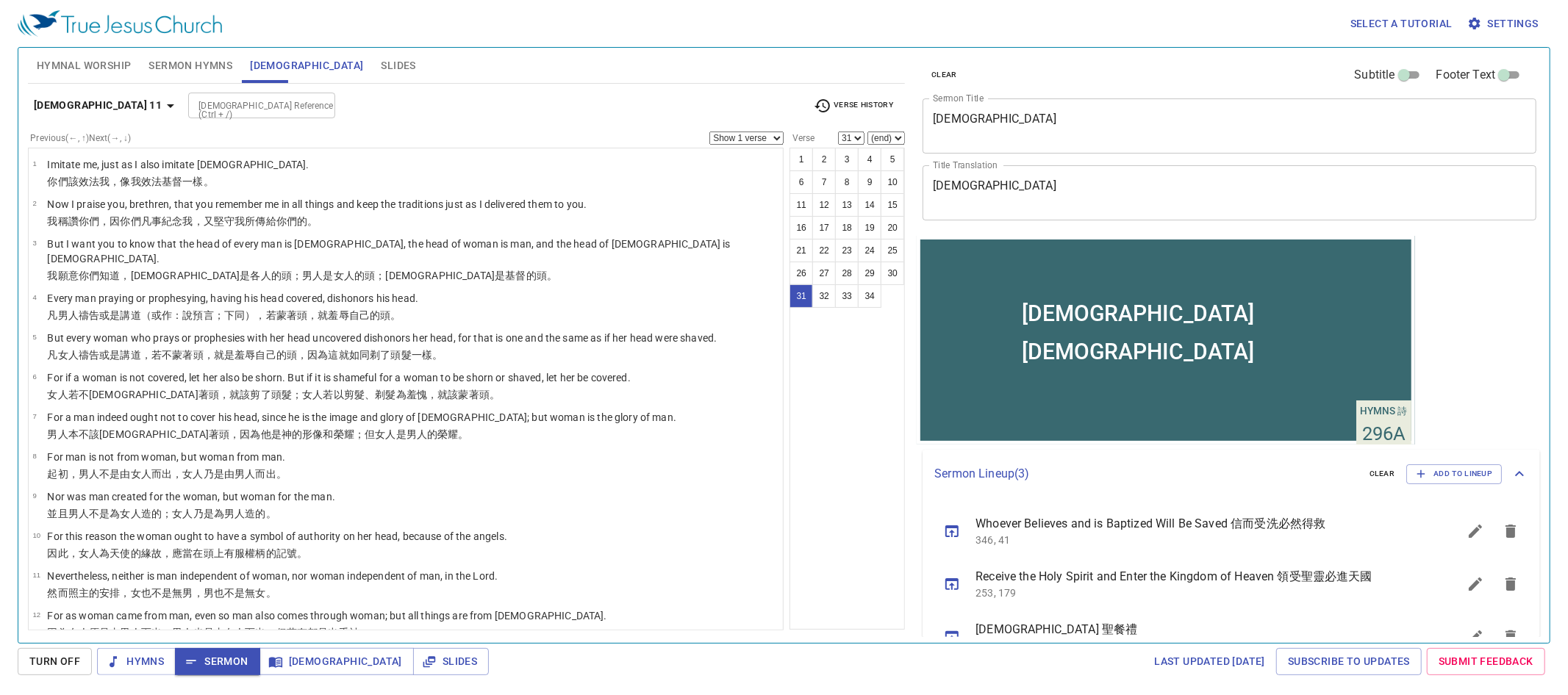
scroll to position [38, 0]
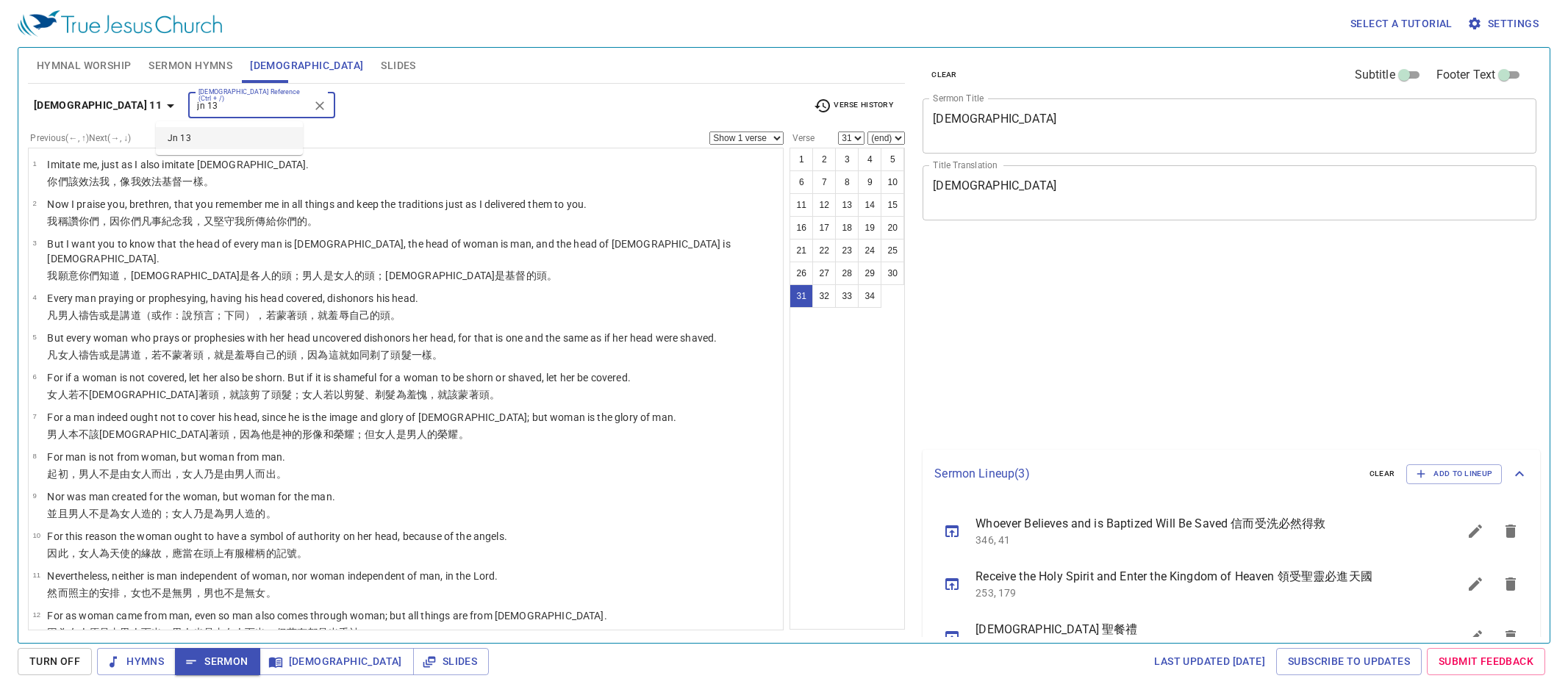
select select "31"
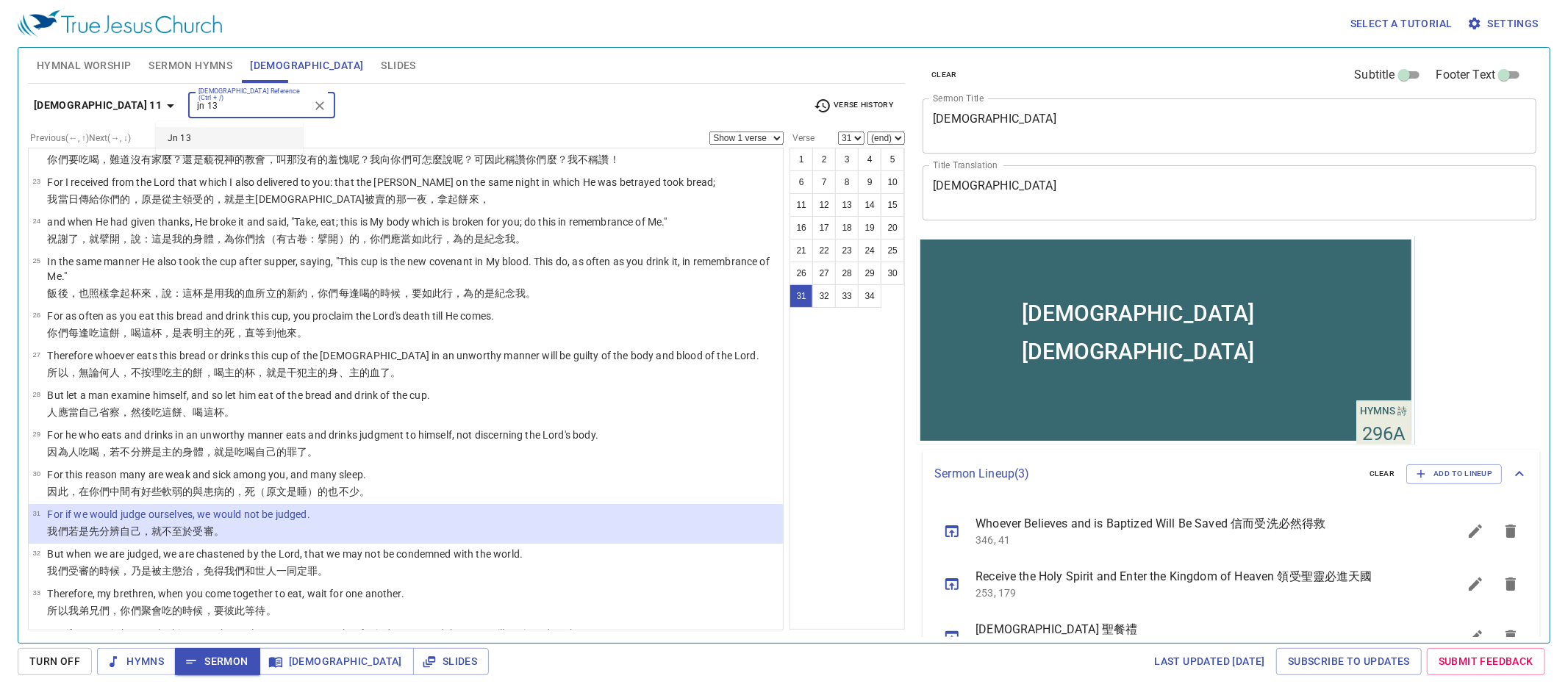
scroll to position [38, 0]
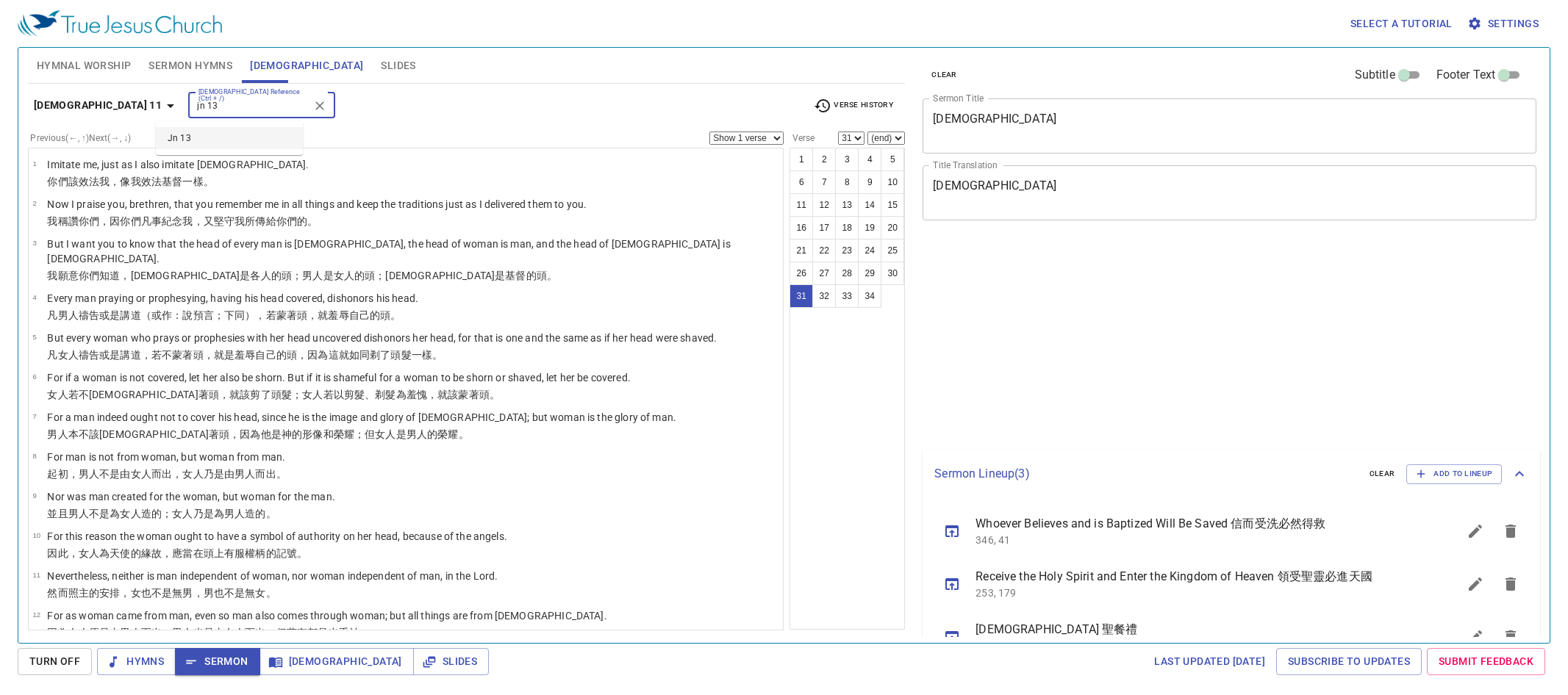
select select "31"
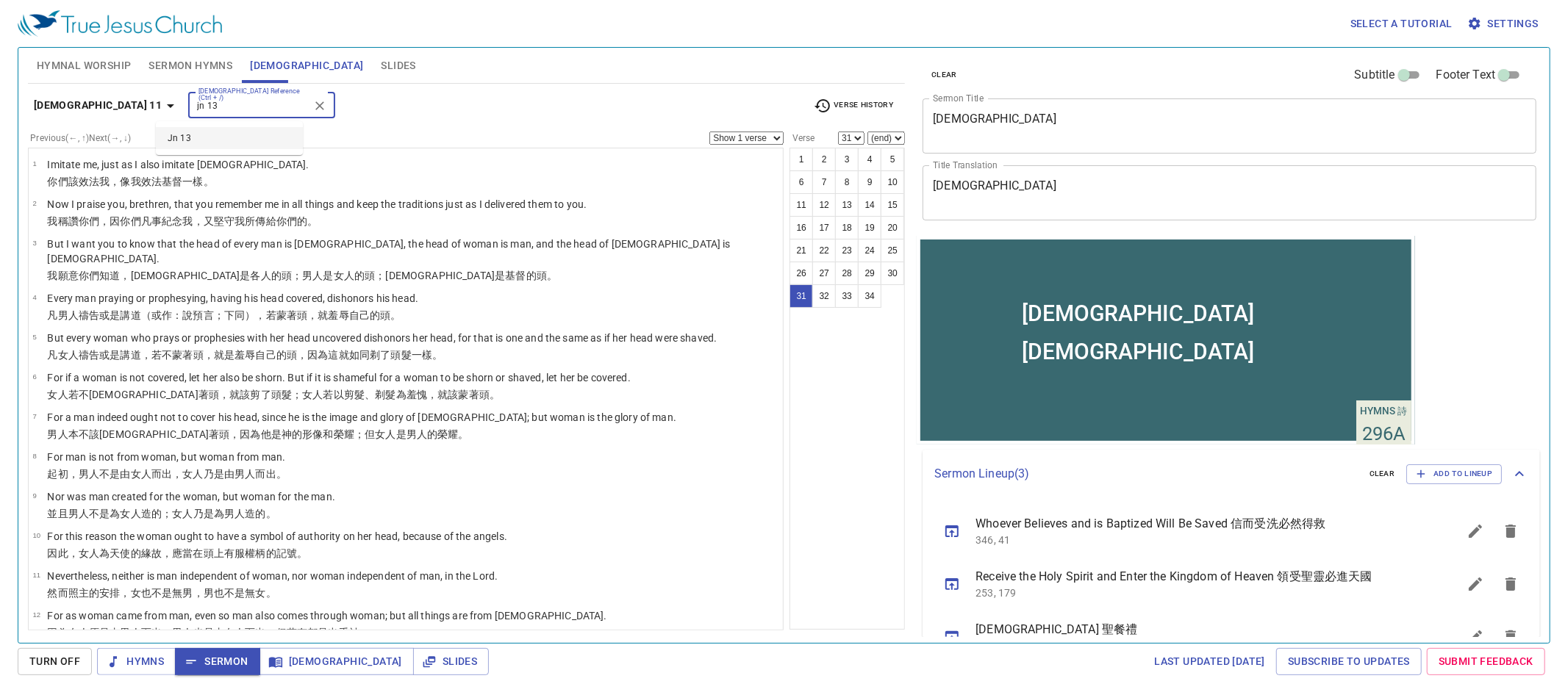
scroll to position [885, 0]
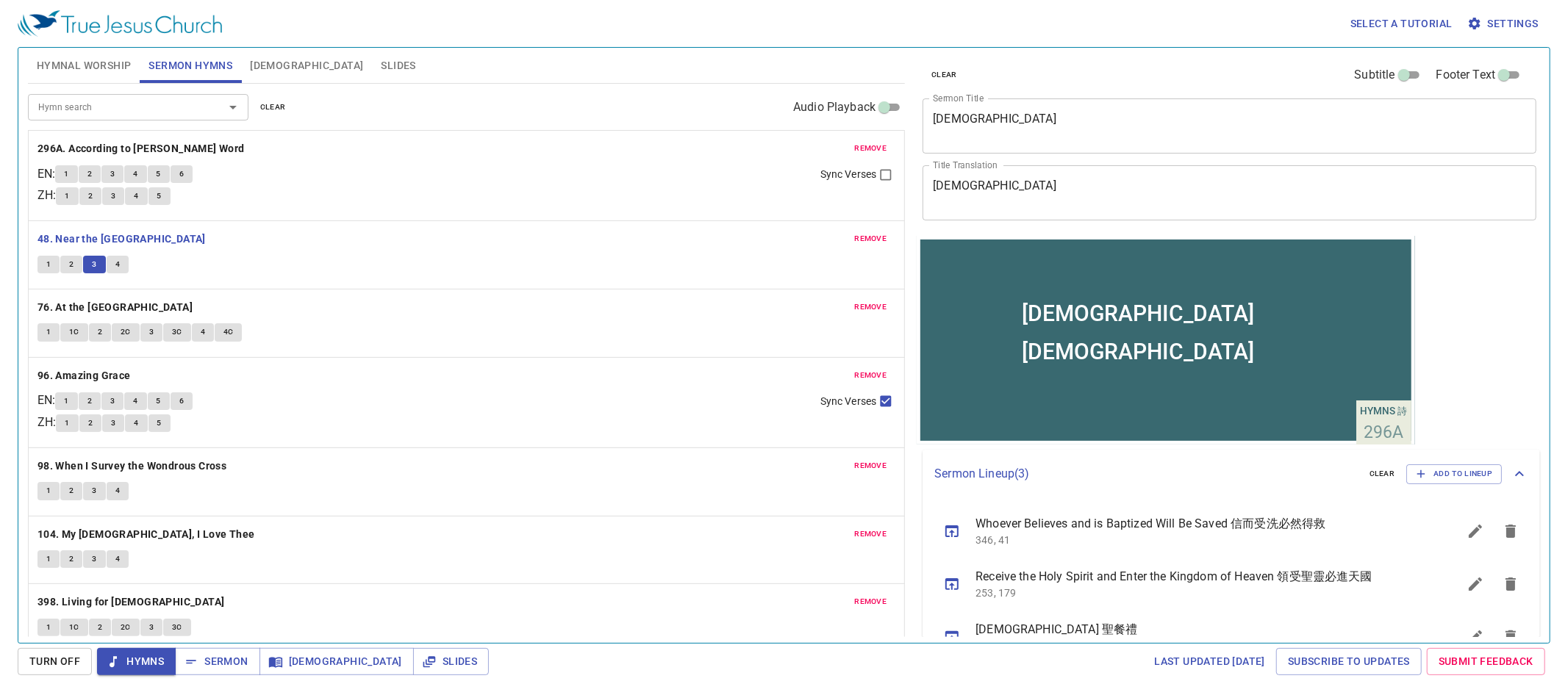
scroll to position [38, 0]
